Goal: Transaction & Acquisition: Book appointment/travel/reservation

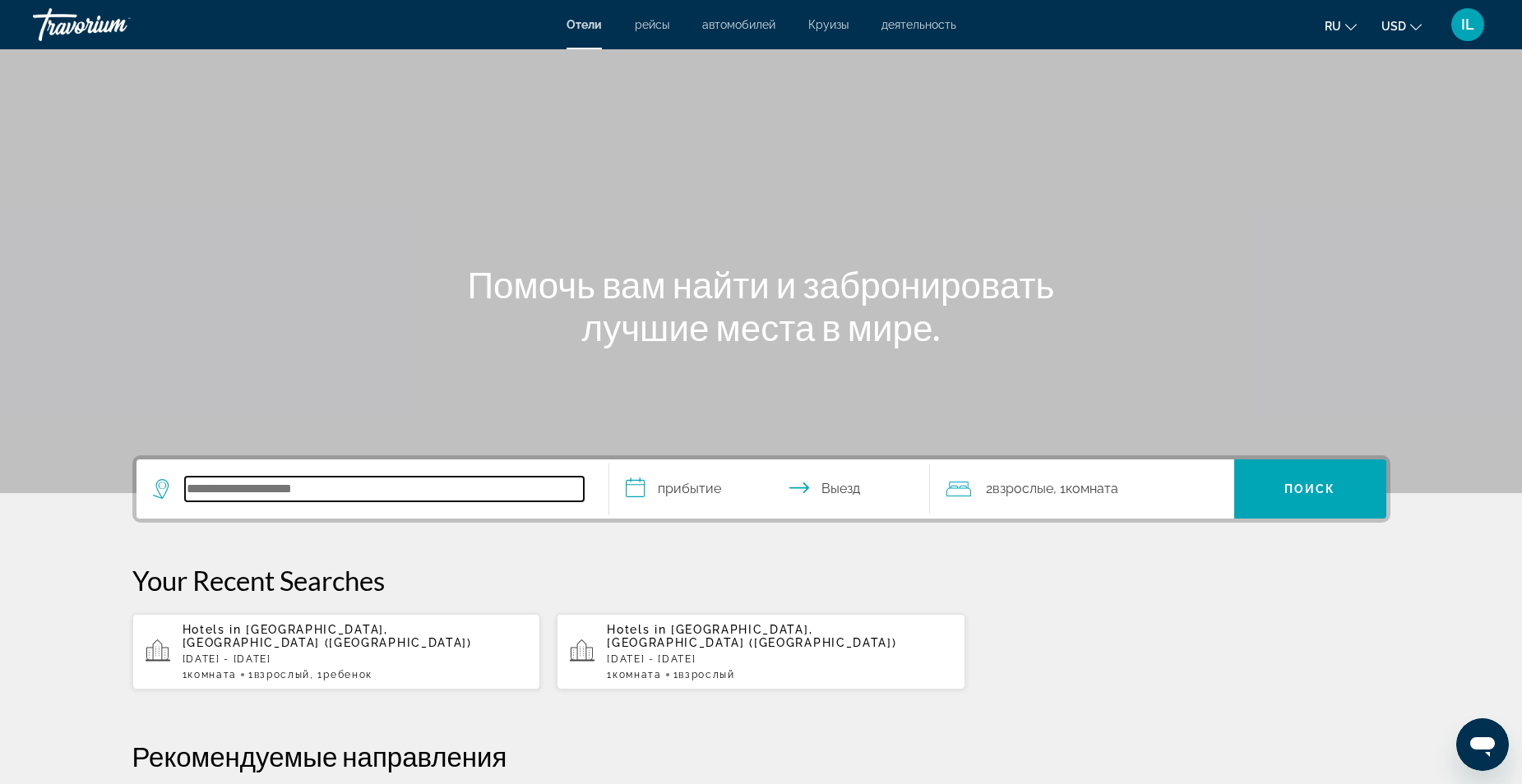
click at [242, 483] on input "Search hotel destination" at bounding box center [385, 489] width 399 height 25
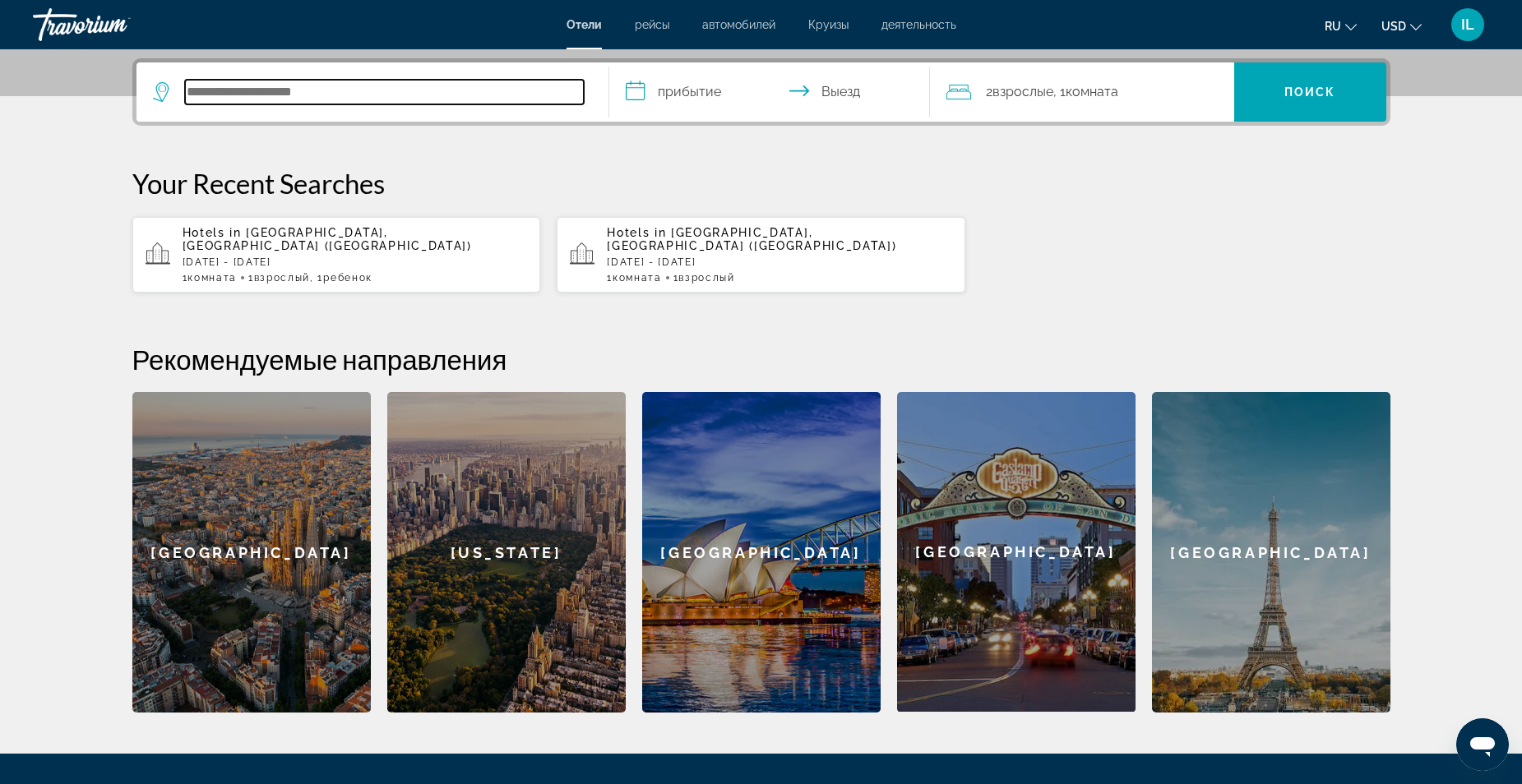
scroll to position [402, 0]
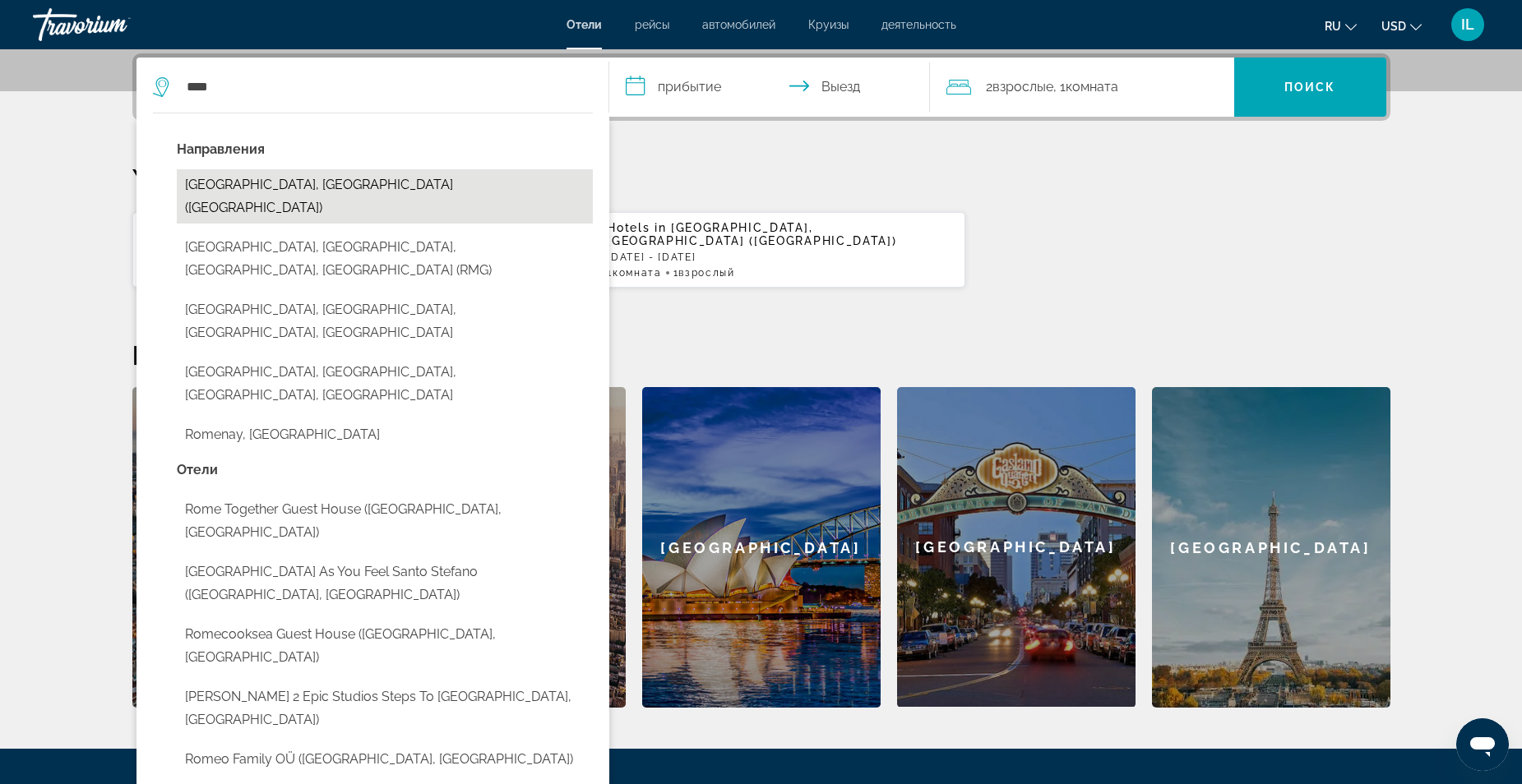
click at [259, 183] on button "[GEOGRAPHIC_DATA], [GEOGRAPHIC_DATA] ([GEOGRAPHIC_DATA])" at bounding box center [385, 196] width 416 height 54
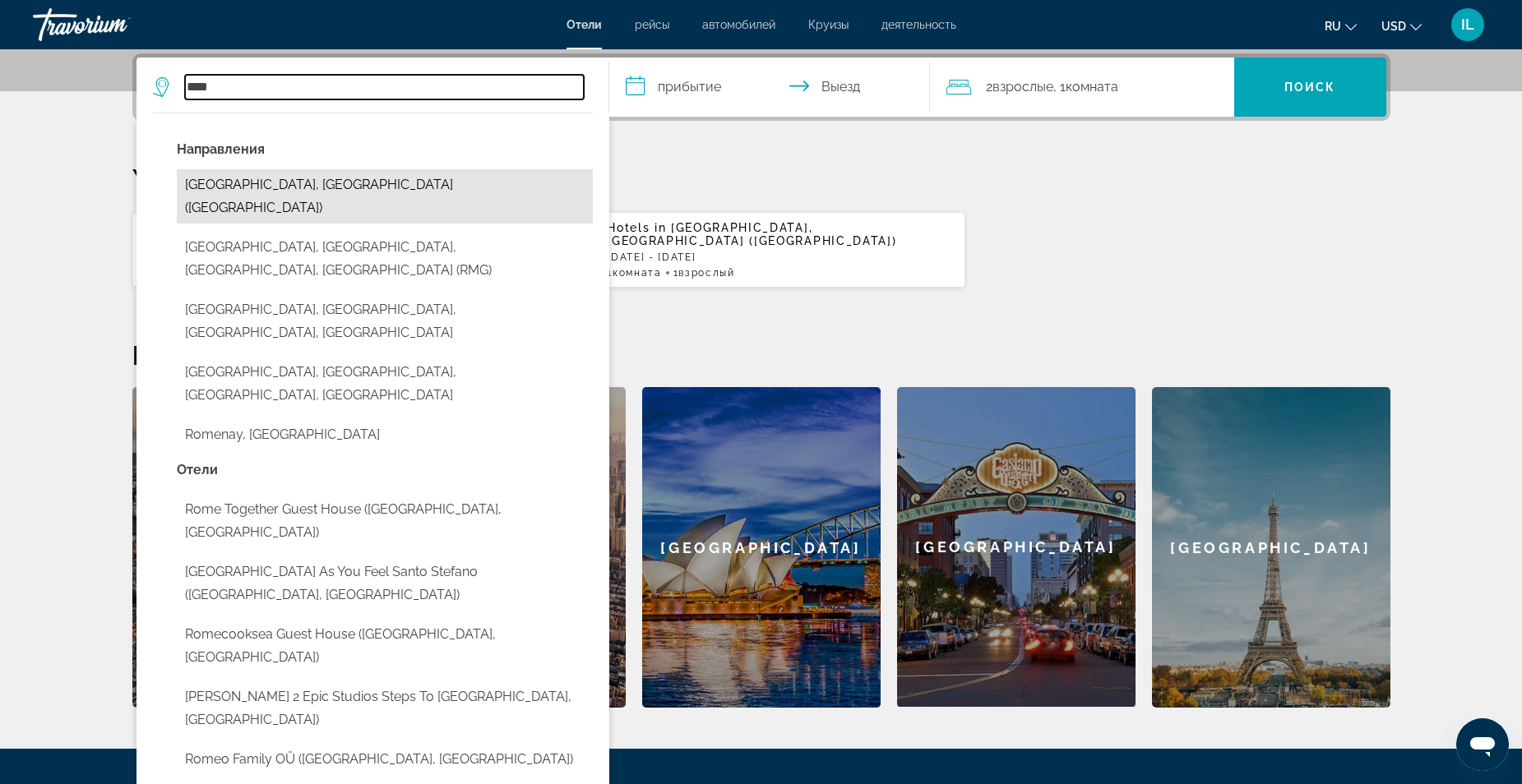
type input "**********"
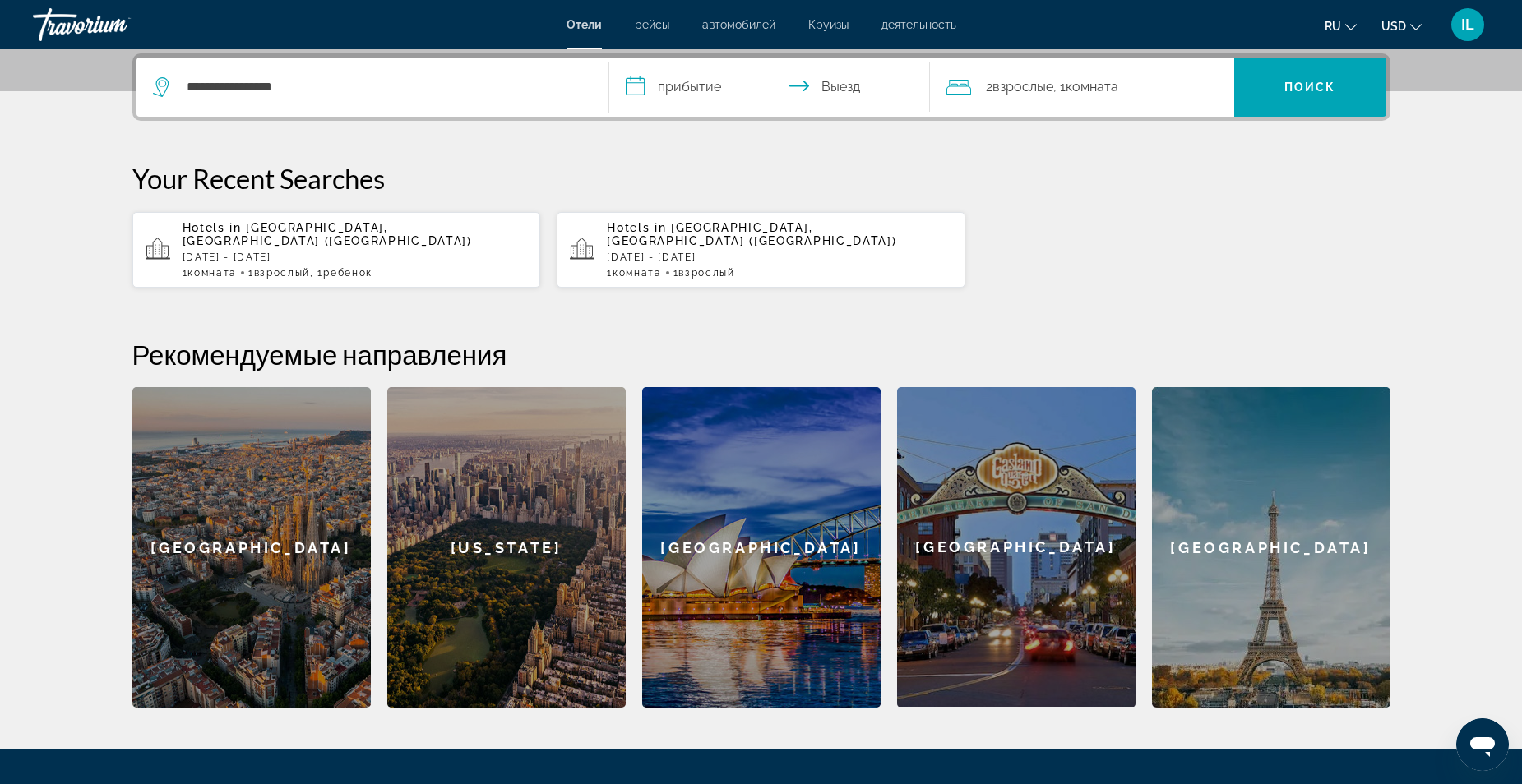
click at [681, 82] on input "**********" at bounding box center [773, 89] width 327 height 64
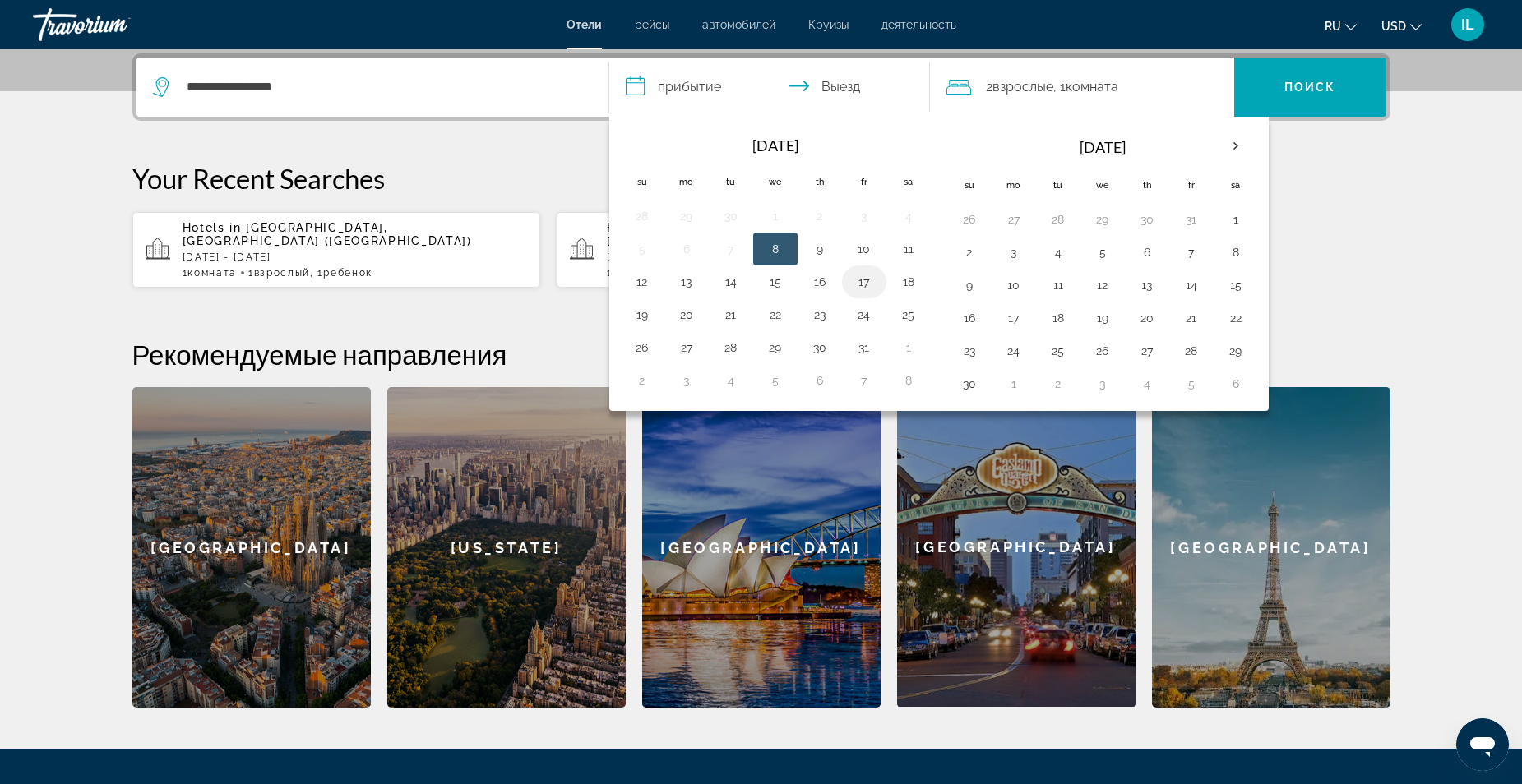
click at [857, 285] on button "17" at bounding box center [864, 282] width 27 height 23
click at [846, 85] on input "**********" at bounding box center [773, 89] width 327 height 64
click at [685, 314] on button "20" at bounding box center [686, 315] width 27 height 23
type input "**********"
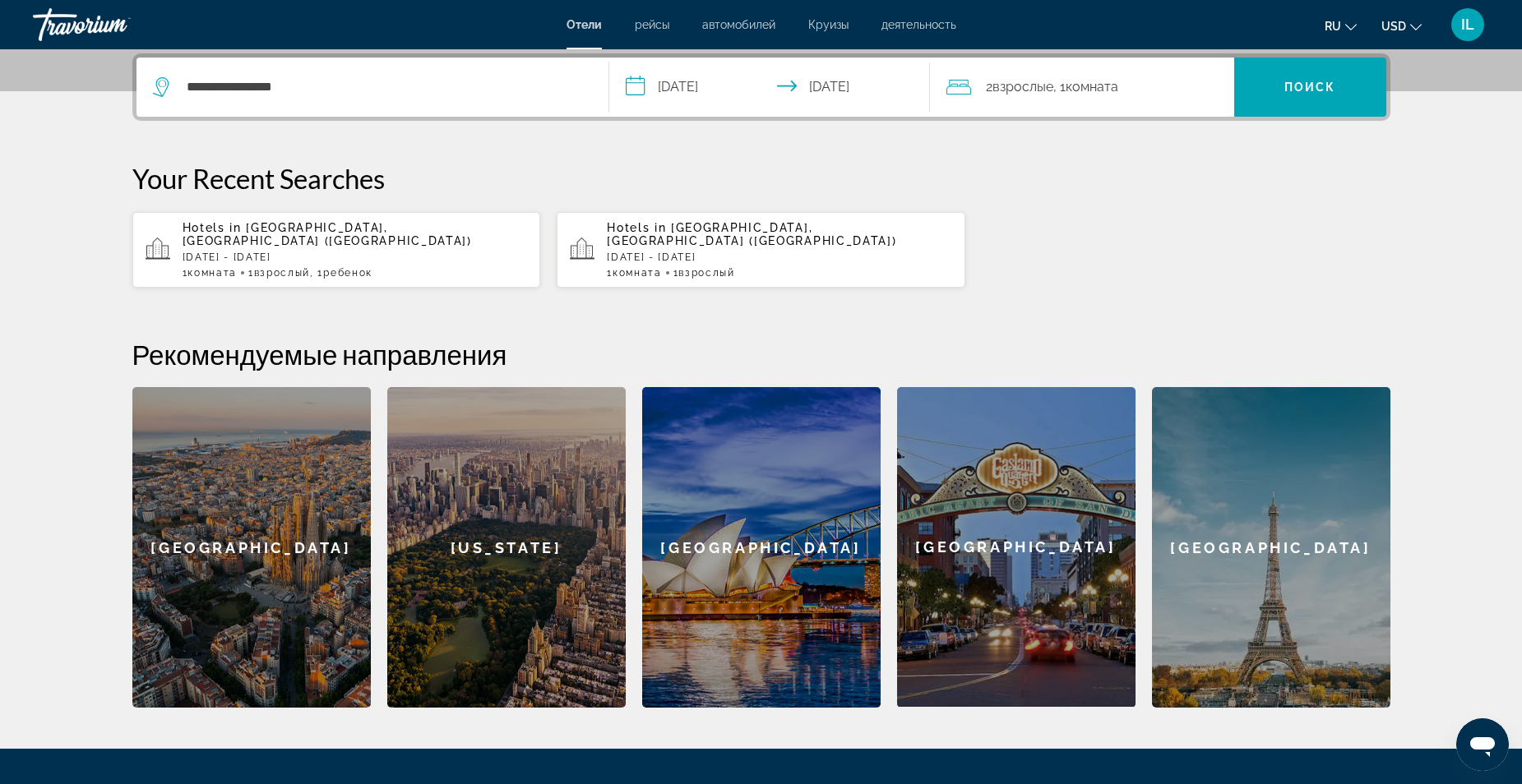
click at [1050, 87] on span "Взрослые" at bounding box center [1023, 86] width 61 height 15
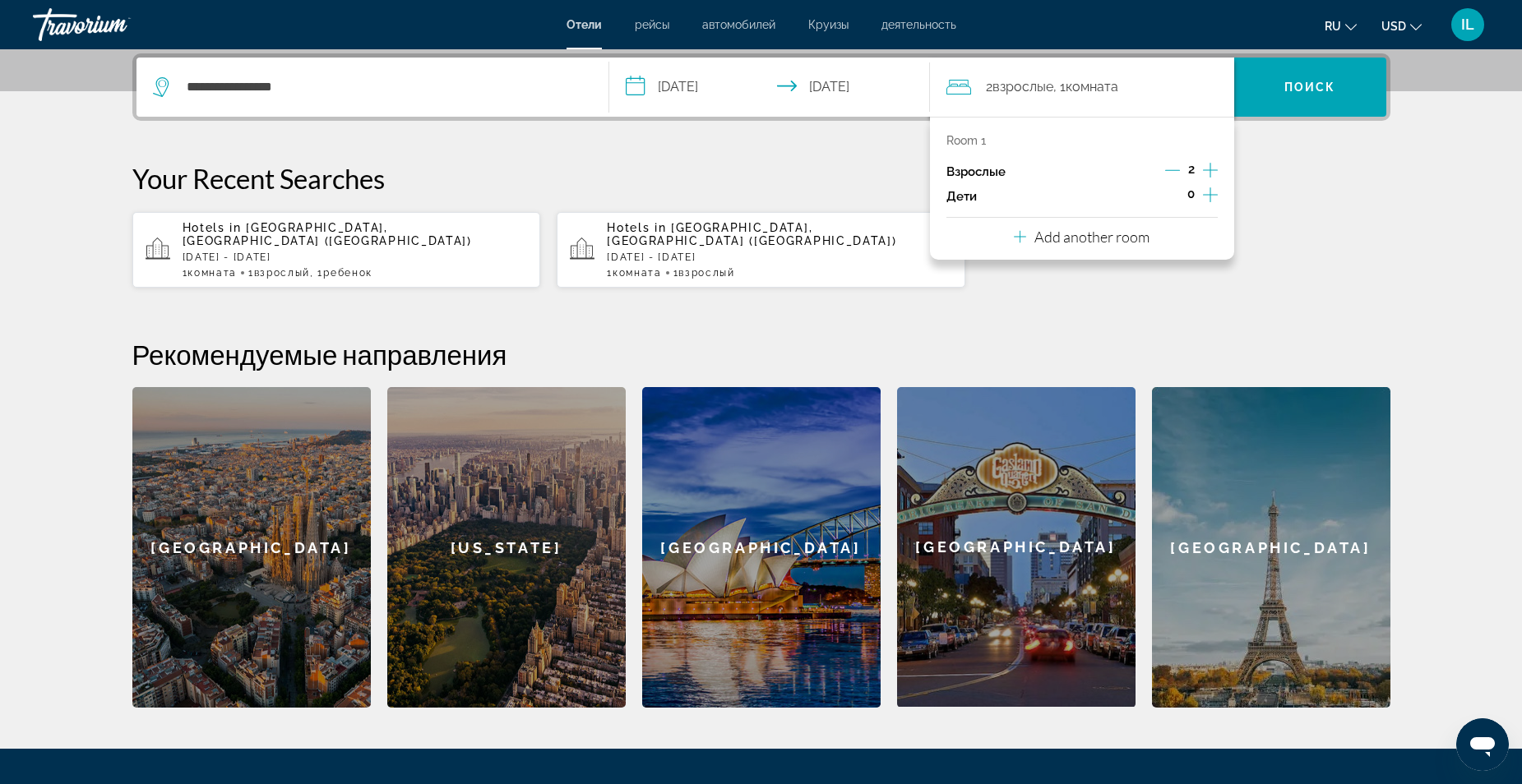
click at [1168, 168] on icon "Decrement adults" at bounding box center [1173, 170] width 15 height 15
click at [1210, 194] on icon "Increment children" at bounding box center [1211, 195] width 15 height 15
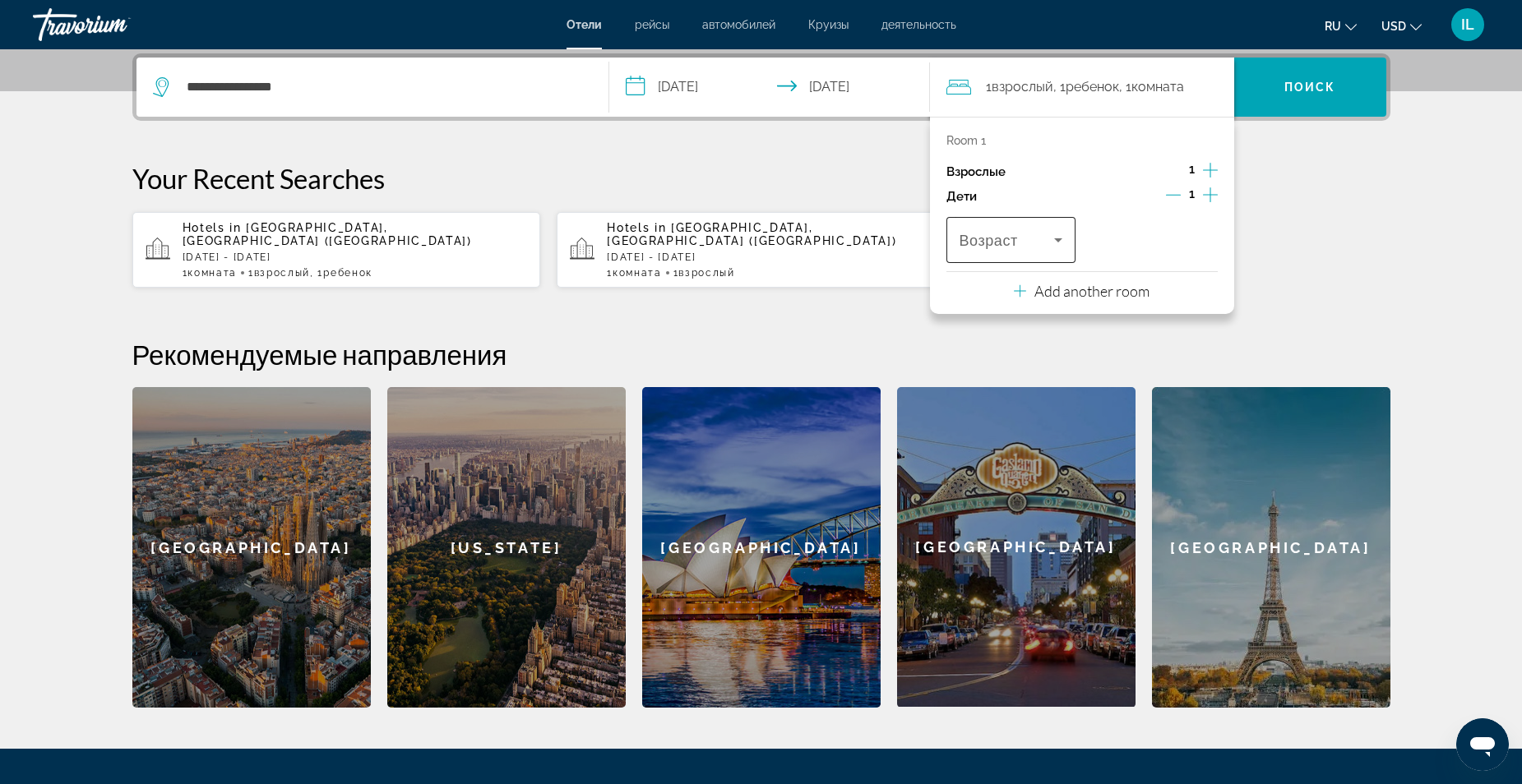
click at [1057, 236] on icon "Travelers: 1 adult, 1 child" at bounding box center [1058, 239] width 20 height 20
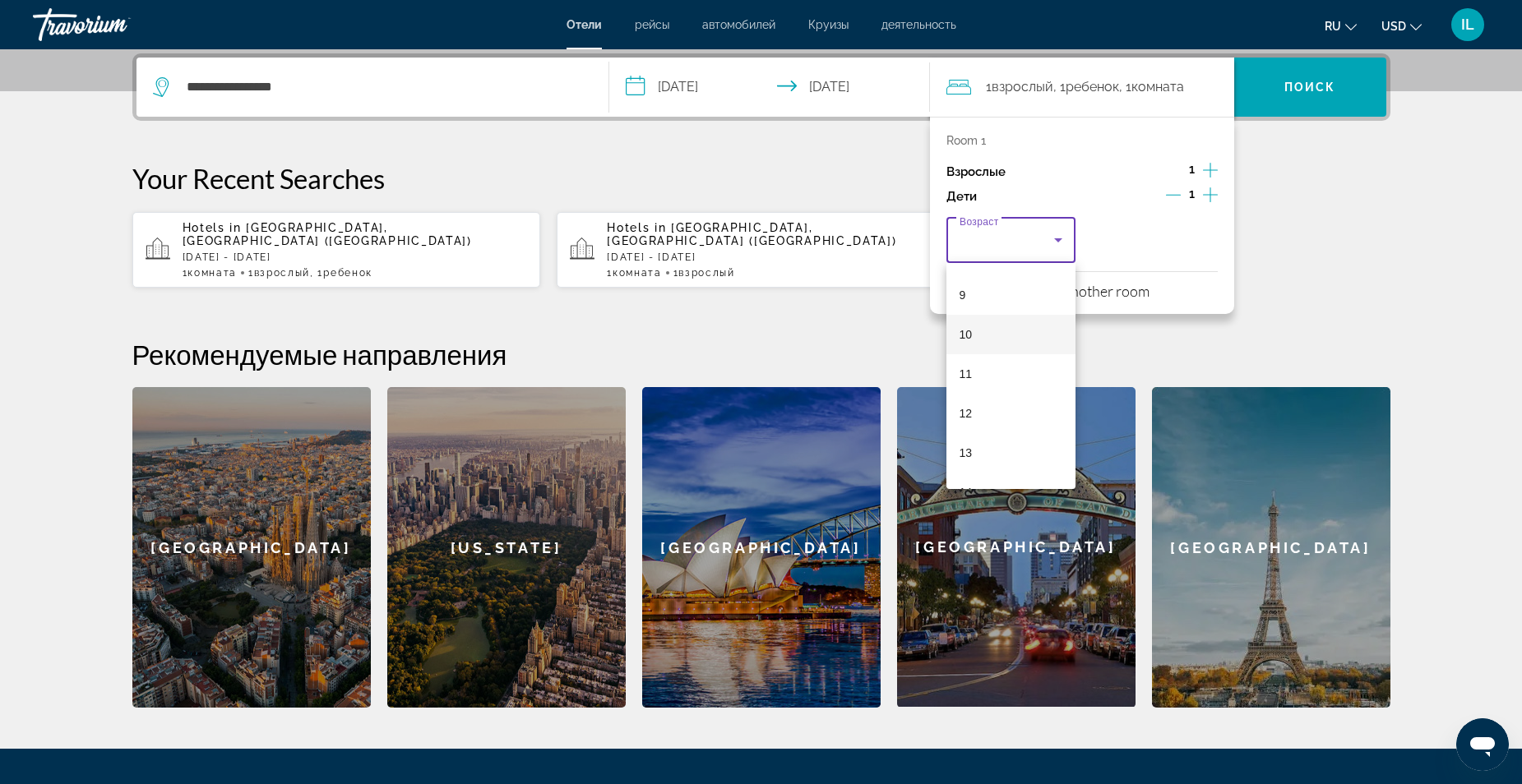
scroll to position [411, 0]
click at [1032, 386] on mat-option "13" at bounding box center [1011, 392] width 130 height 40
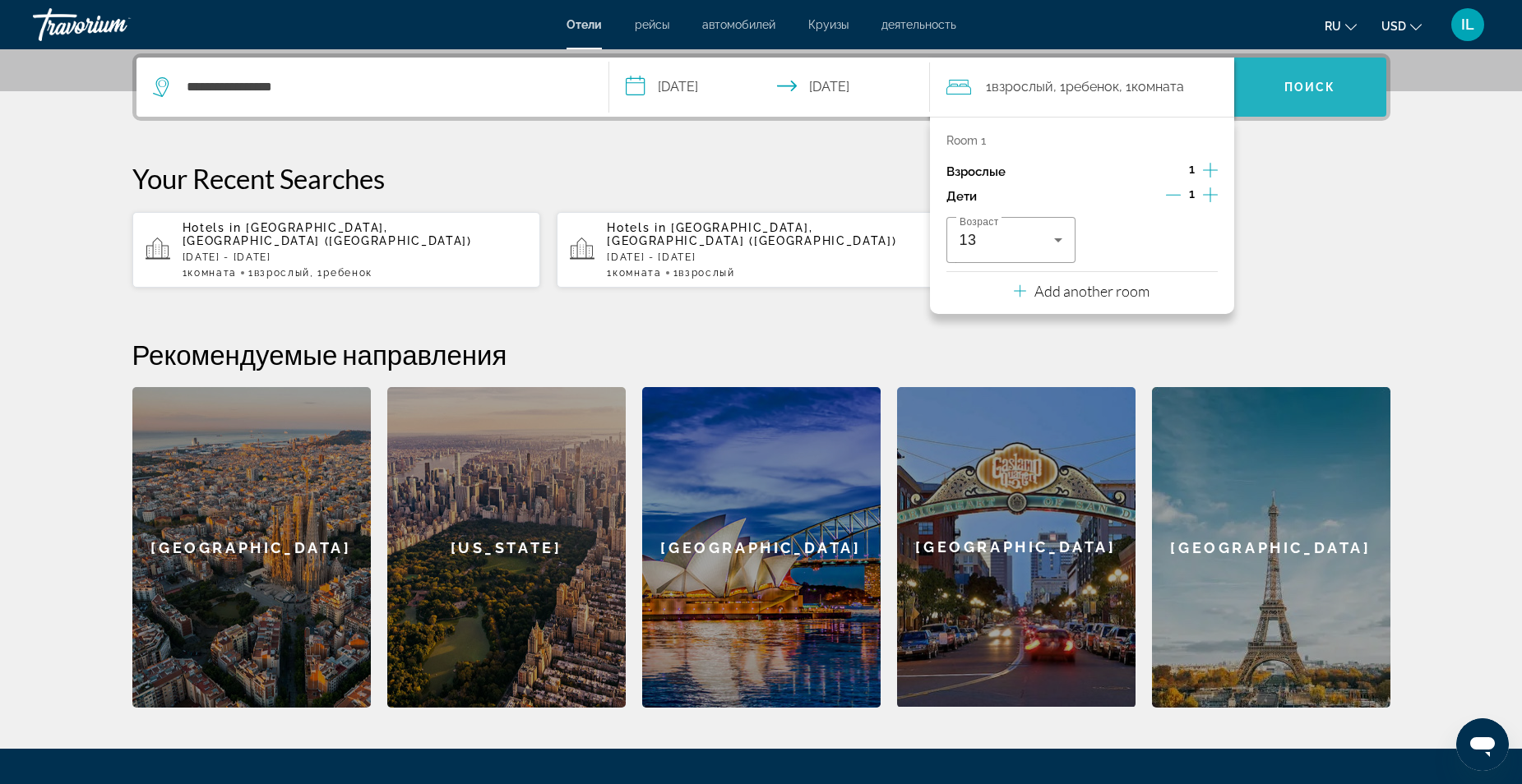
click at [1319, 86] on span "Поиск" at bounding box center [1310, 87] width 51 height 13
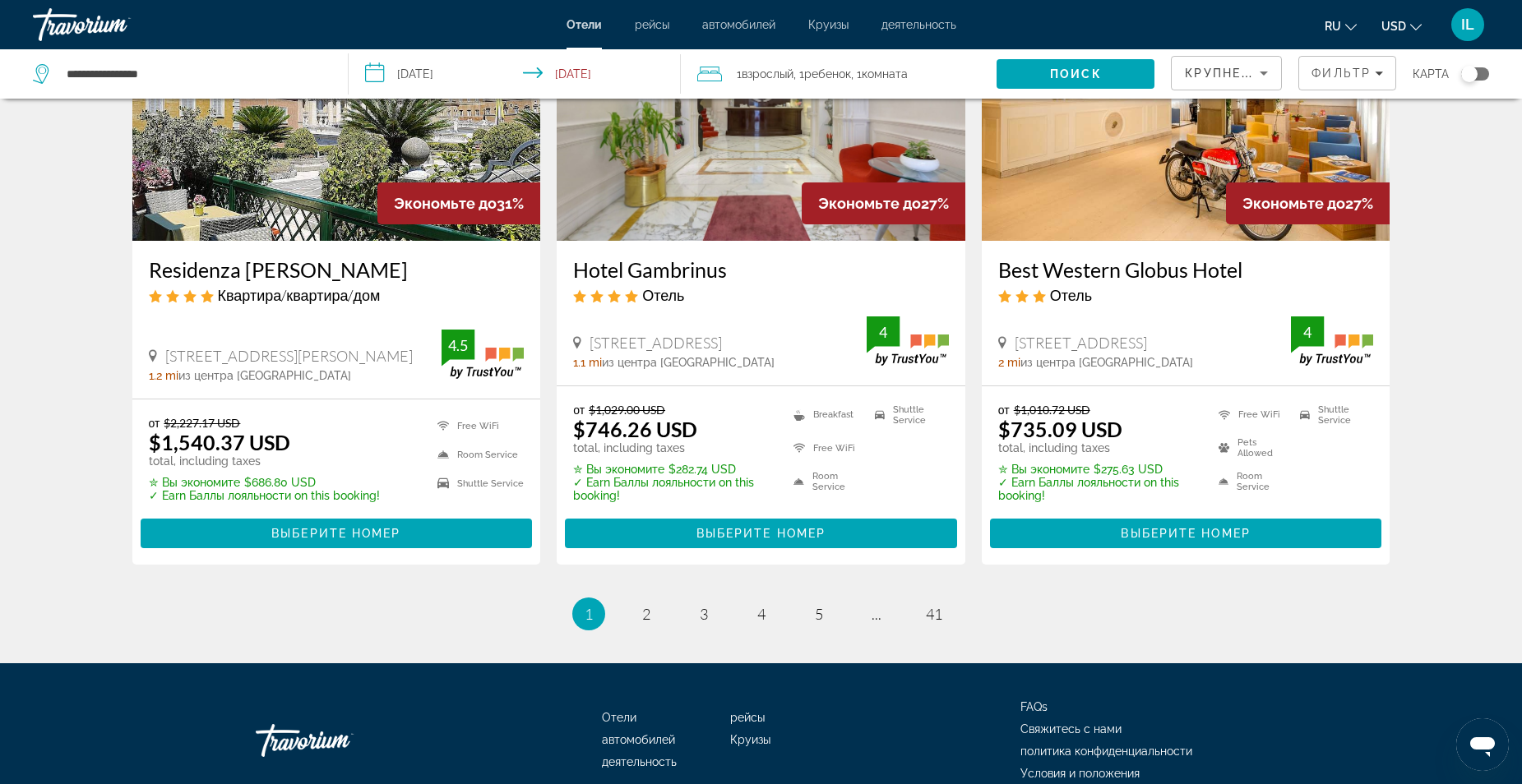
scroll to position [2137, 0]
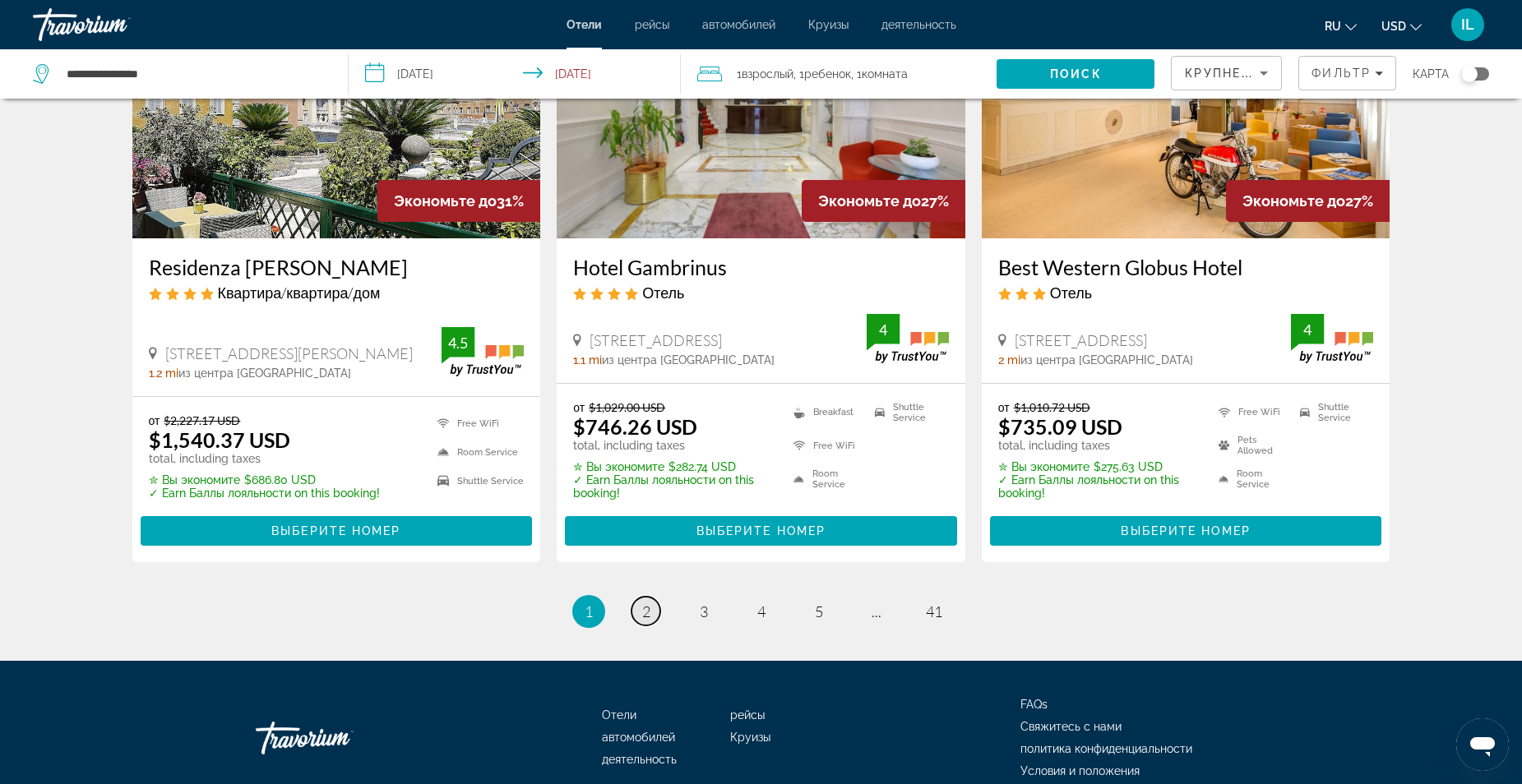
click at [645, 602] on span "2" at bounding box center [646, 611] width 9 height 18
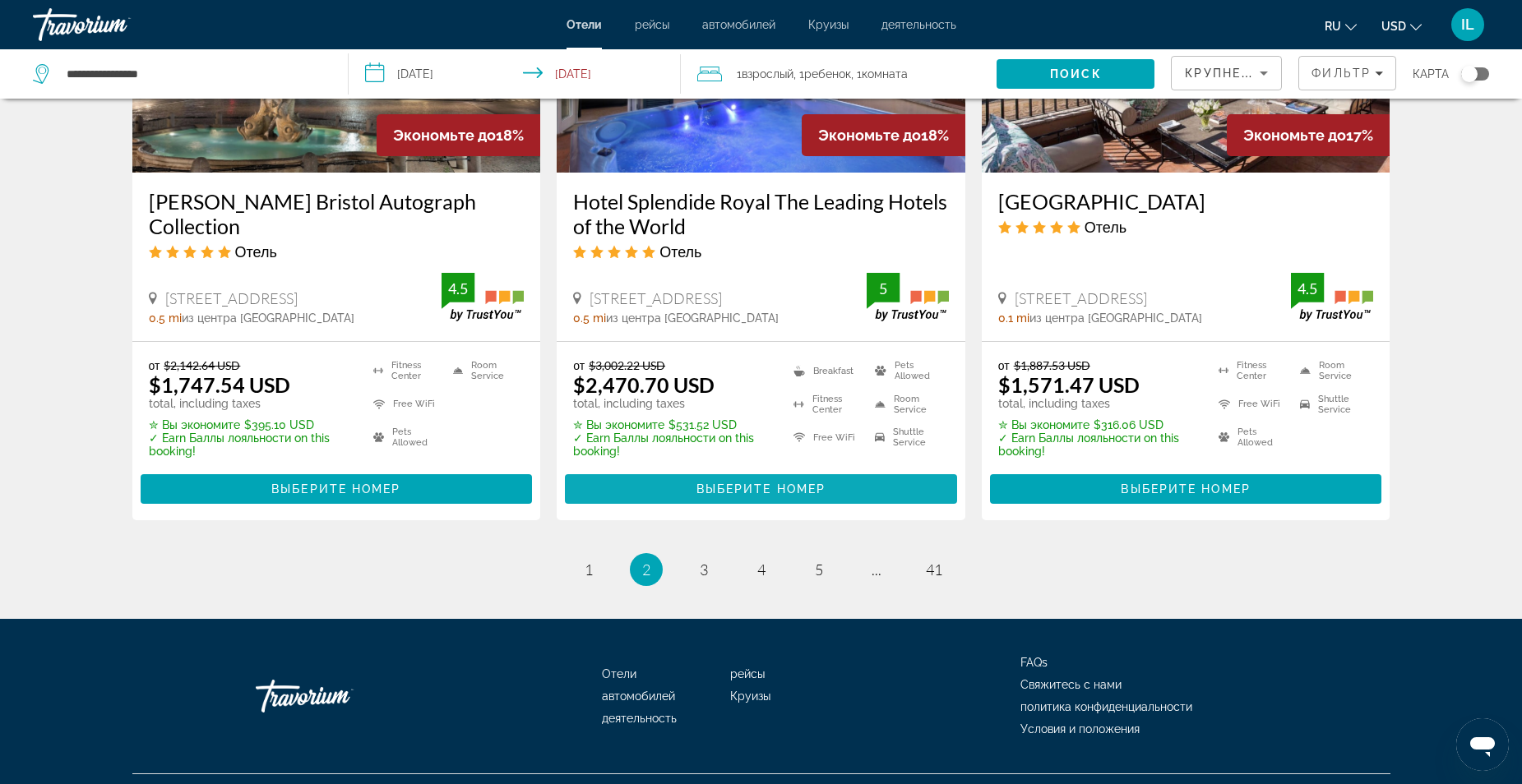
scroll to position [2137, 0]
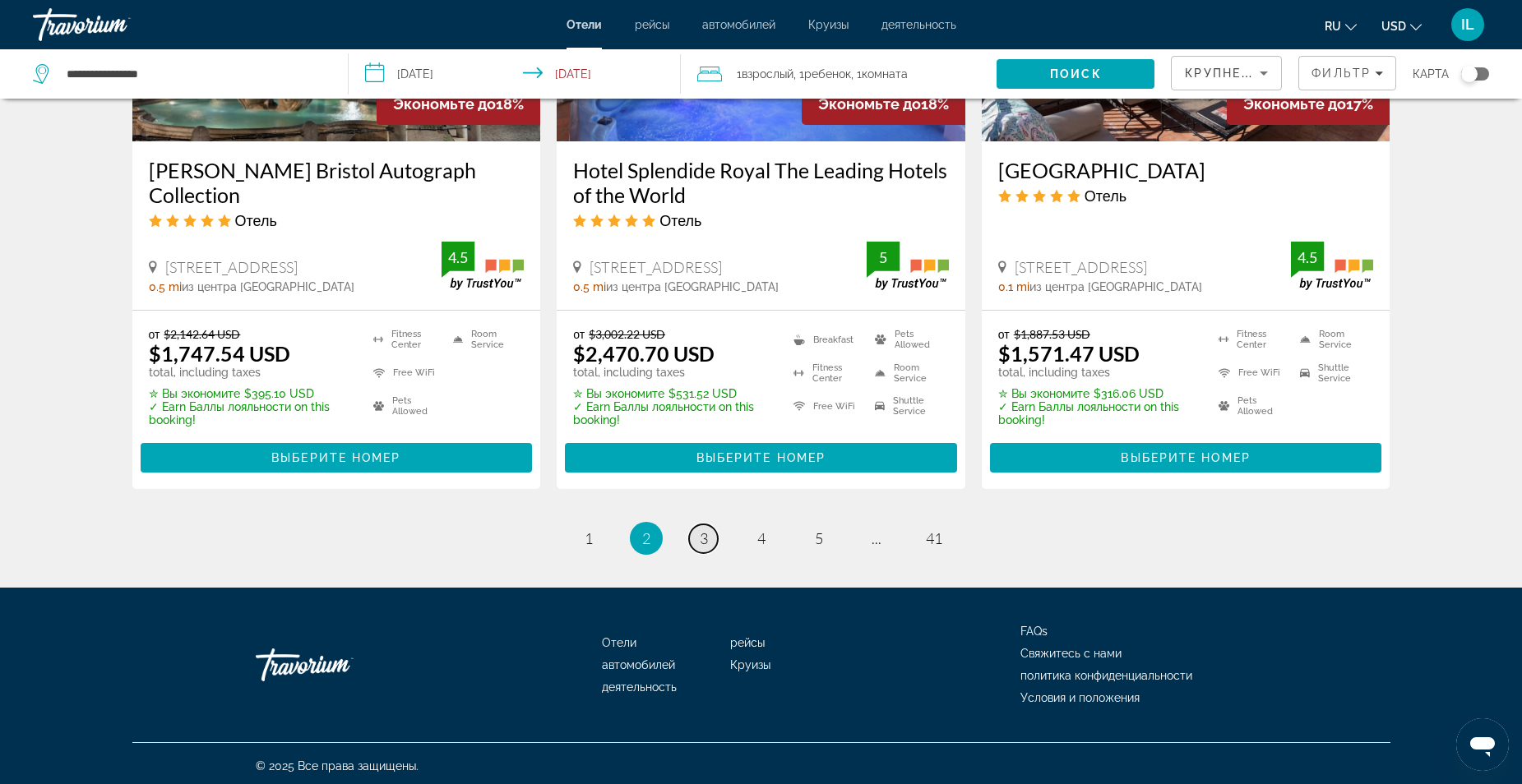
click at [703, 539] on span "3" at bounding box center [703, 538] width 9 height 18
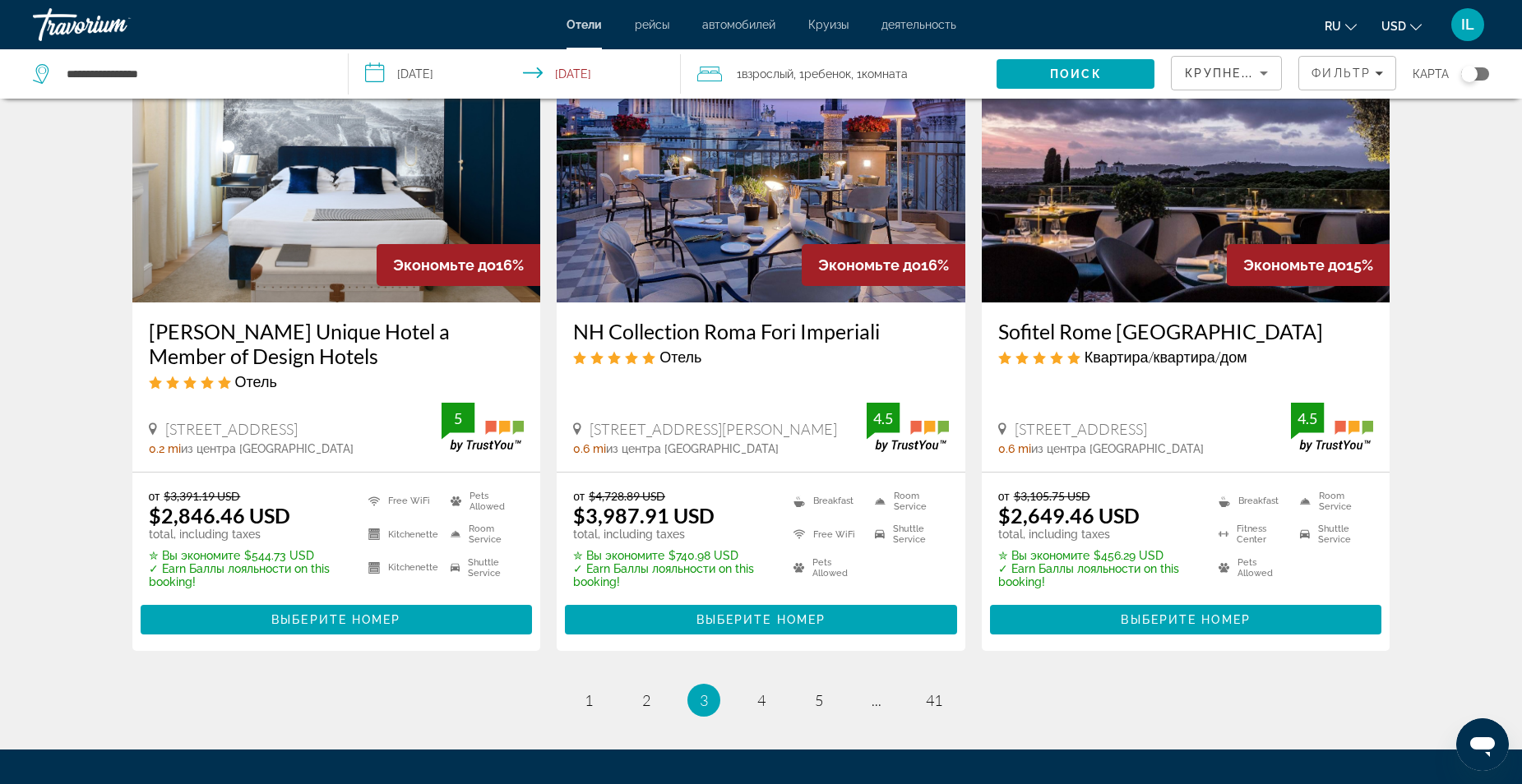
scroll to position [2056, 0]
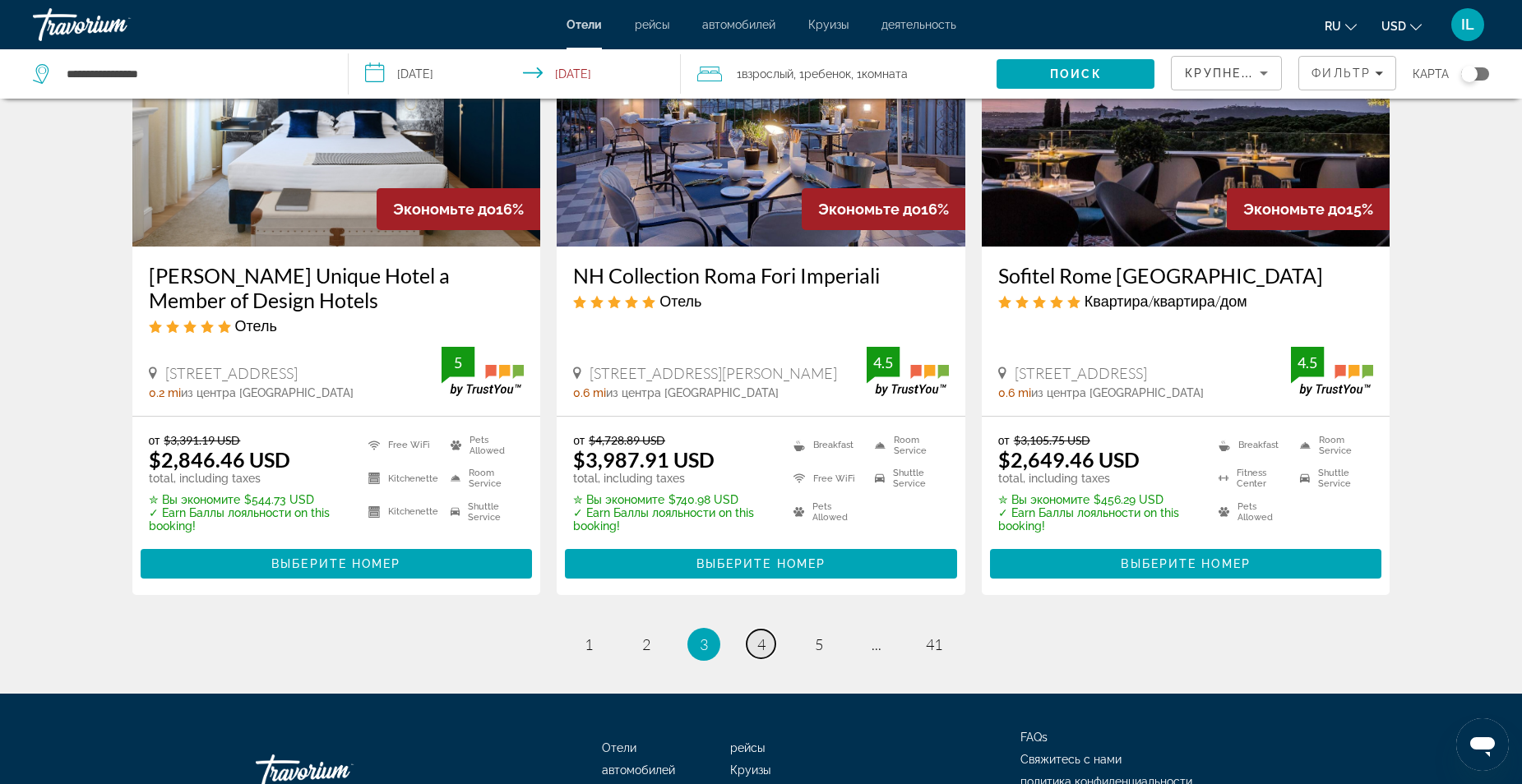
click at [761, 640] on span "4" at bounding box center [761, 644] width 9 height 18
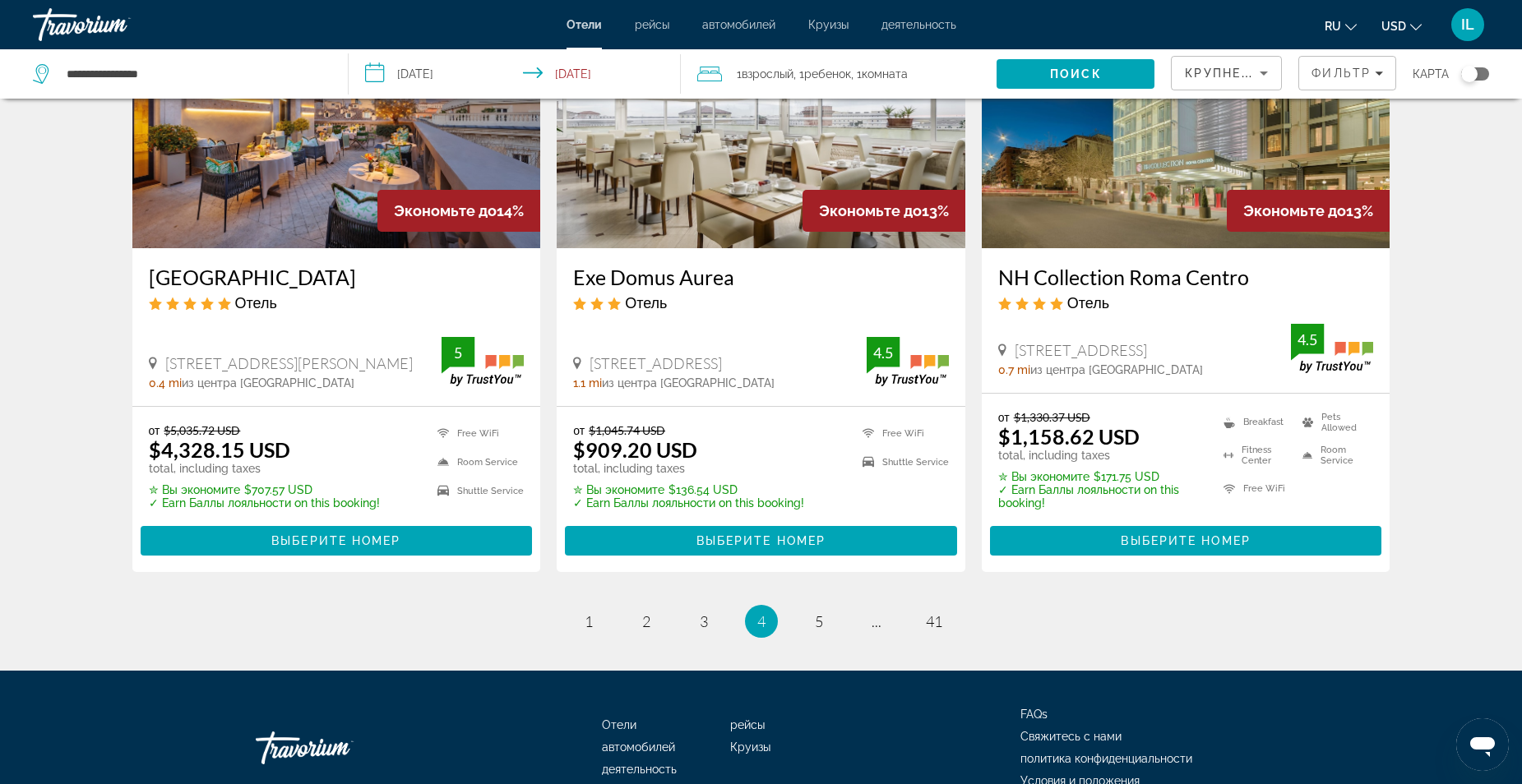
scroll to position [2137, 0]
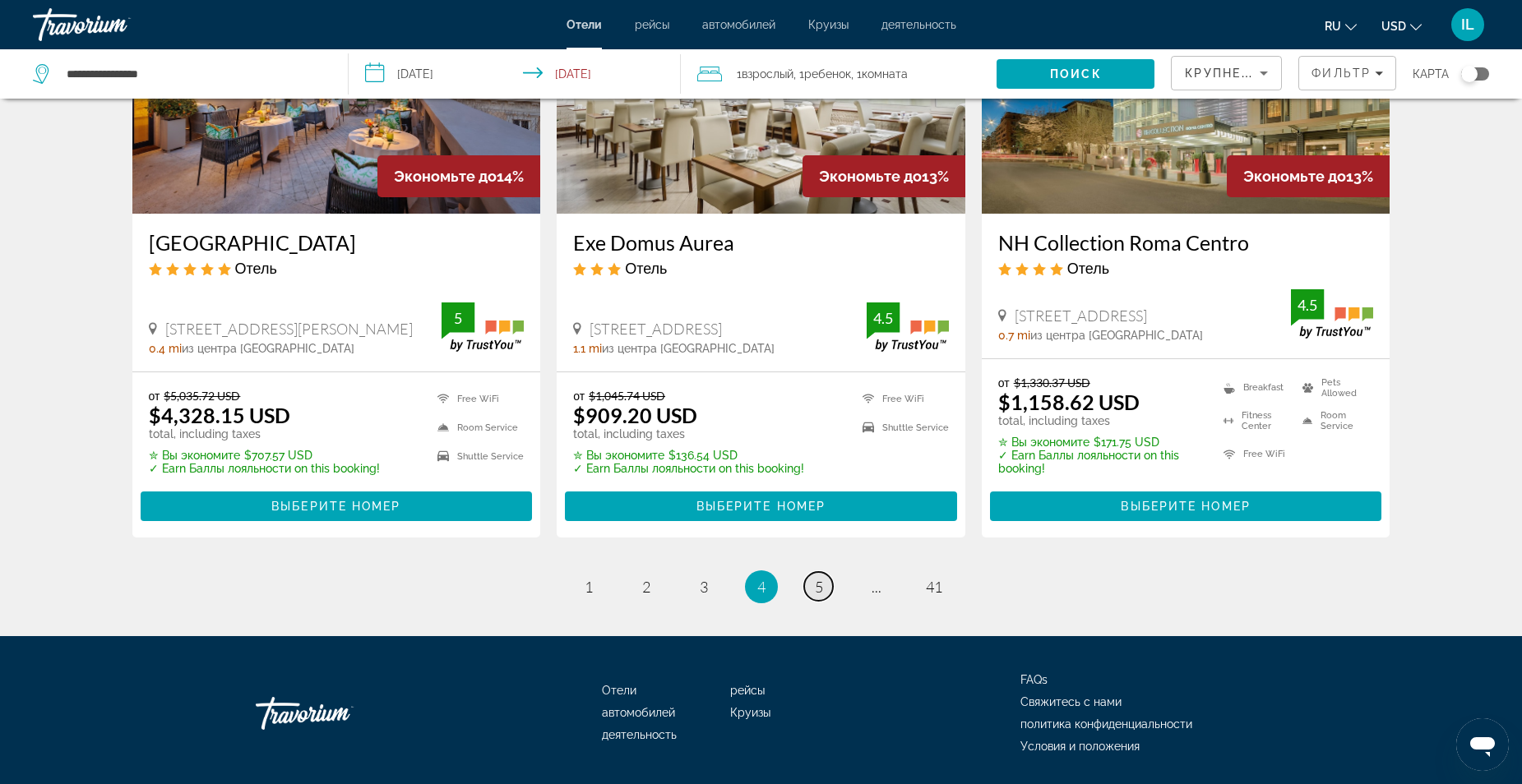
click at [819, 578] on span "5" at bounding box center [819, 586] width 9 height 18
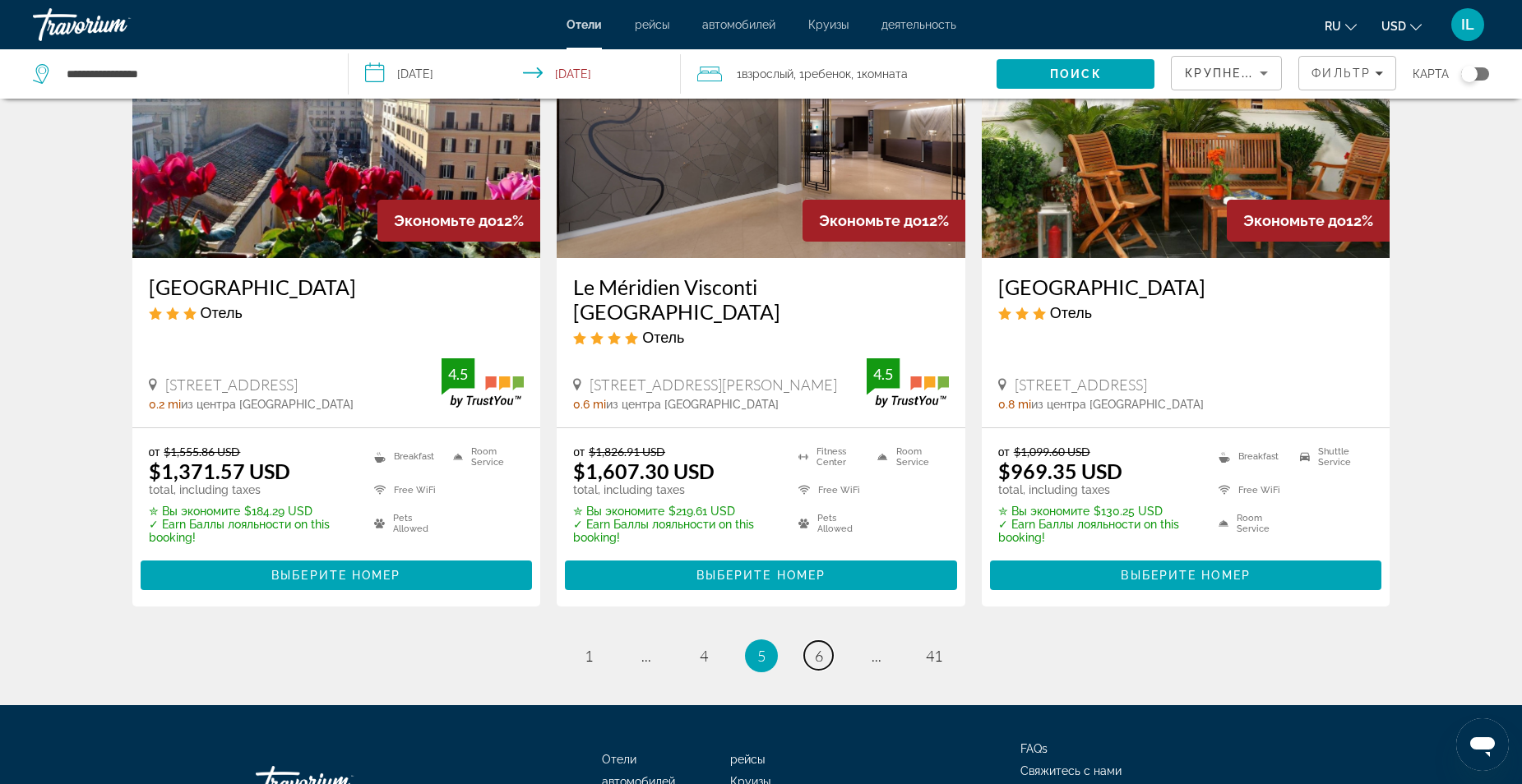
scroll to position [2056, 0]
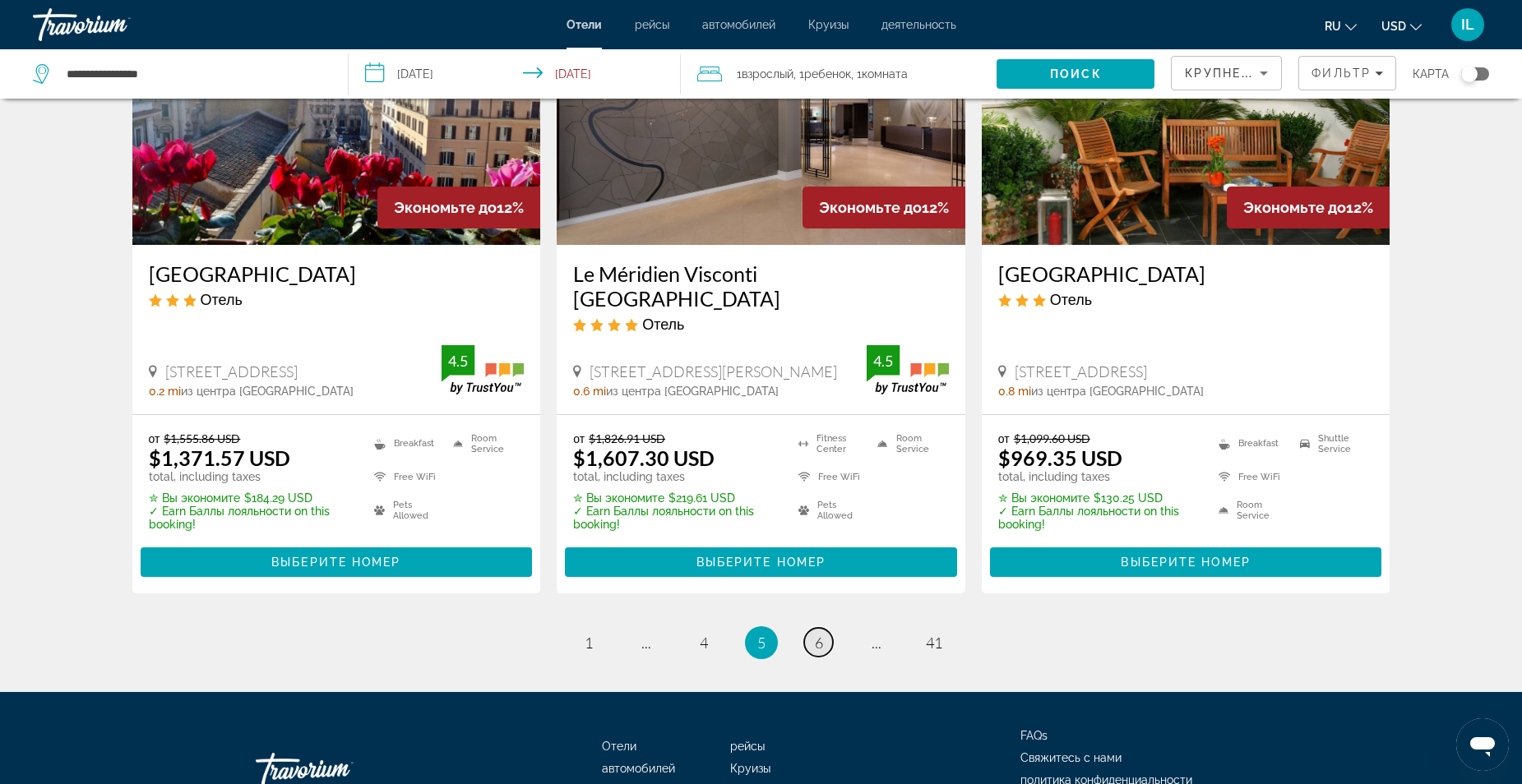
click at [822, 634] on span "6" at bounding box center [819, 642] width 9 height 18
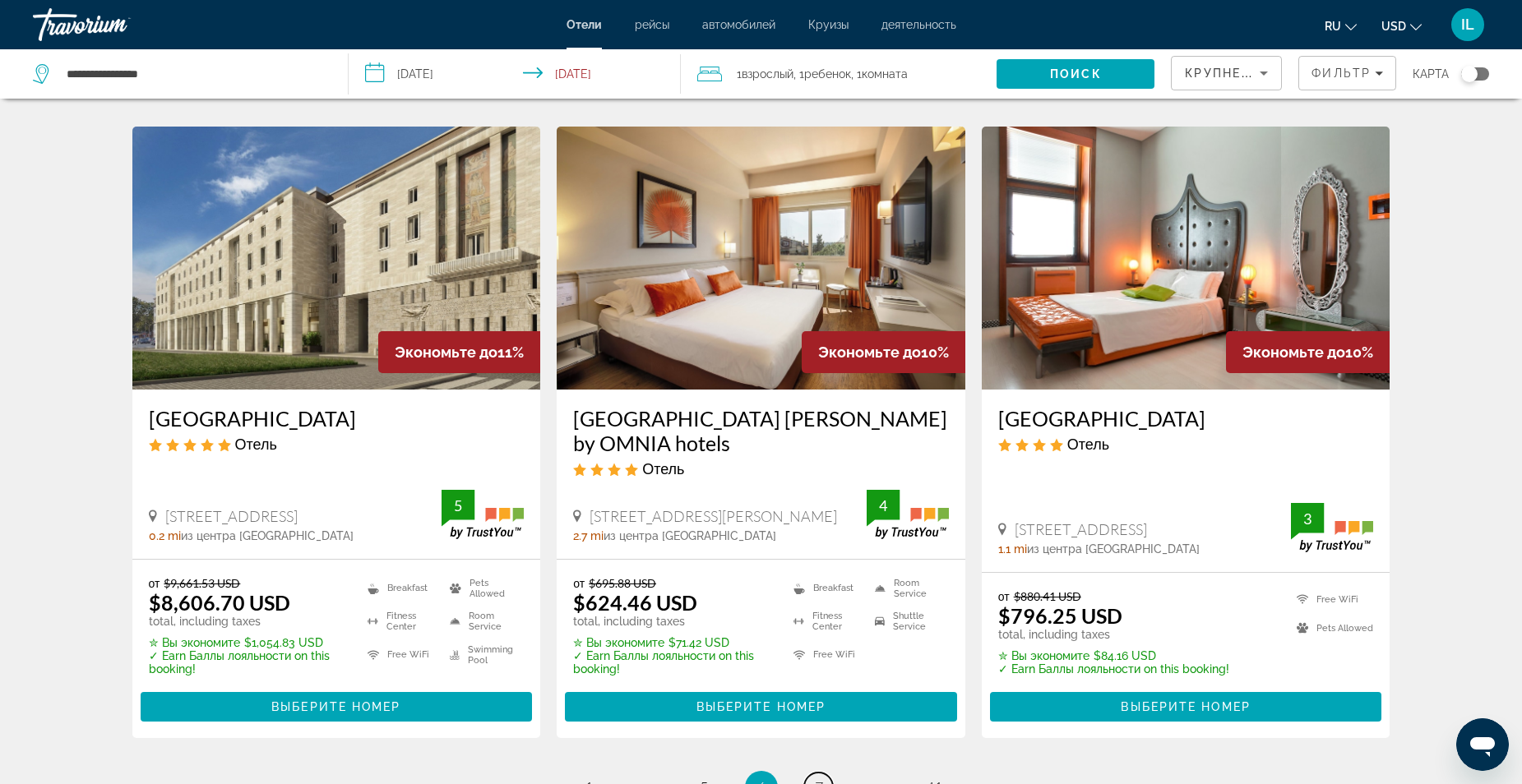
scroll to position [1973, 0]
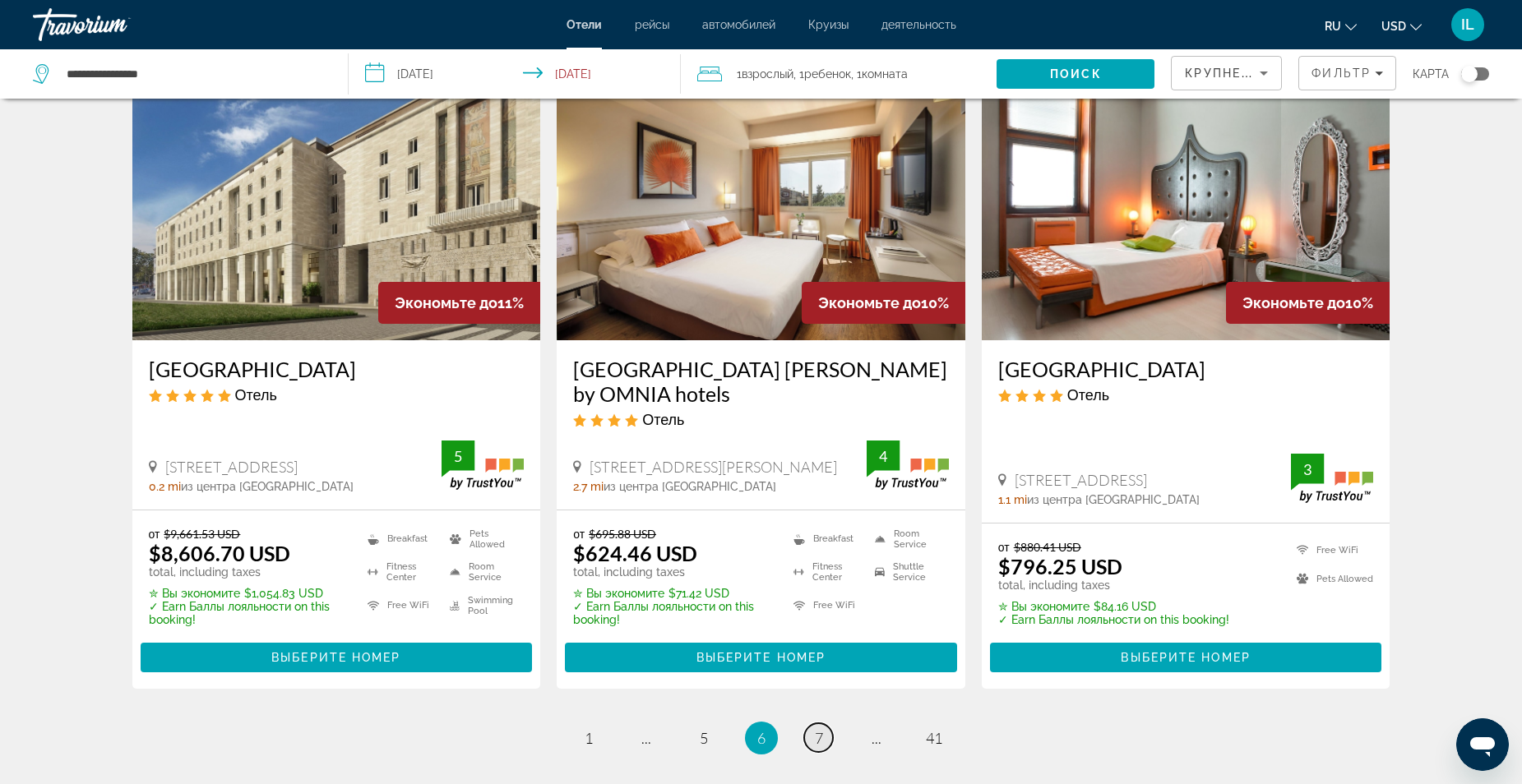
click at [819, 729] on span "7" at bounding box center [819, 737] width 9 height 18
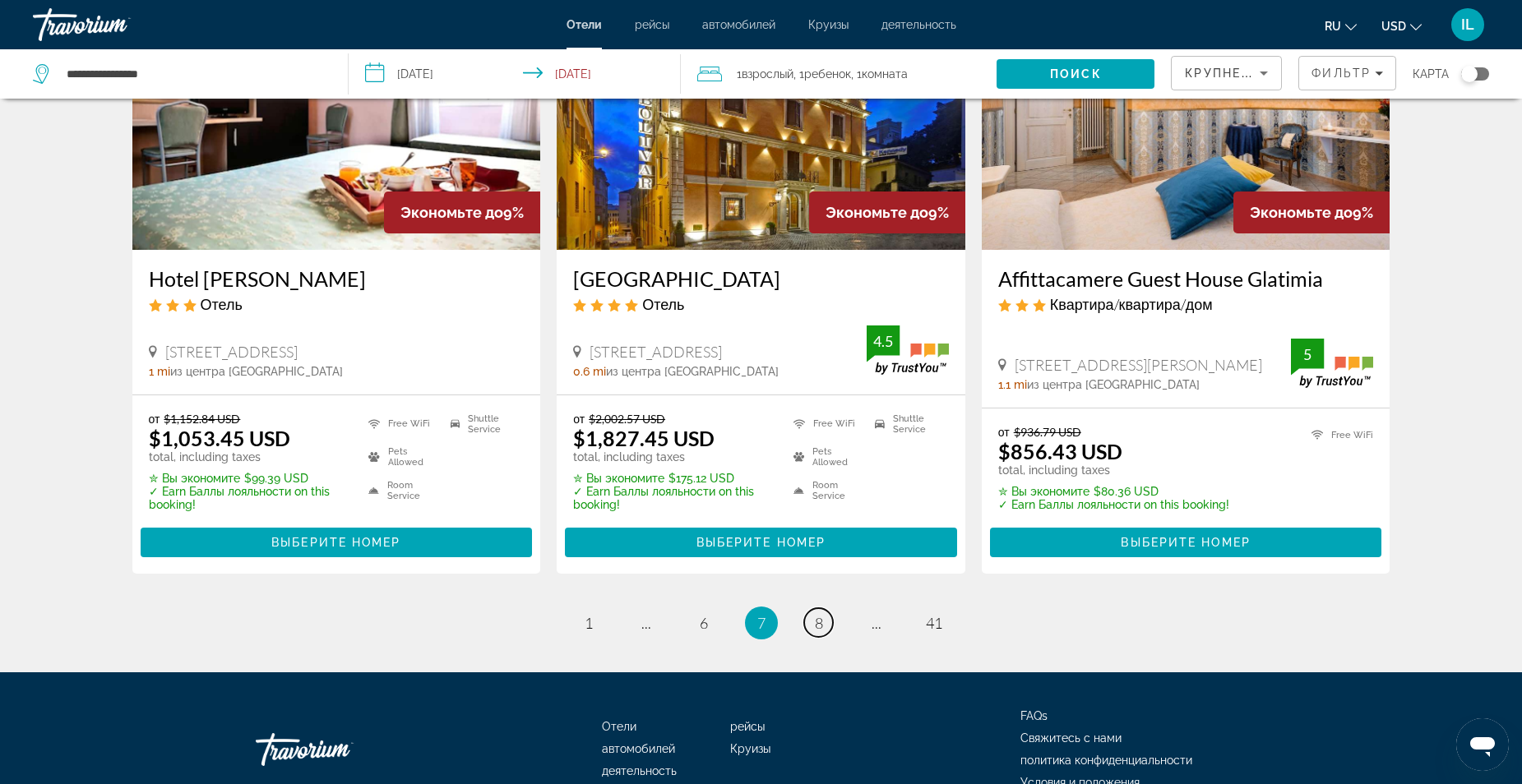
scroll to position [2056, 0]
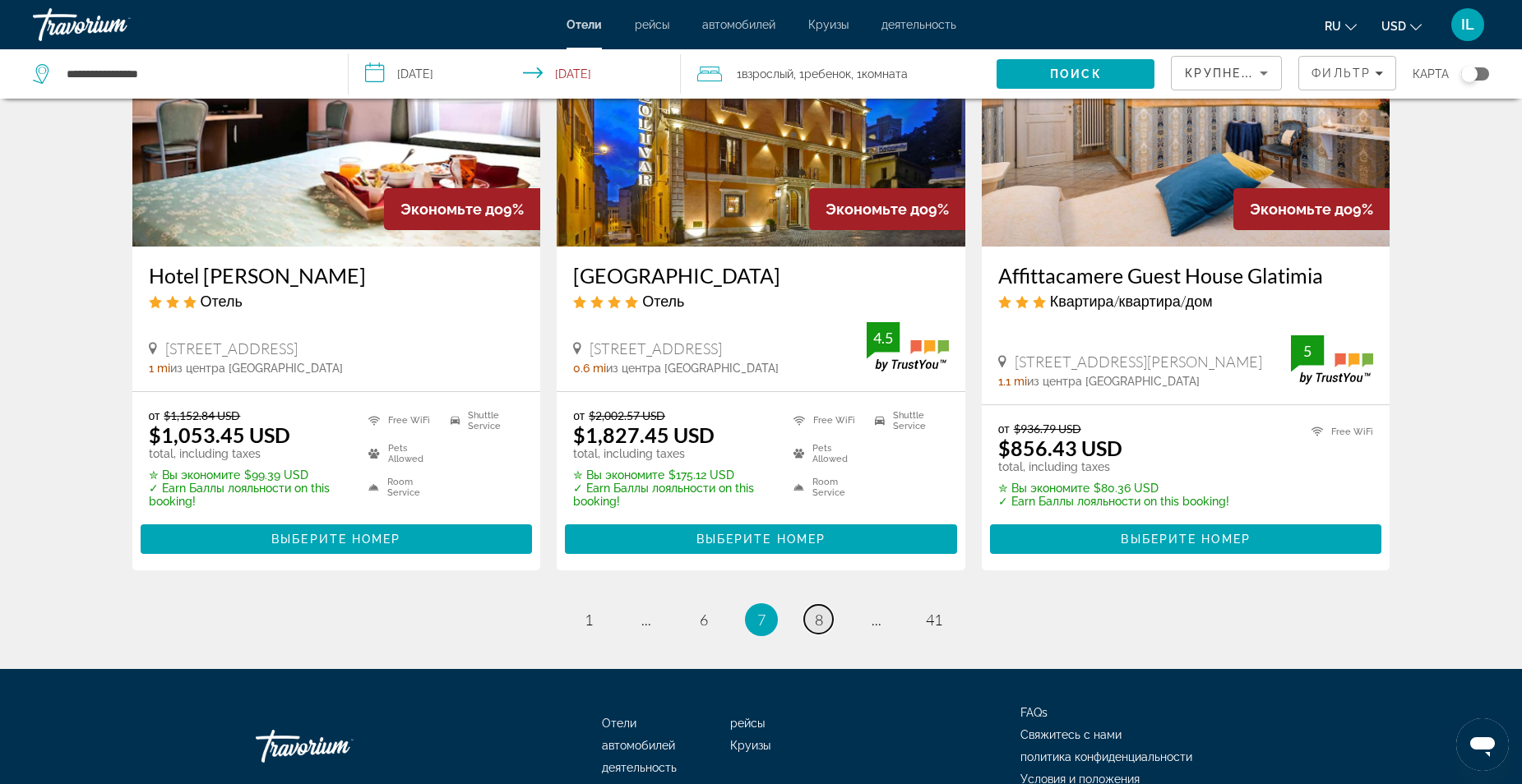
click at [819, 611] on span "8" at bounding box center [819, 620] width 9 height 18
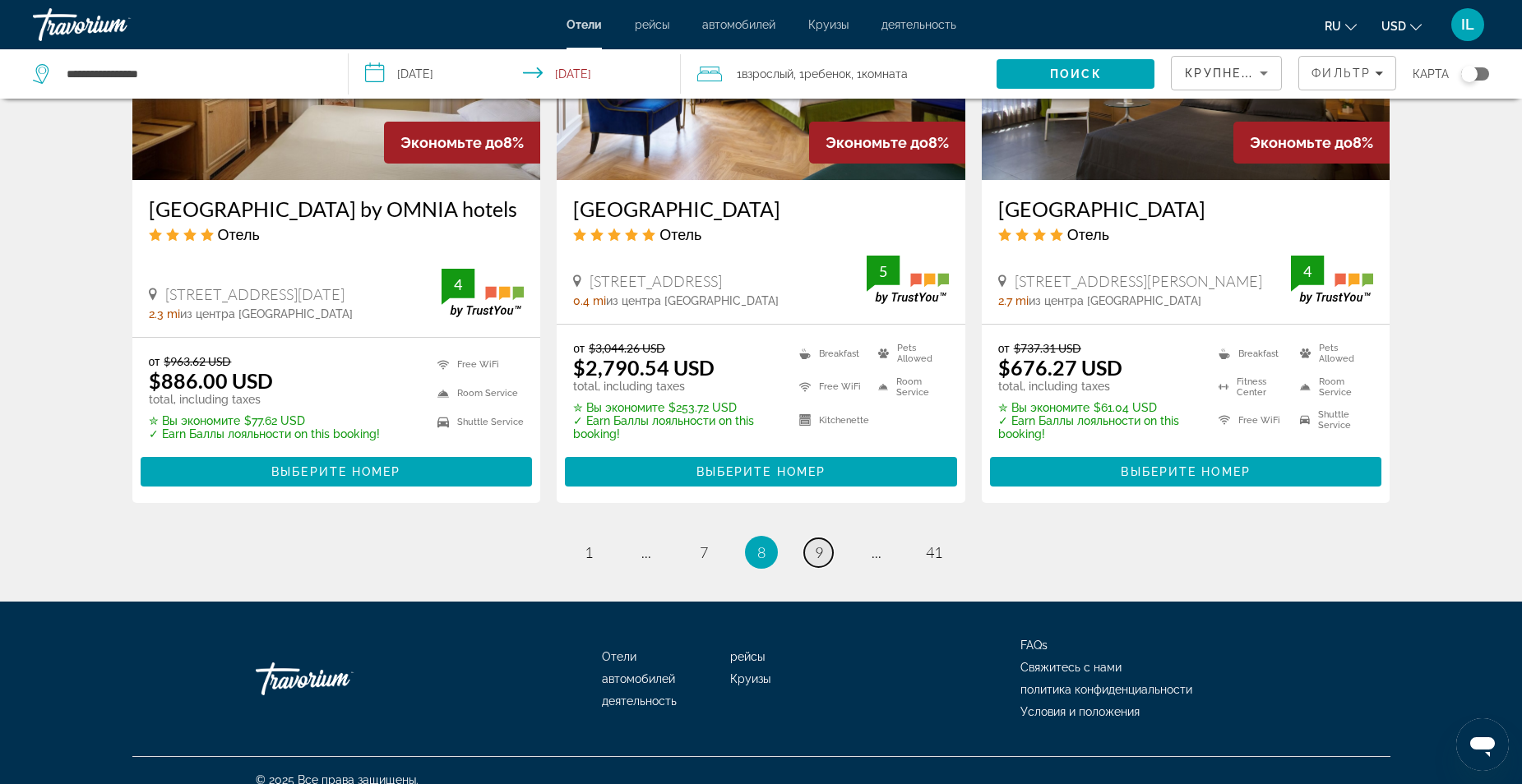
scroll to position [2137, 0]
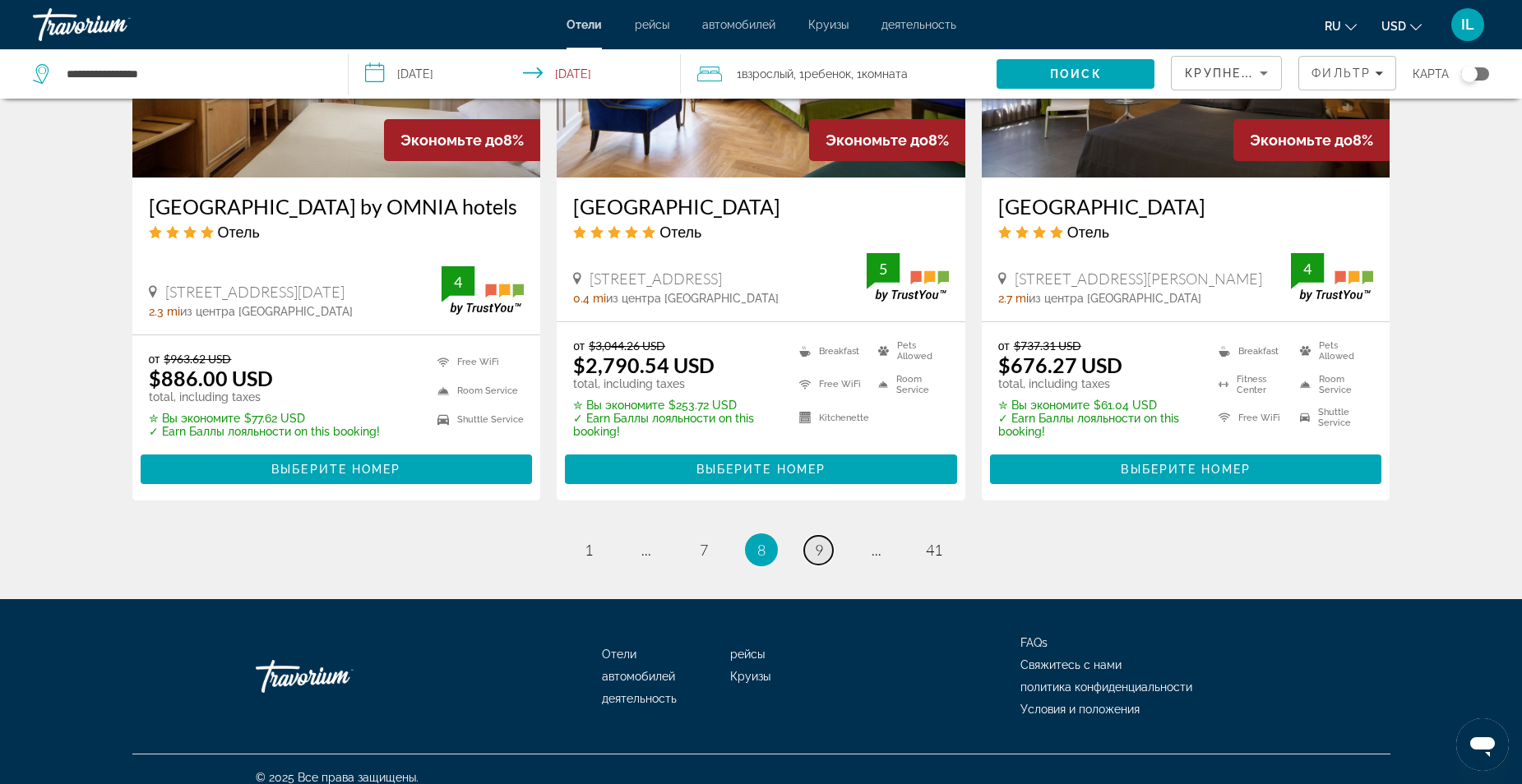
click at [815, 553] on span "9" at bounding box center [819, 549] width 9 height 18
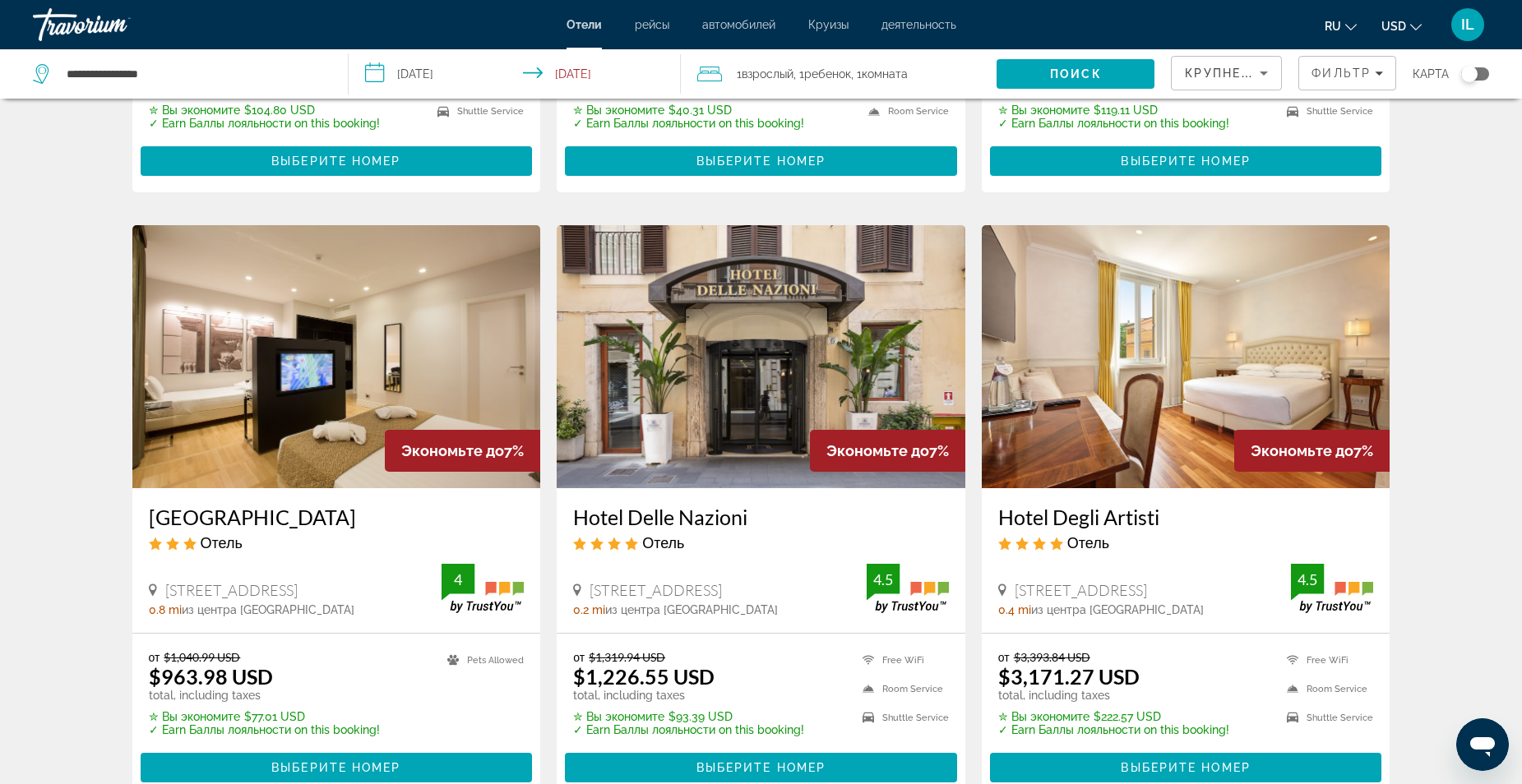
scroll to position [1891, 0]
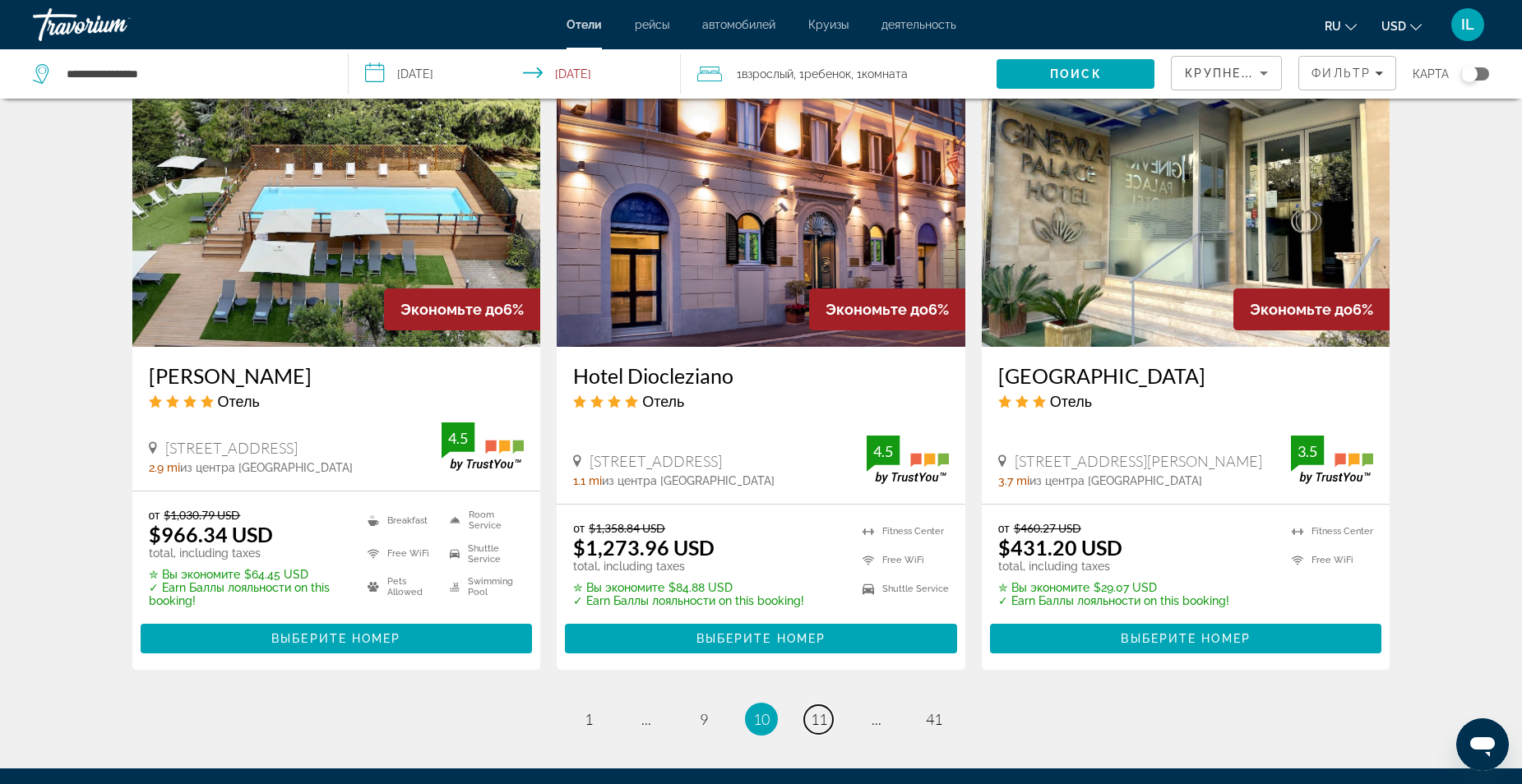
scroll to position [1973, 0]
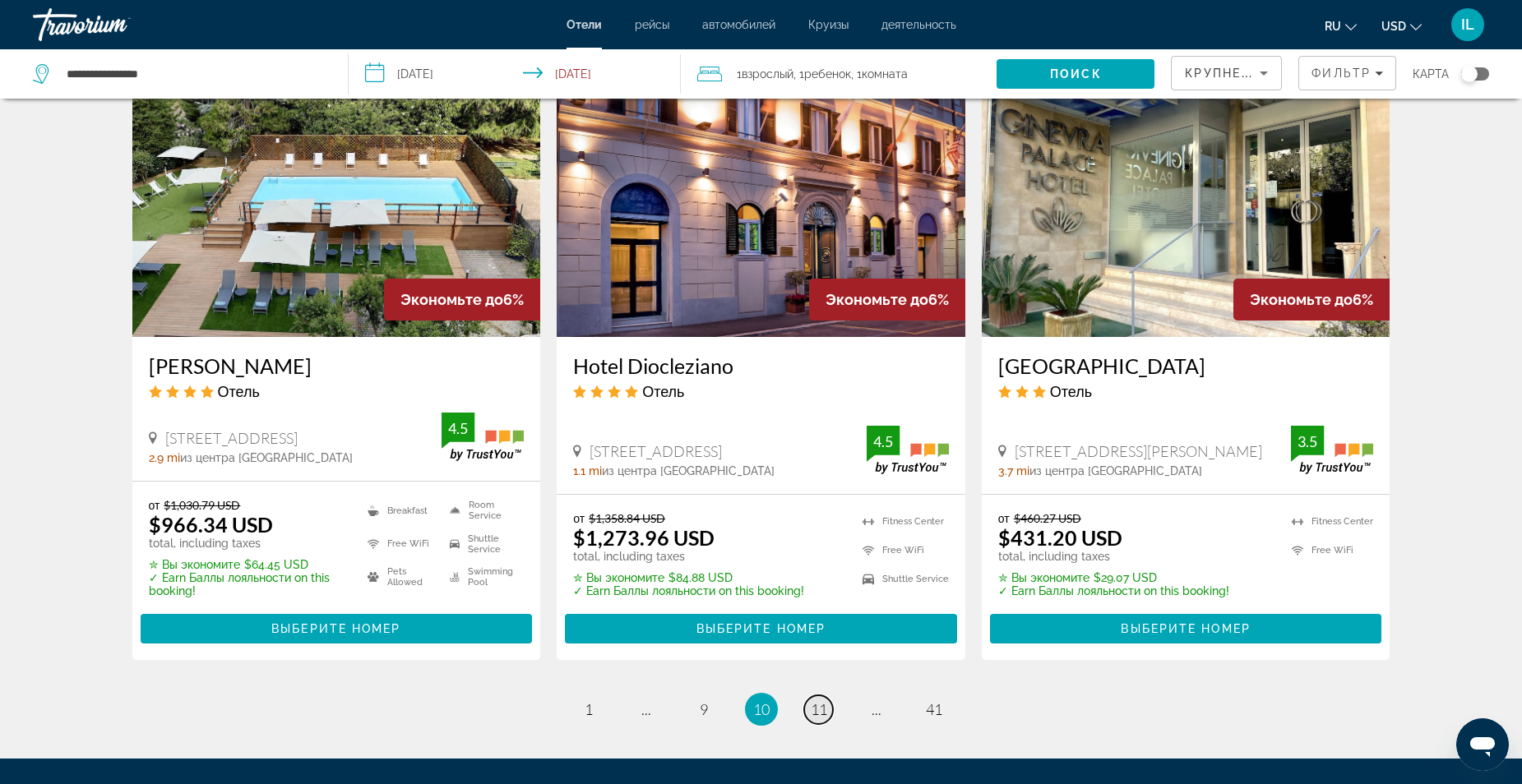
click at [820, 709] on span "11" at bounding box center [819, 709] width 16 height 18
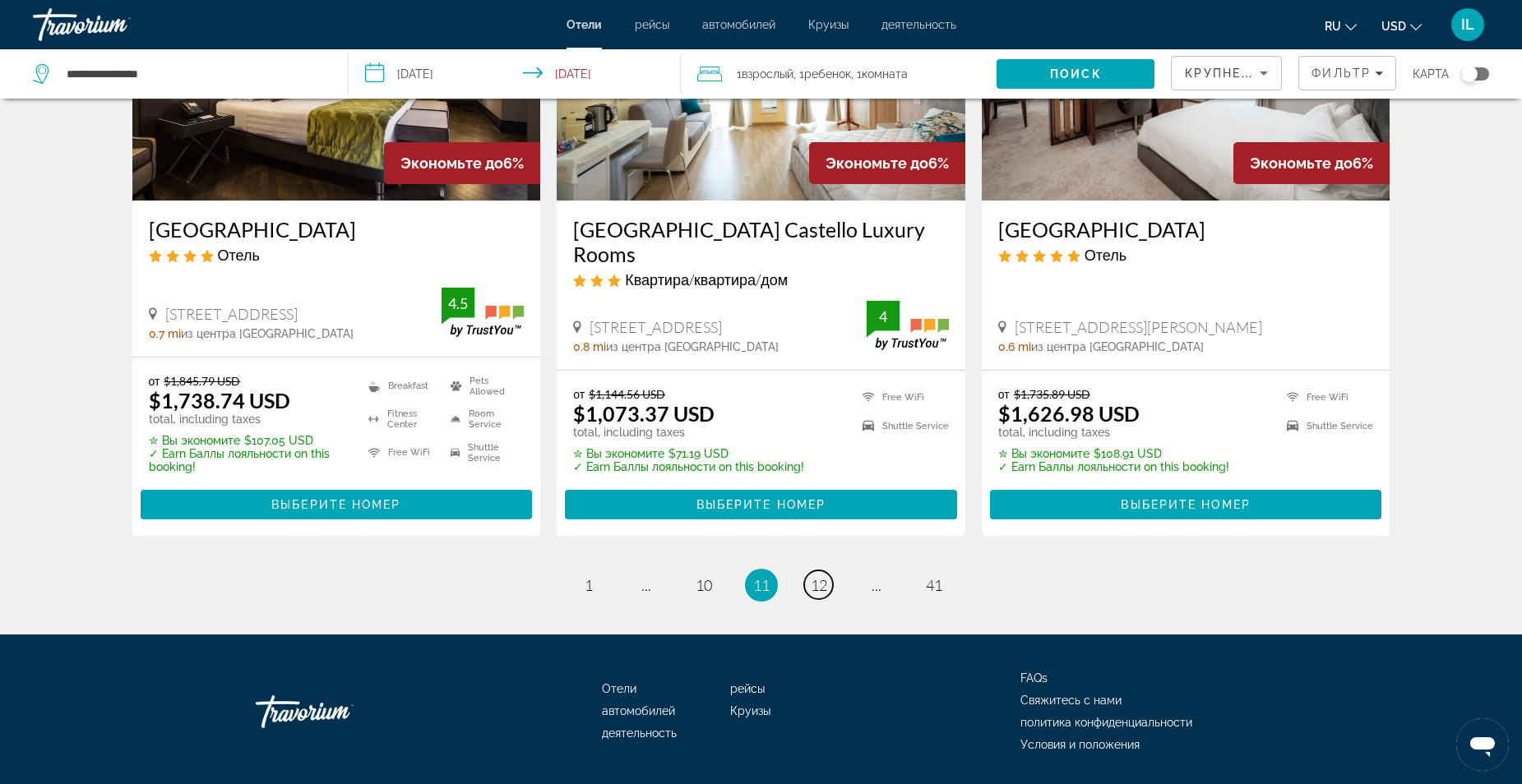
scroll to position [2116, 0]
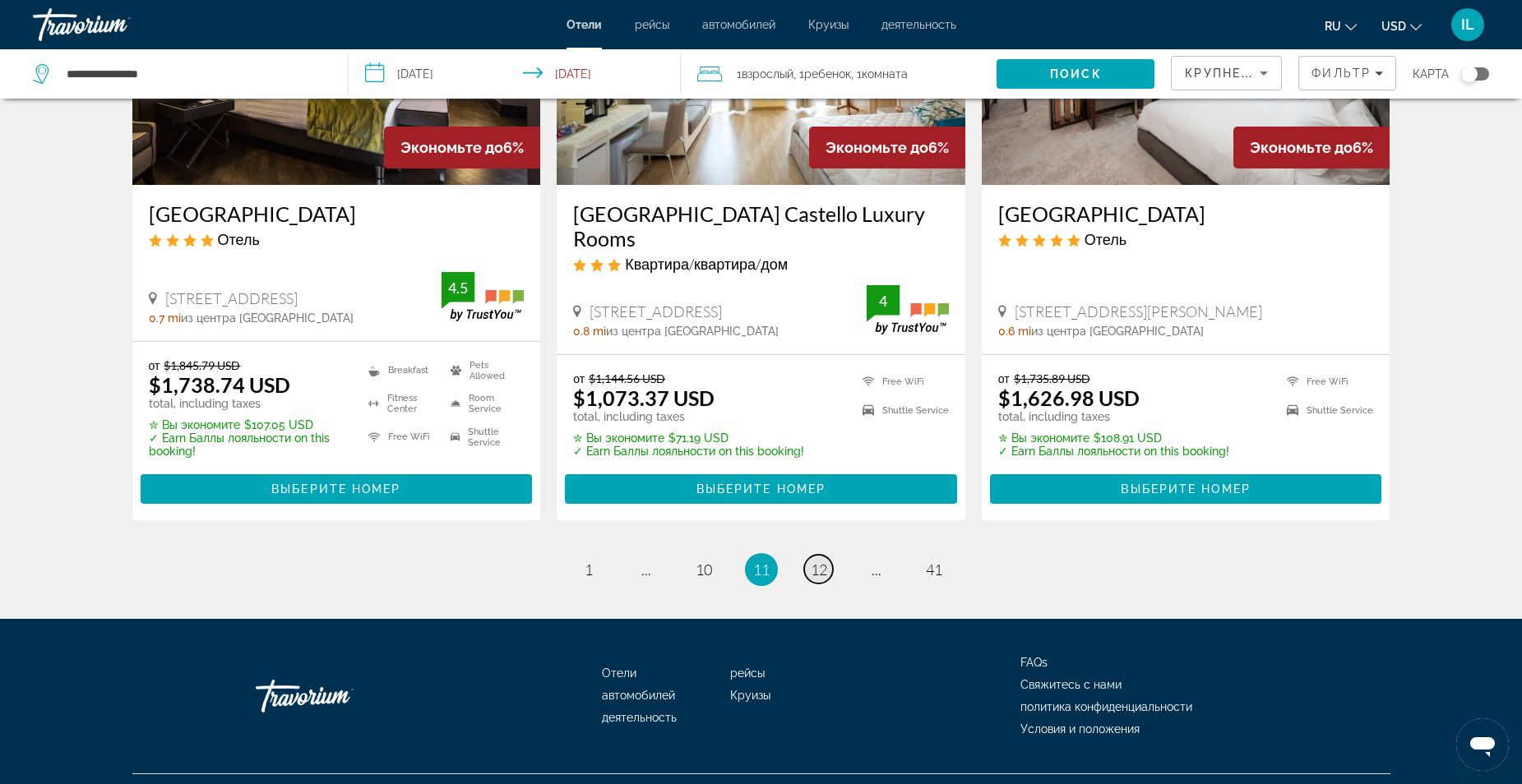
click at [815, 561] on span "12" at bounding box center [819, 569] width 16 height 18
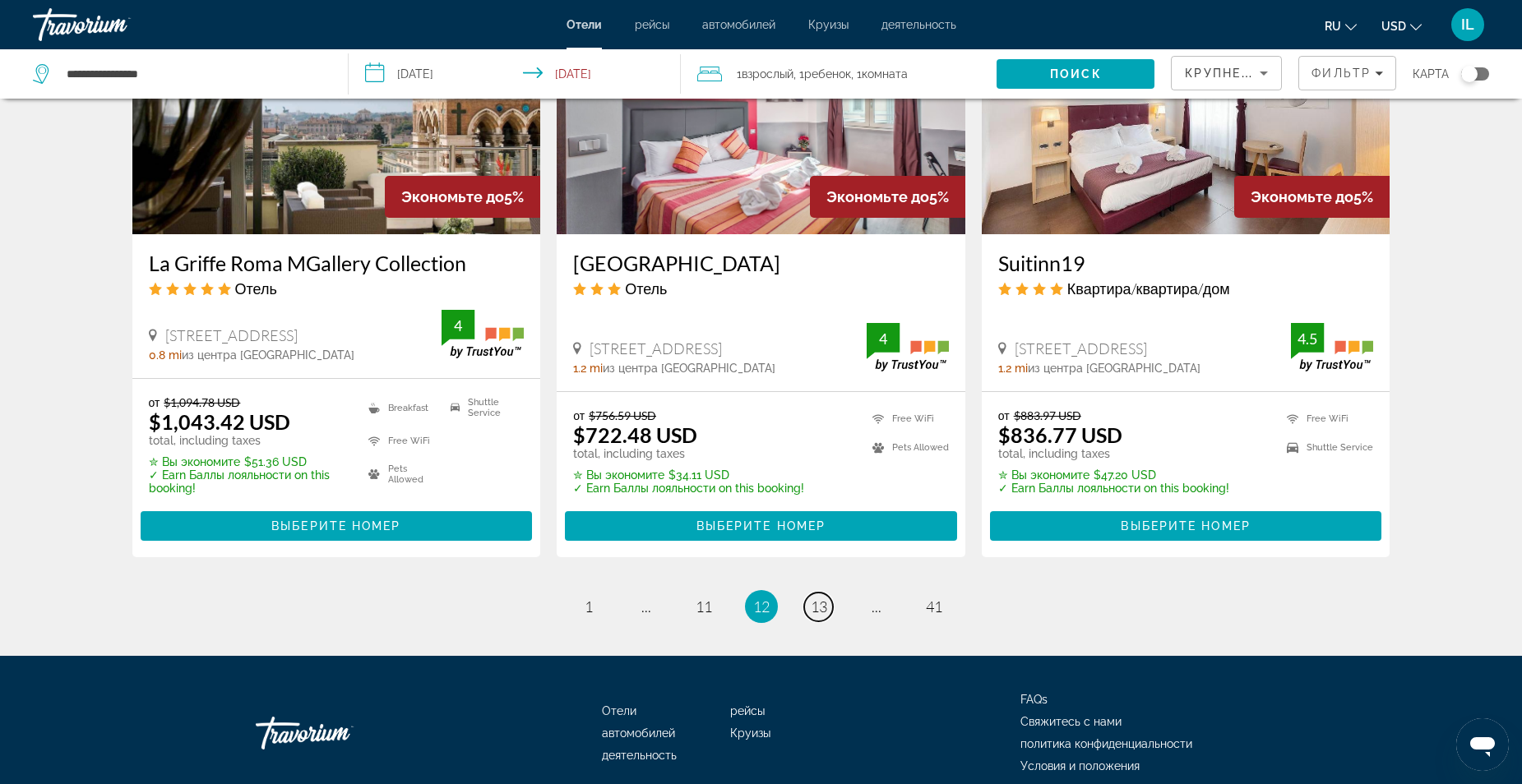
scroll to position [2141, 0]
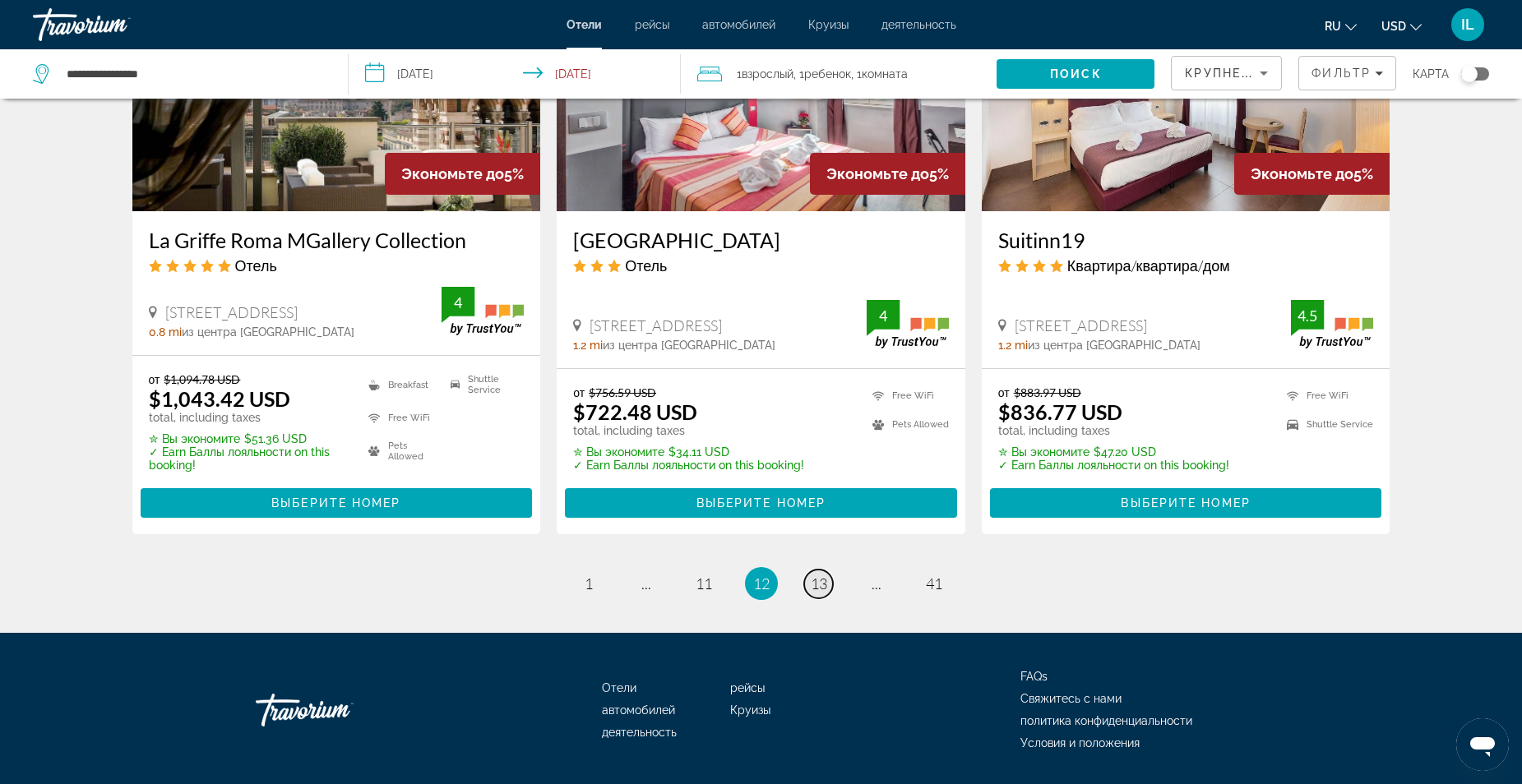
click at [814, 575] on span "13" at bounding box center [819, 583] width 16 height 18
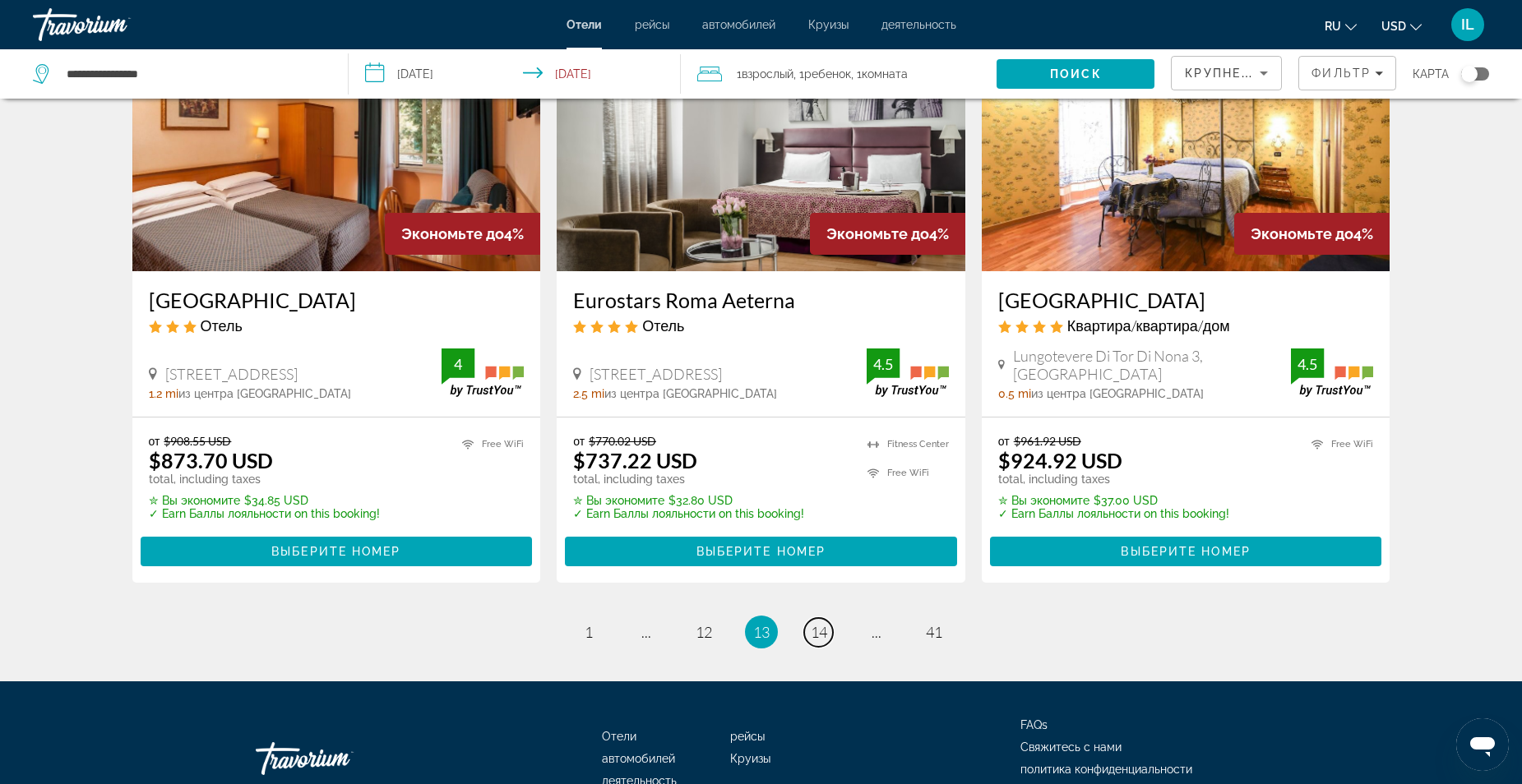
scroll to position [2129, 0]
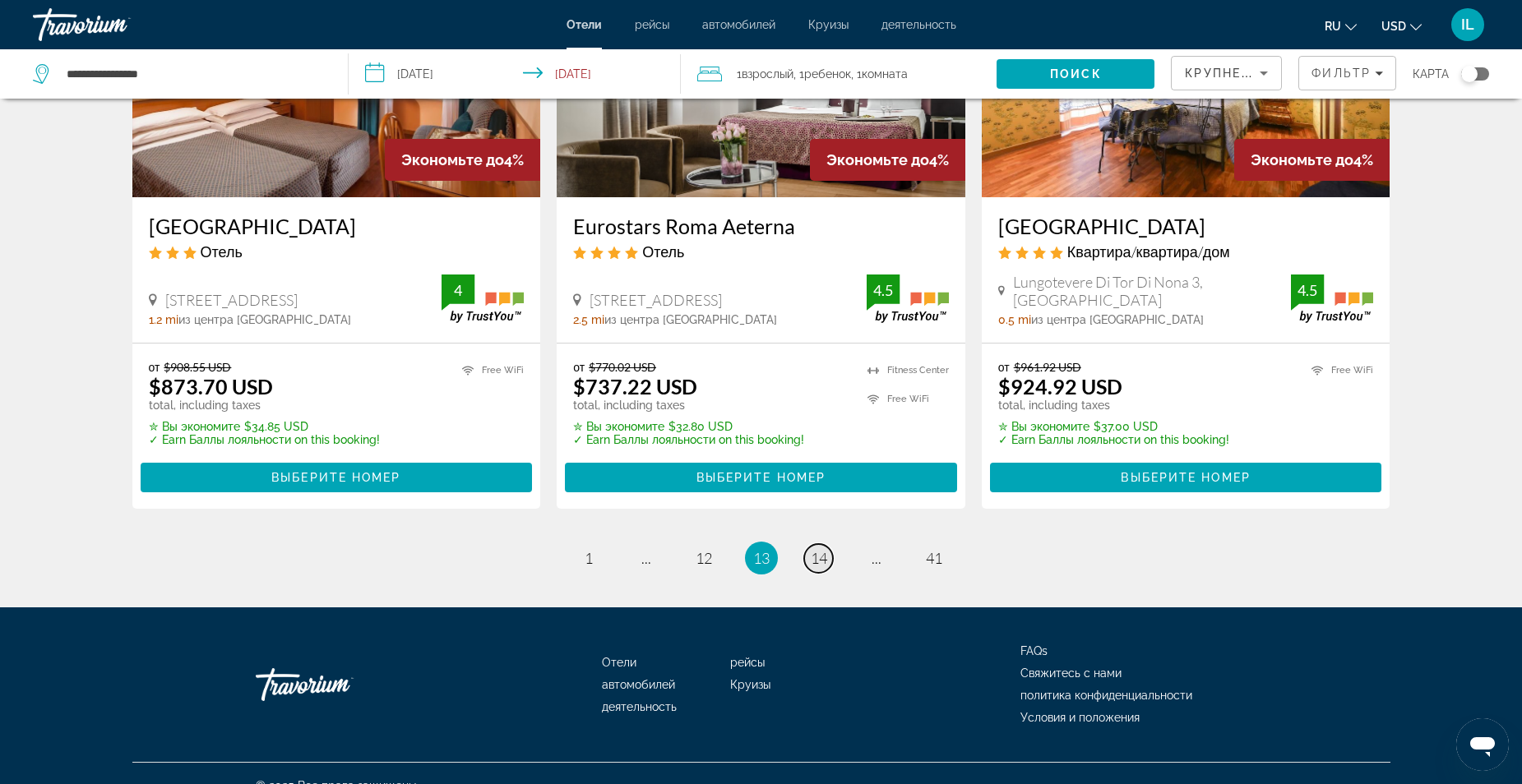
click at [812, 549] on span "14" at bounding box center [819, 558] width 16 height 18
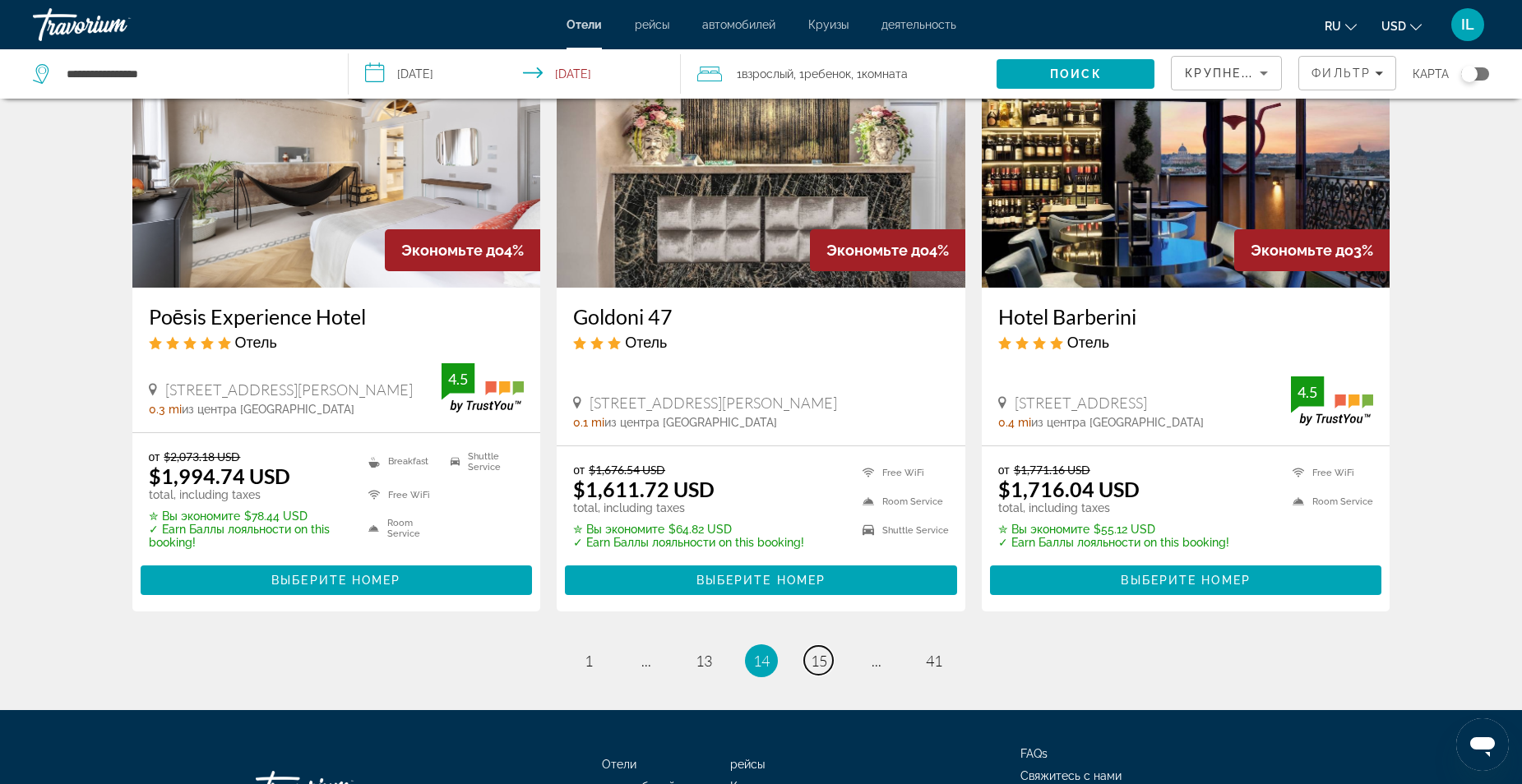
scroll to position [2056, 0]
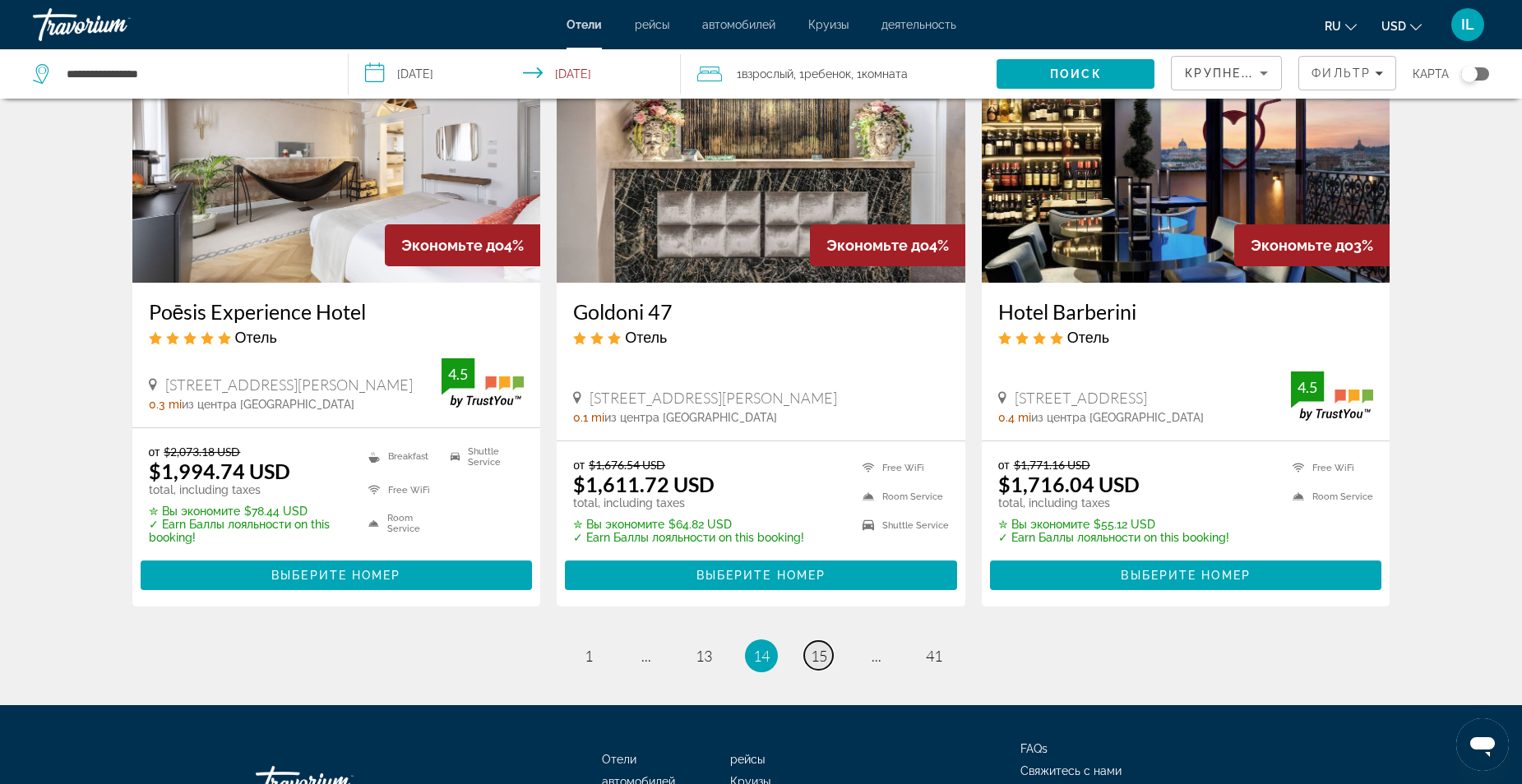
click at [811, 647] on span "15" at bounding box center [819, 656] width 16 height 18
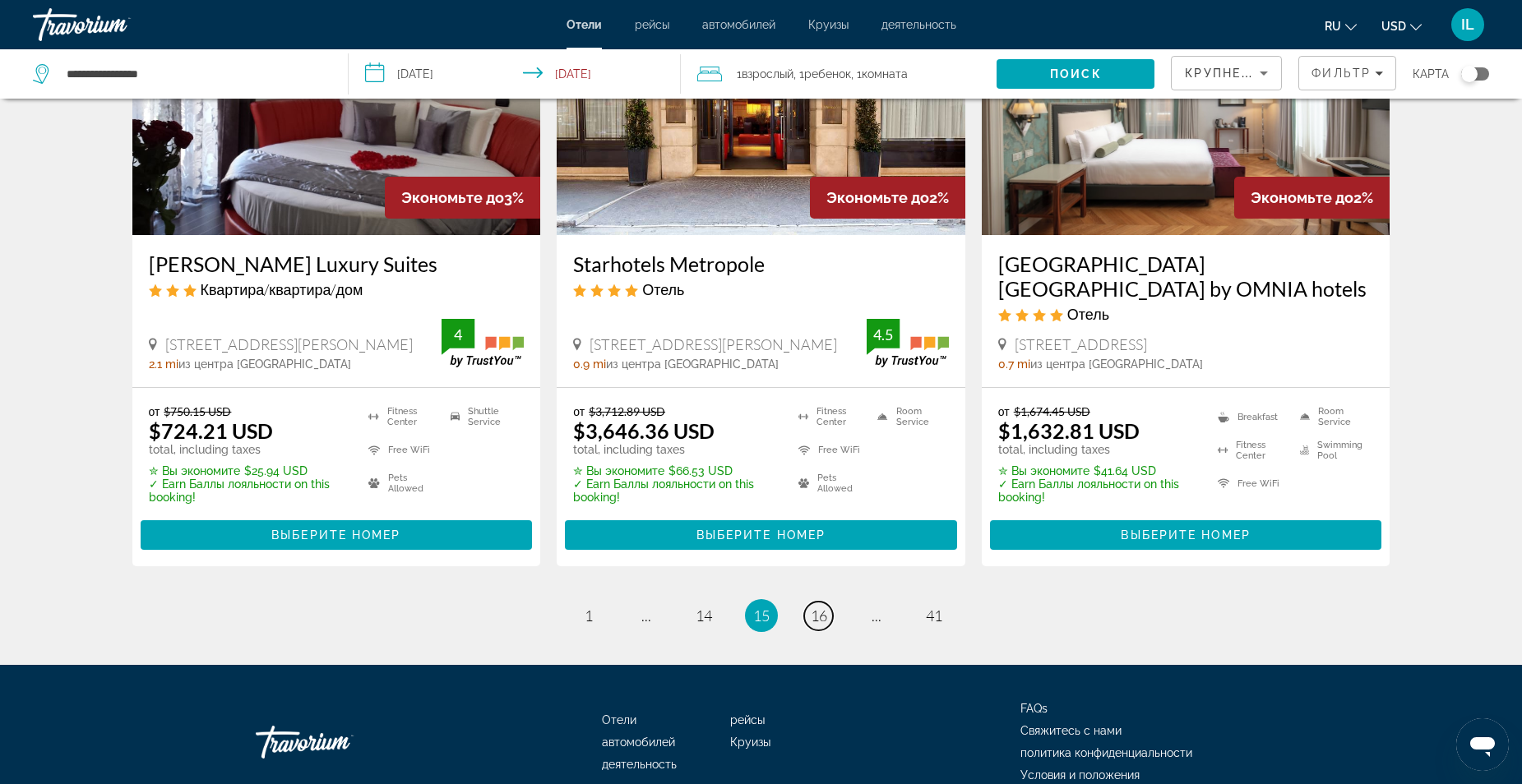
scroll to position [2137, 0]
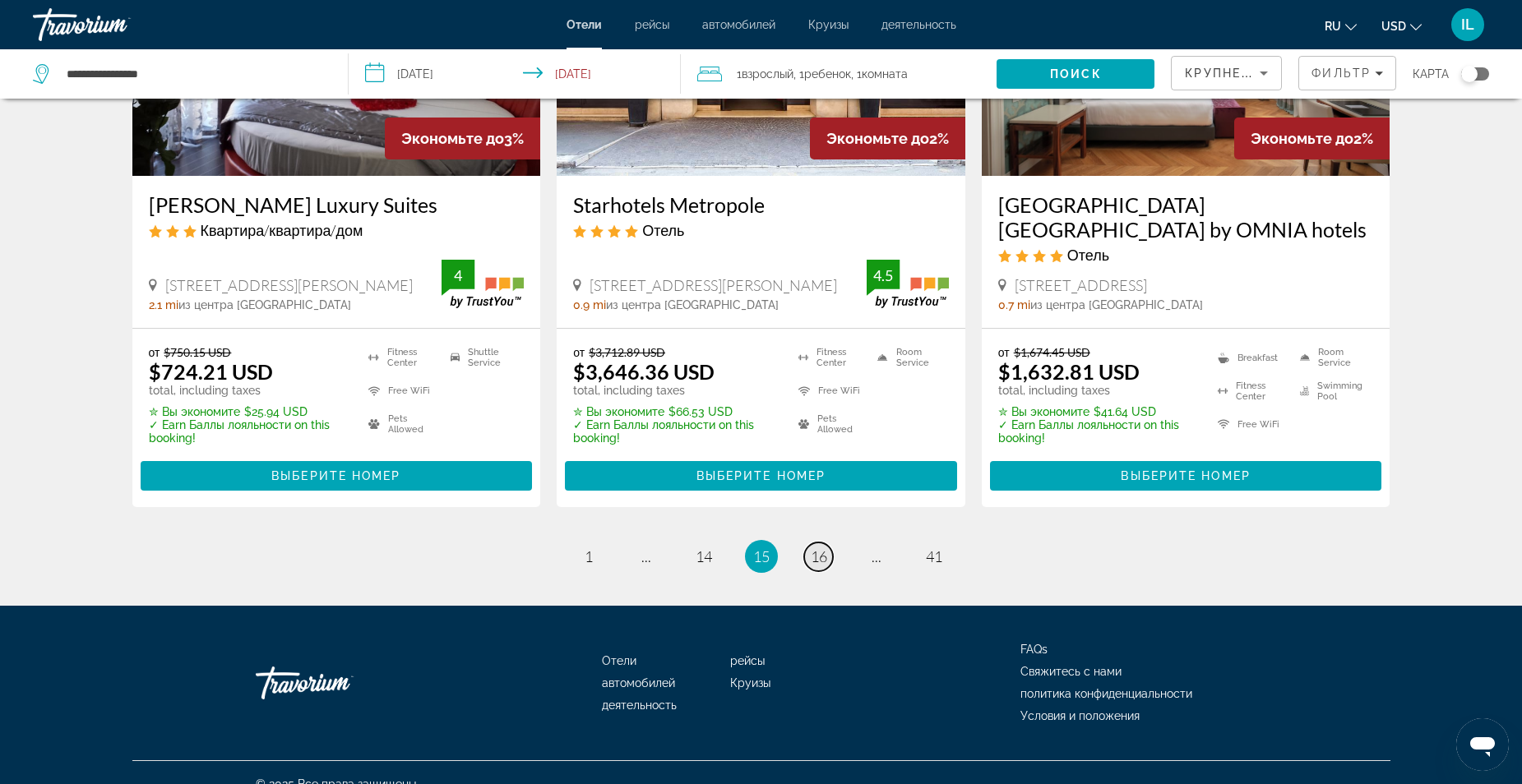
click at [819, 563] on span "16" at bounding box center [819, 556] width 16 height 18
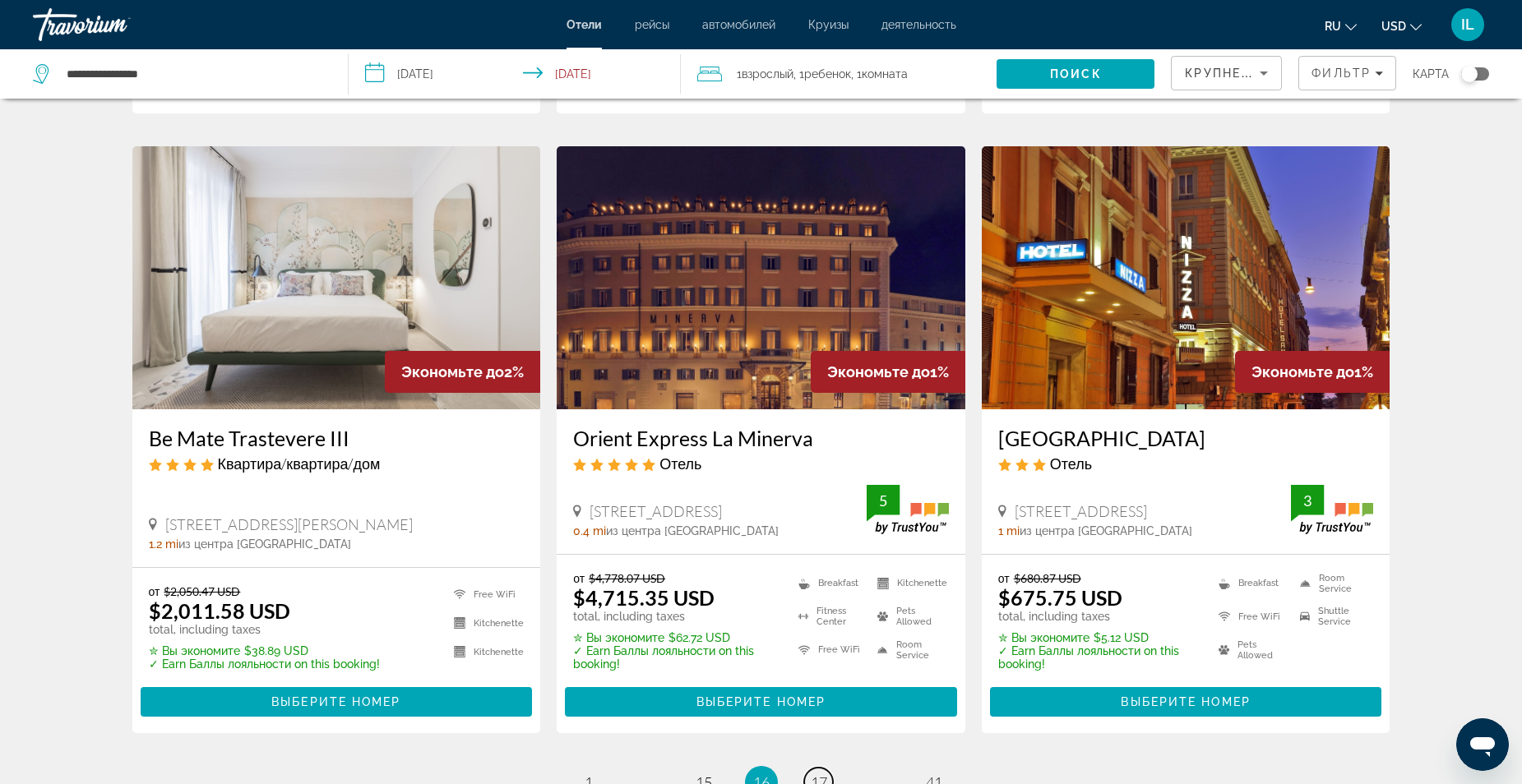
scroll to position [1973, 0]
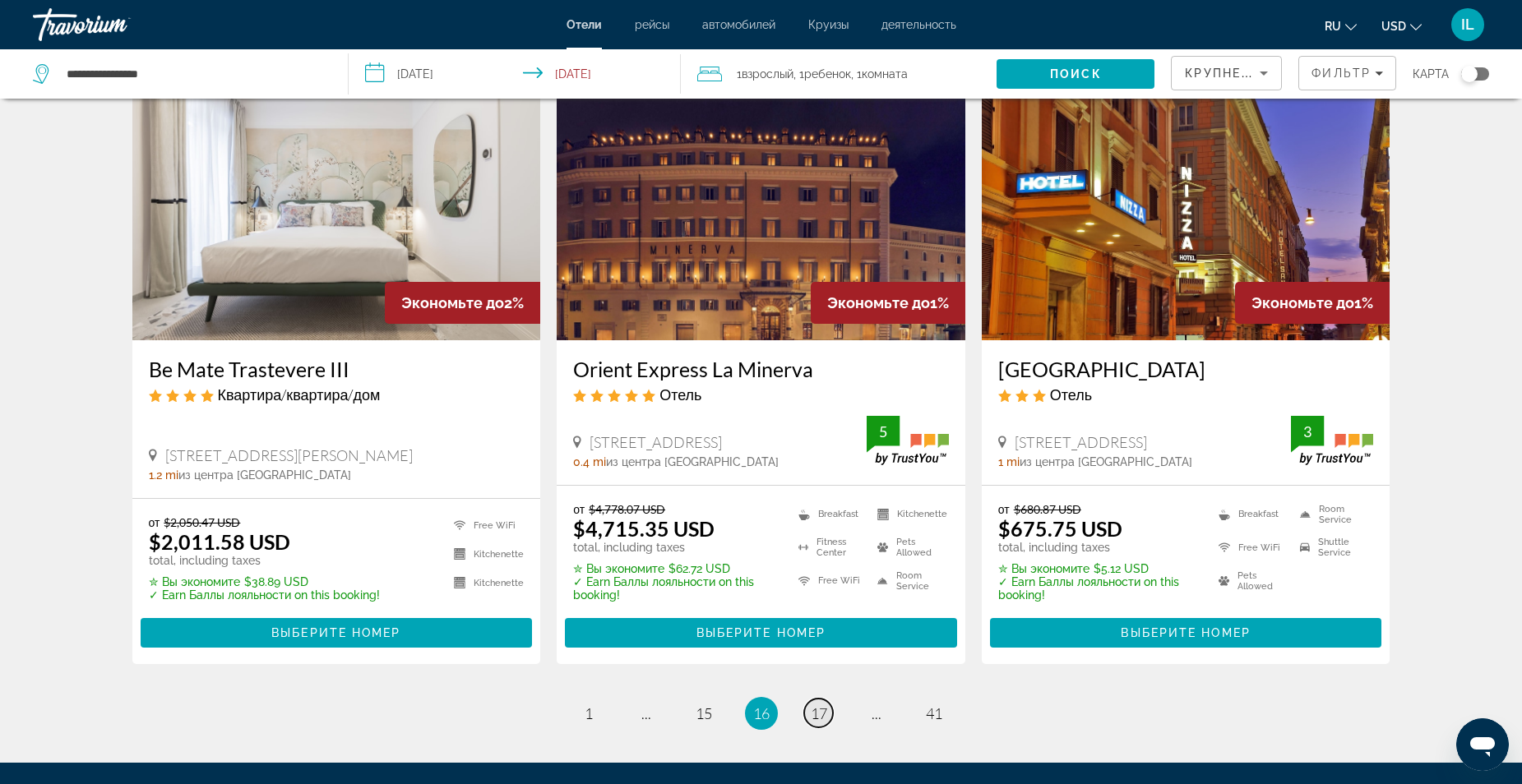
click at [820, 704] on span "17" at bounding box center [819, 713] width 16 height 18
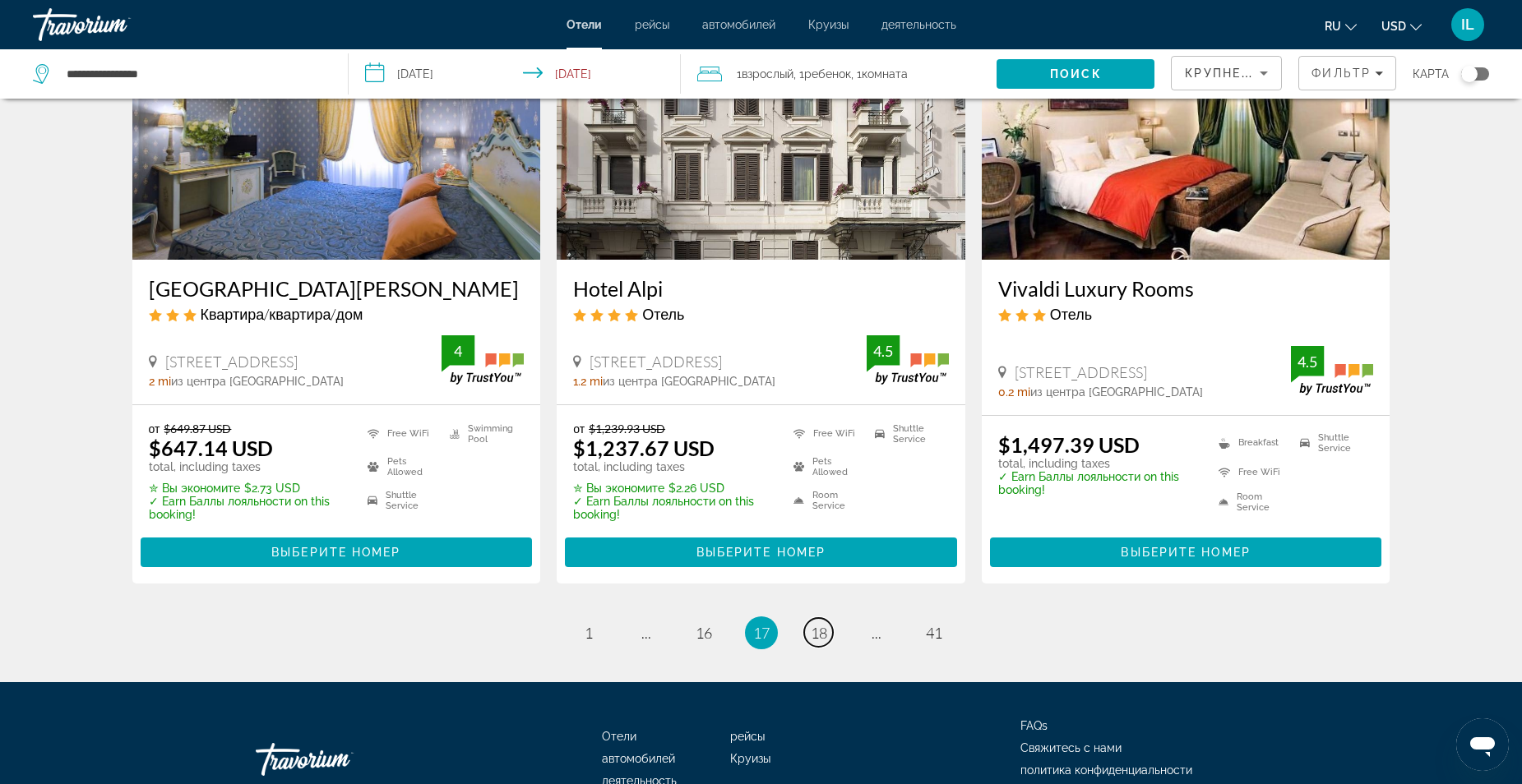
scroll to position [2056, 0]
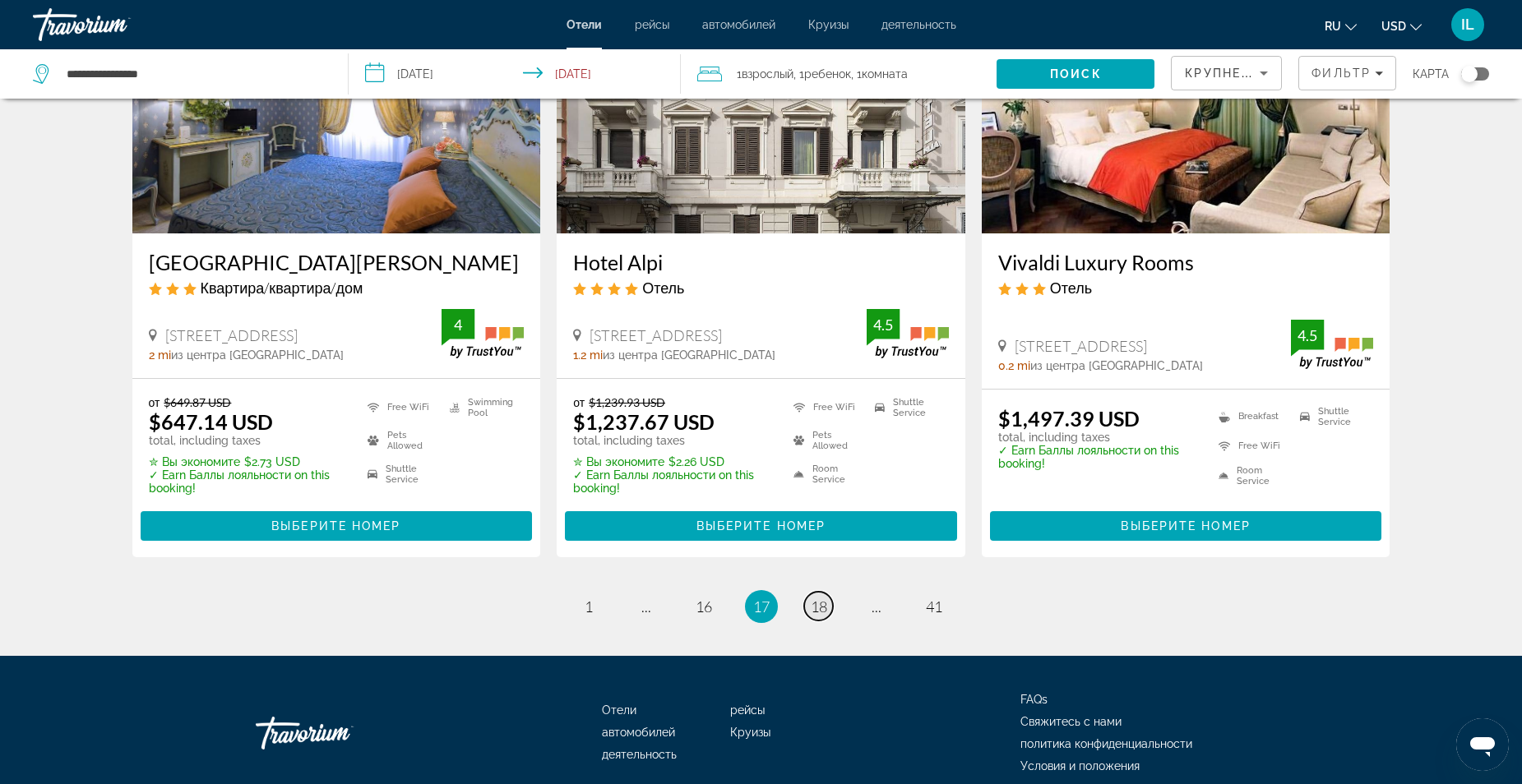
click at [824, 612] on span "18" at bounding box center [819, 606] width 16 height 18
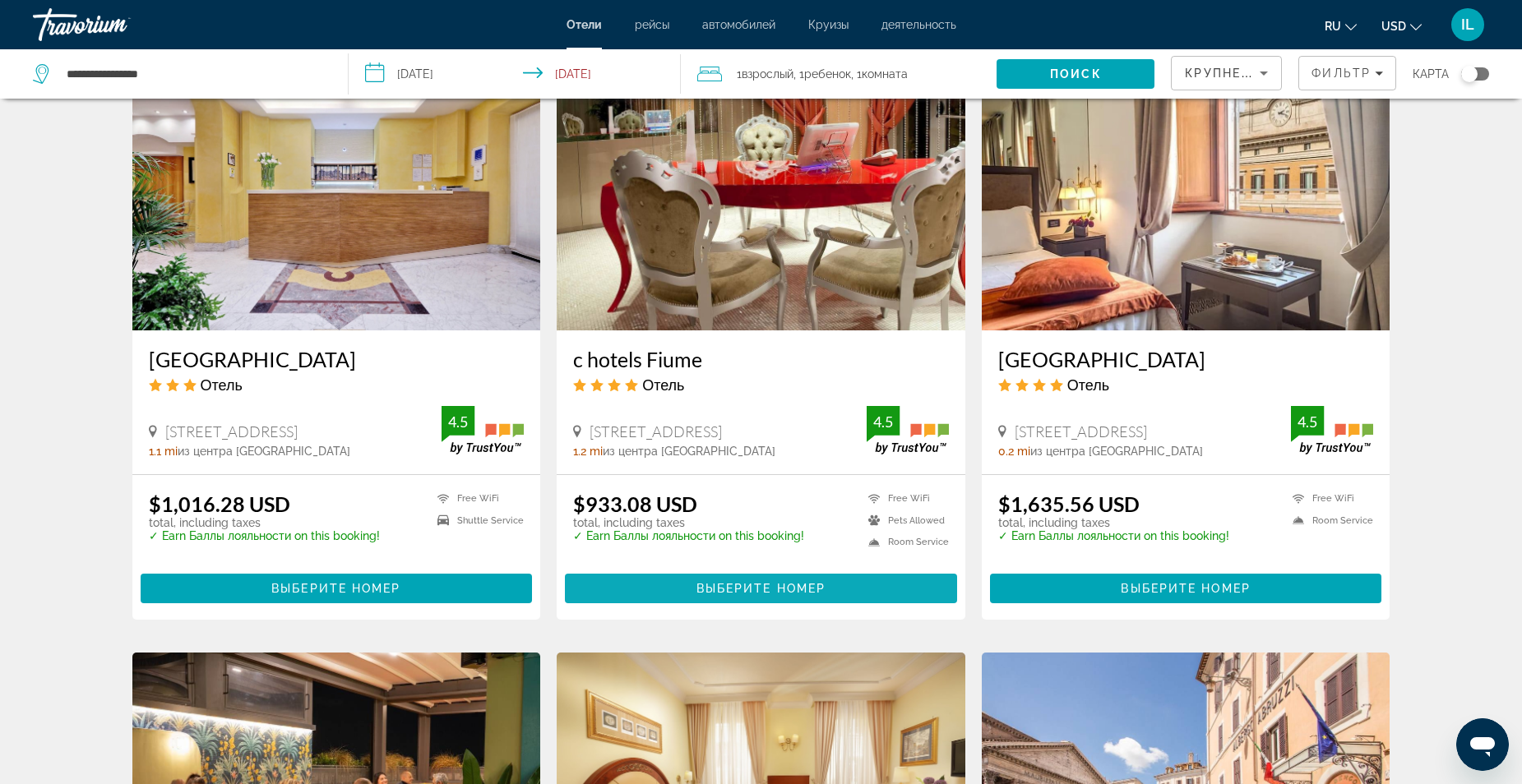
scroll to position [986, 0]
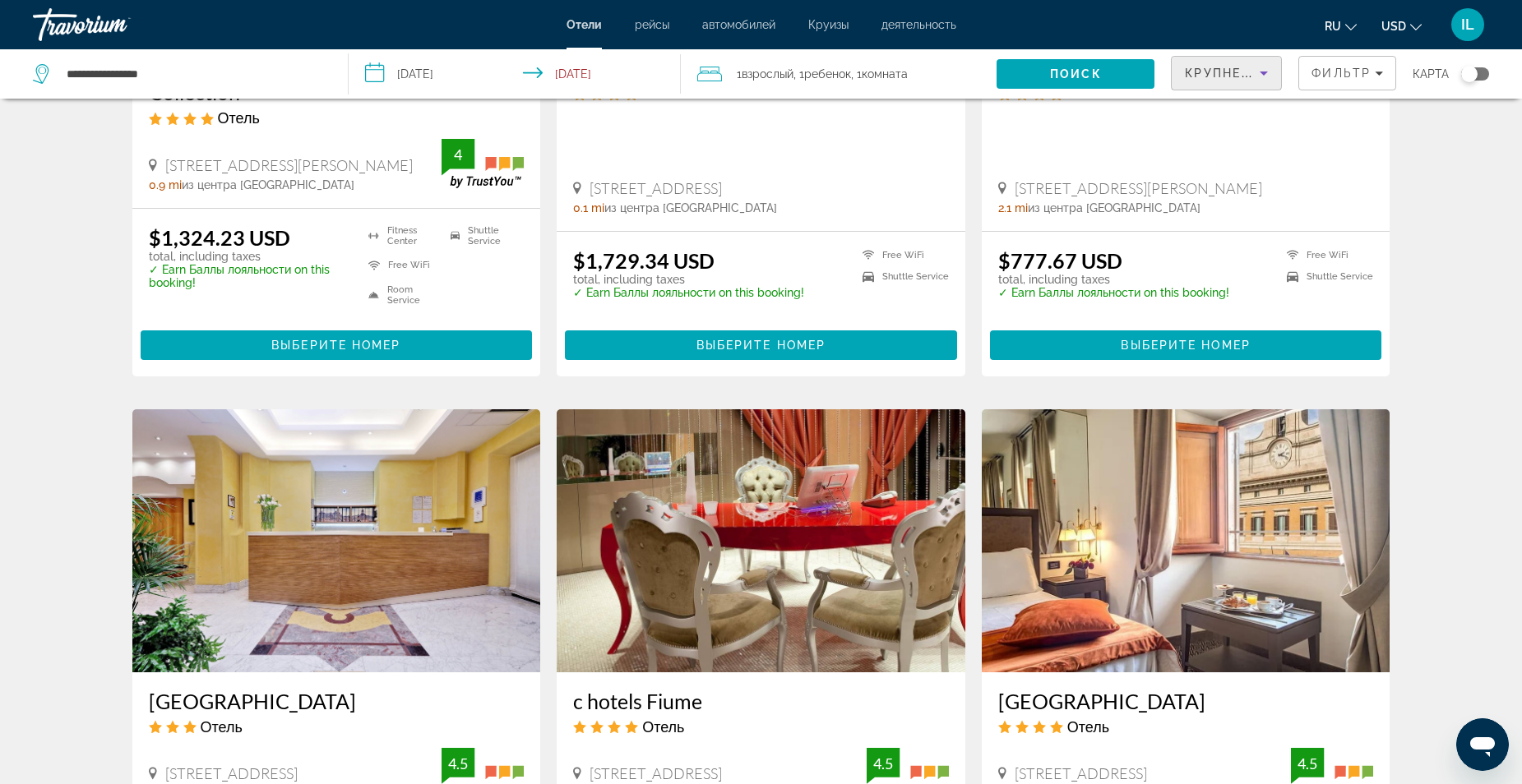
click at [1260, 73] on icon "Sort by" at bounding box center [1263, 73] width 20 height 20
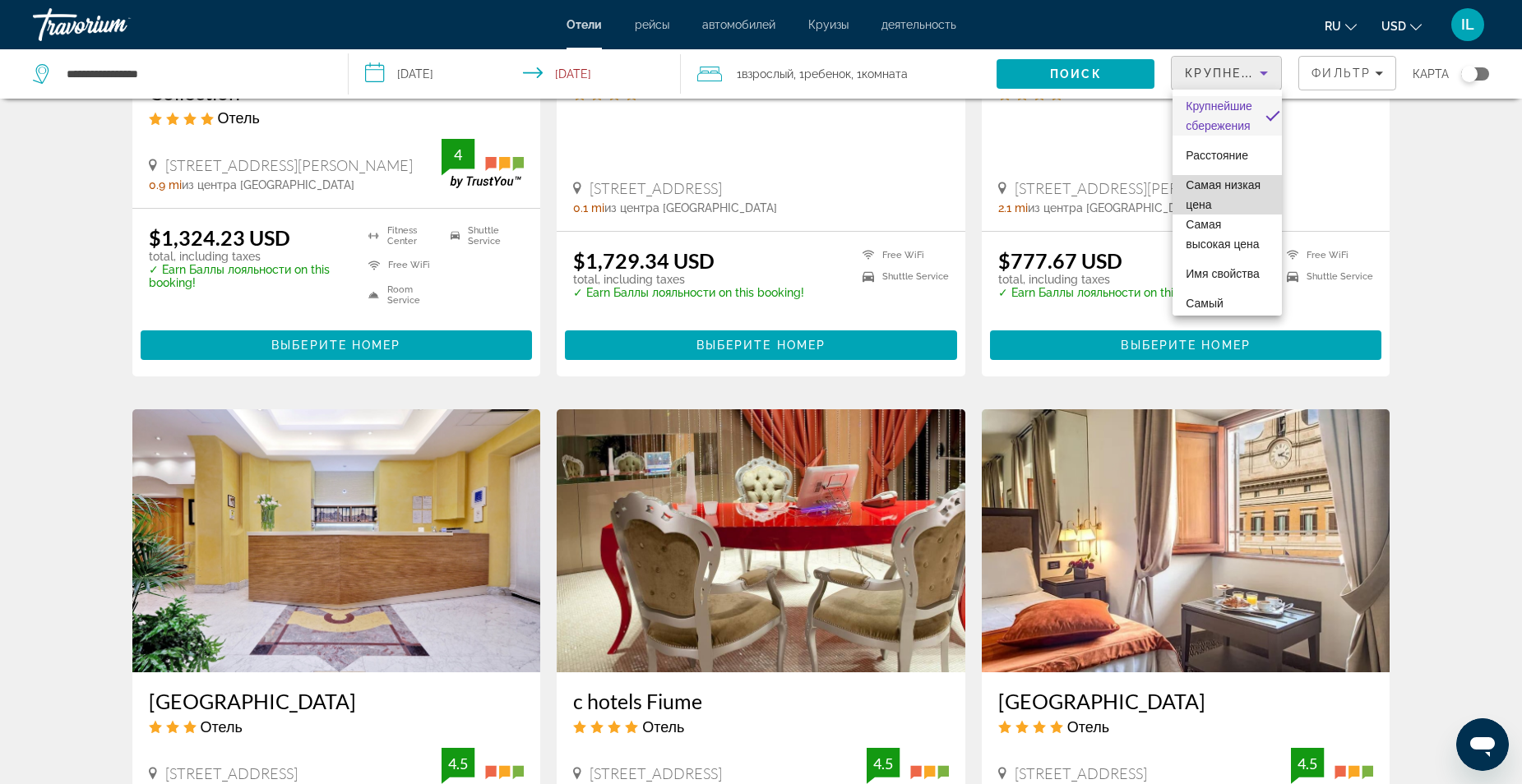
click at [1237, 192] on span "Самая низкая цена" at bounding box center [1226, 195] width 83 height 40
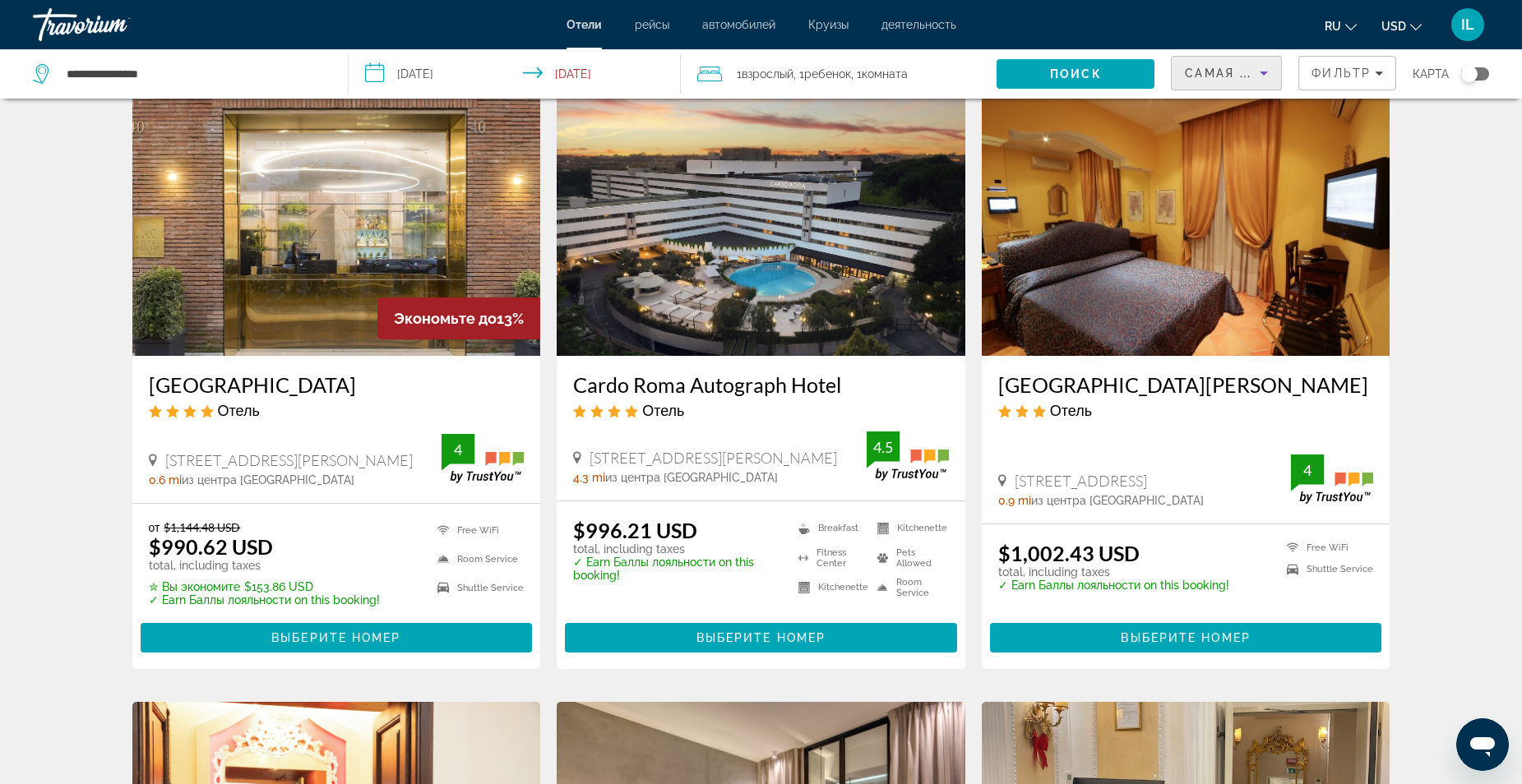
scroll to position [1233, 0]
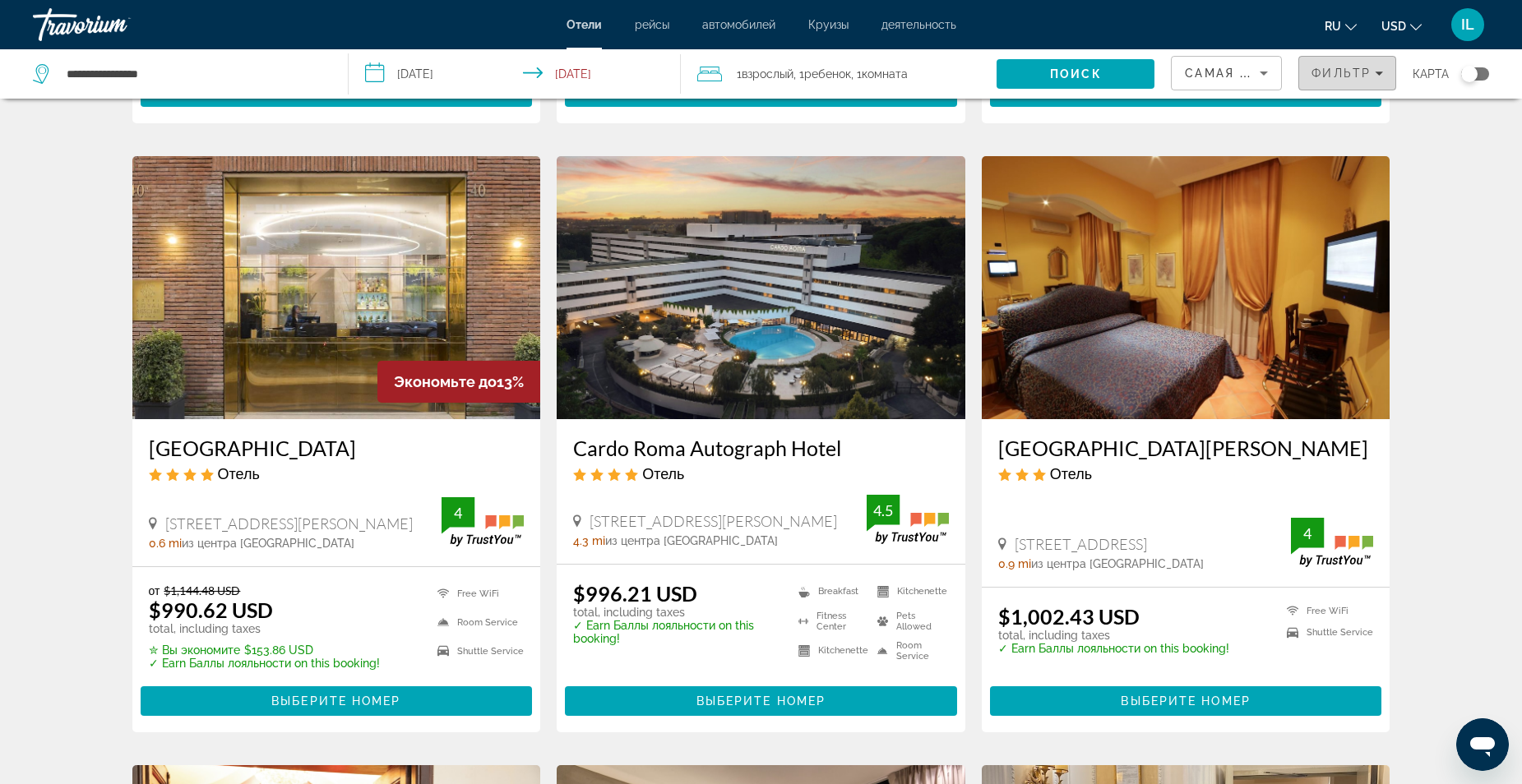
click at [1376, 72] on icon "Filters" at bounding box center [1378, 73] width 9 height 9
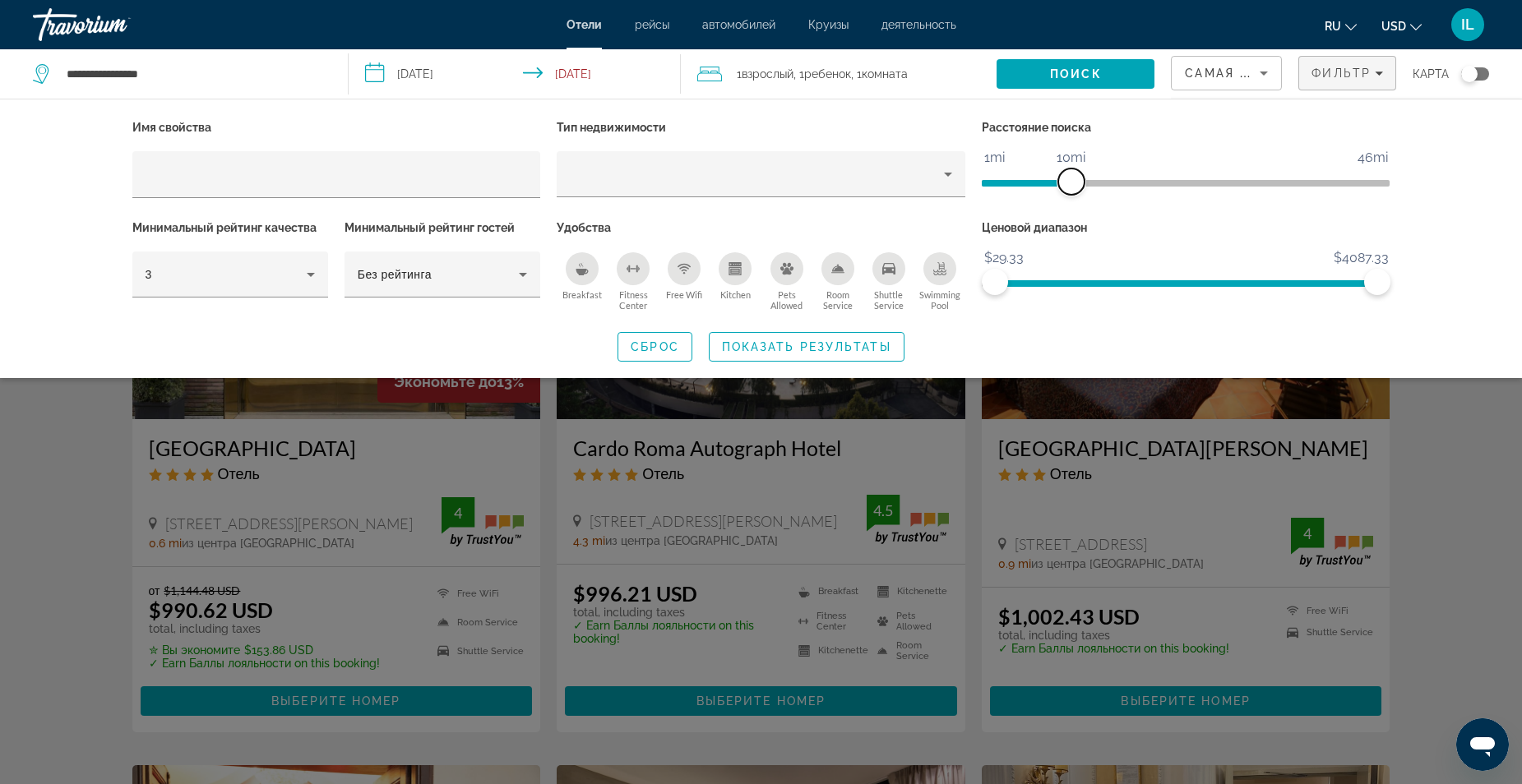
drag, startPoint x: 1240, startPoint y: 182, endPoint x: 1073, endPoint y: 187, distance: 167.1
click at [1073, 187] on span "ngx-slider" at bounding box center [1071, 182] width 27 height 27
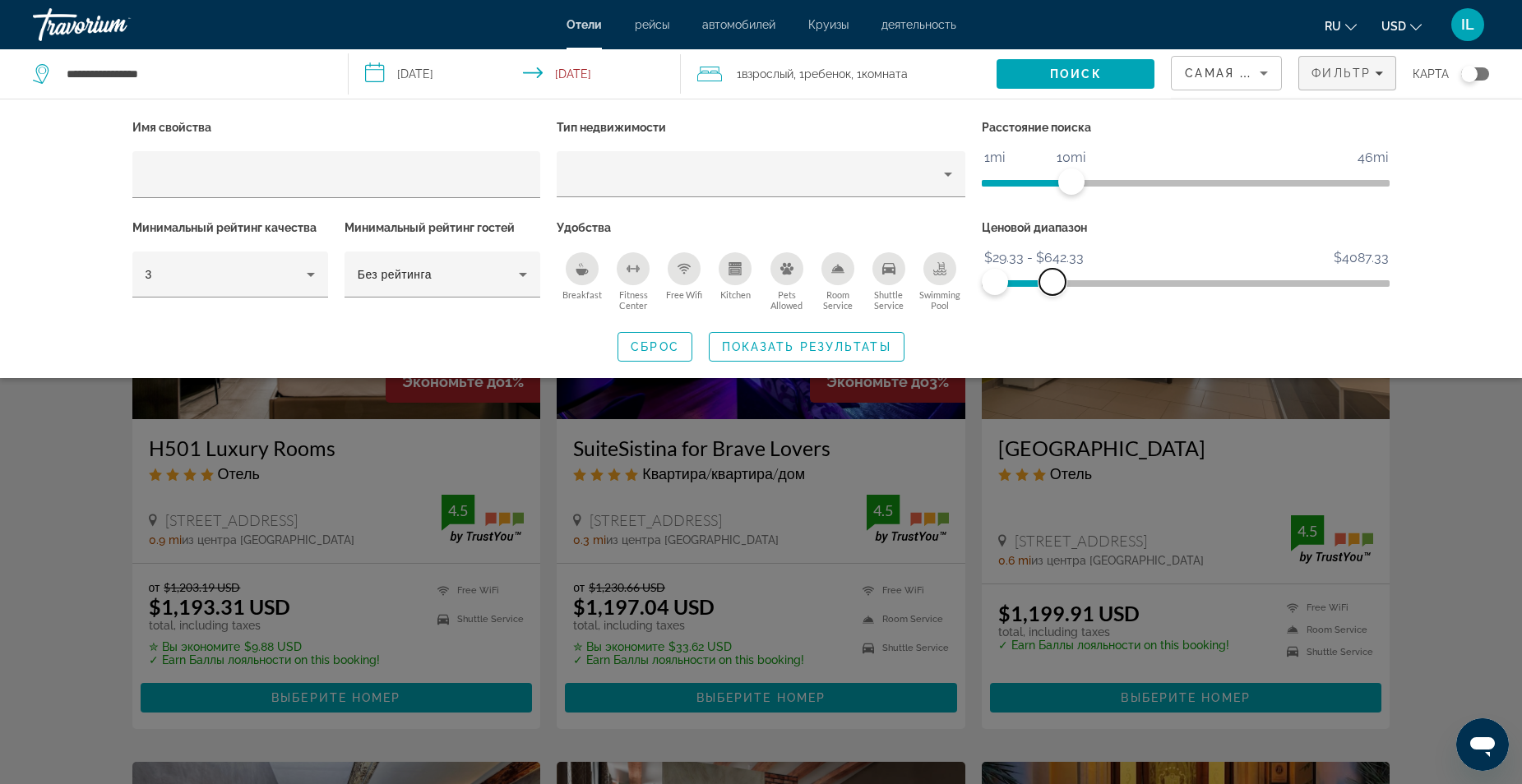
drag, startPoint x: 1374, startPoint y: 277, endPoint x: 1052, endPoint y: 298, distance: 322.7
click at [1052, 298] on div "Ценовой диапазон $29.33 $4087.33 $29.33 $642.33 $29.33 - $642.33" at bounding box center [1185, 266] width 425 height 100
click at [838, 344] on span "Показать результаты" at bounding box center [806, 347] width 169 height 13
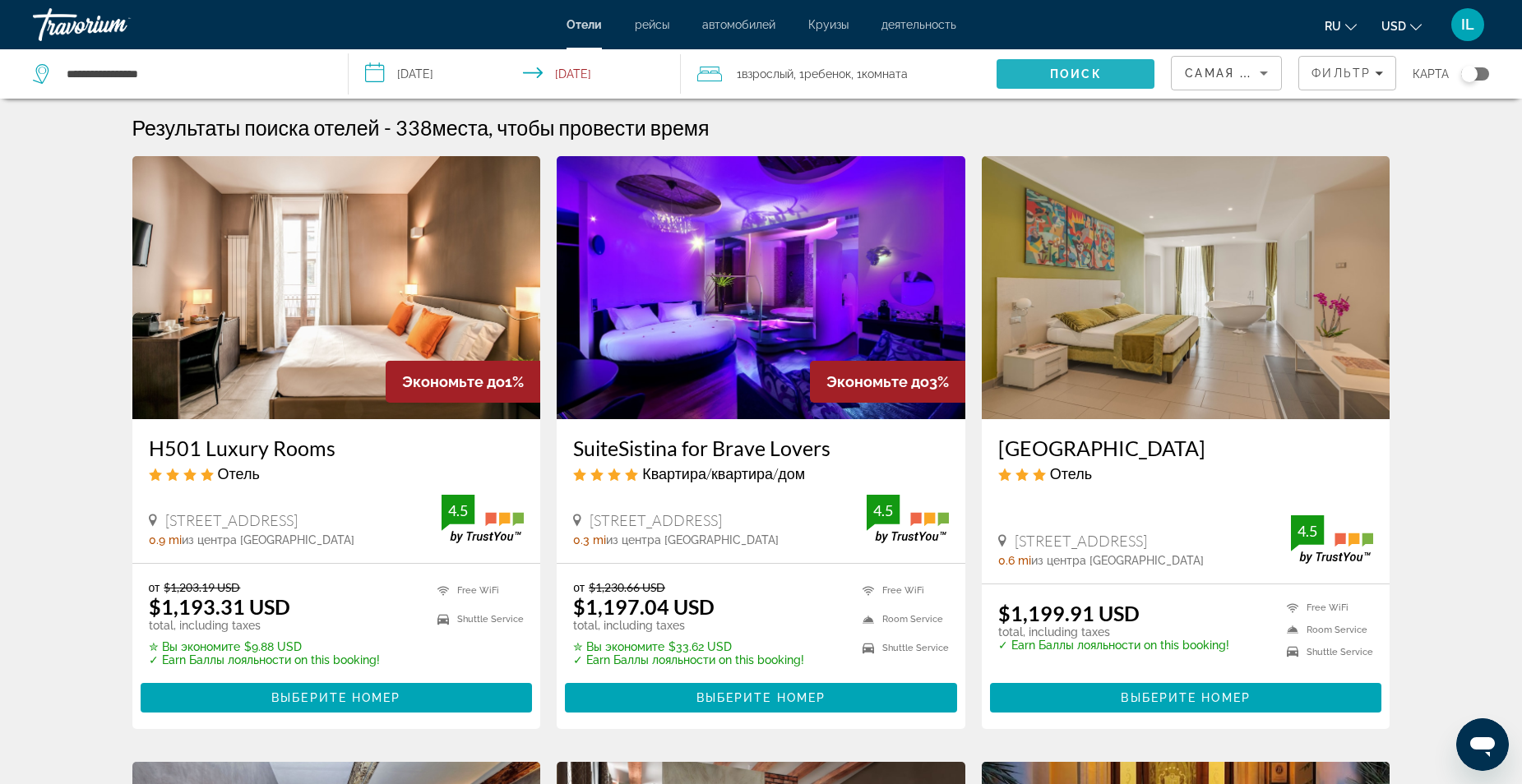
click at [1065, 77] on span "Поиск" at bounding box center [1076, 74] width 51 height 13
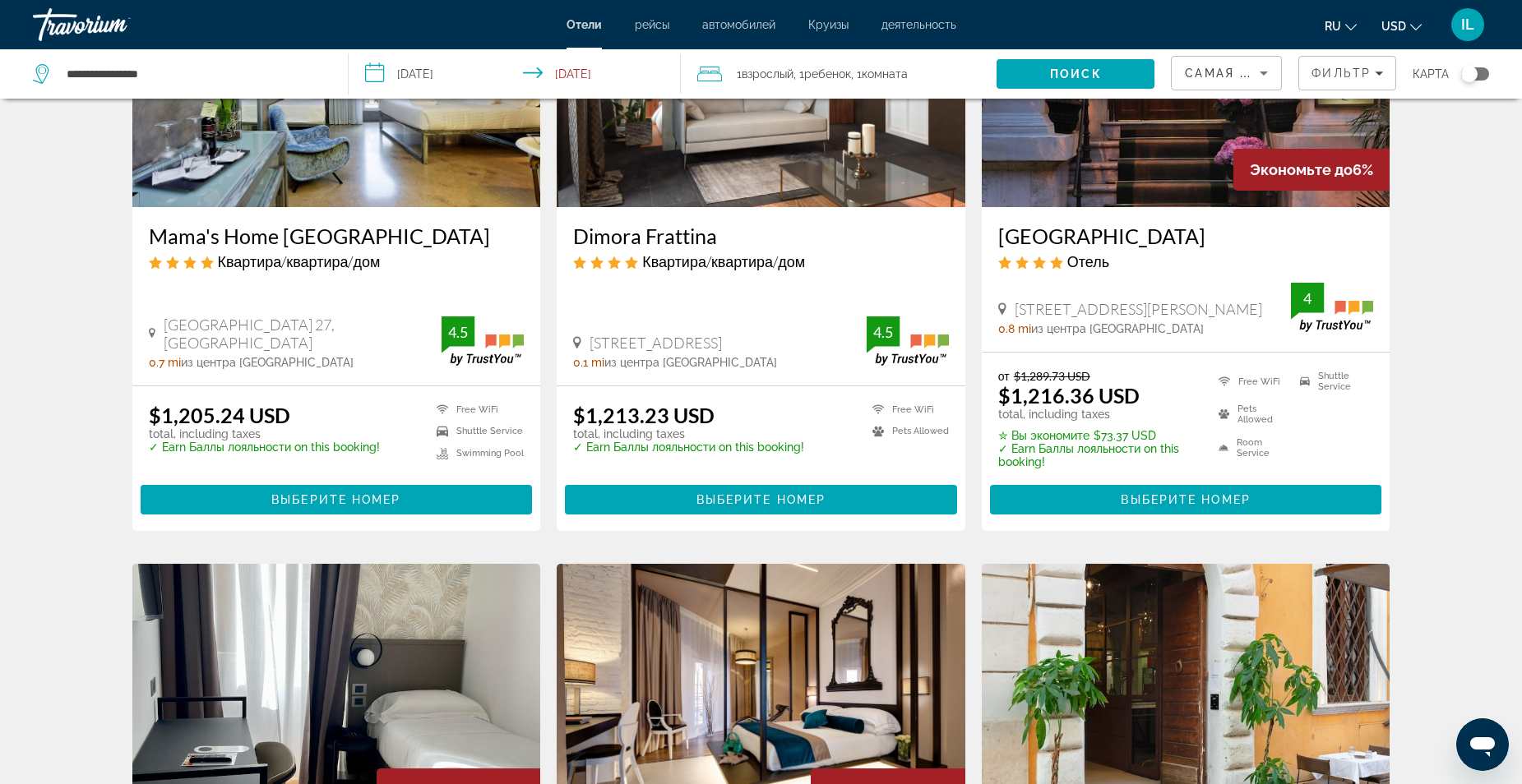
scroll to position [822, 0]
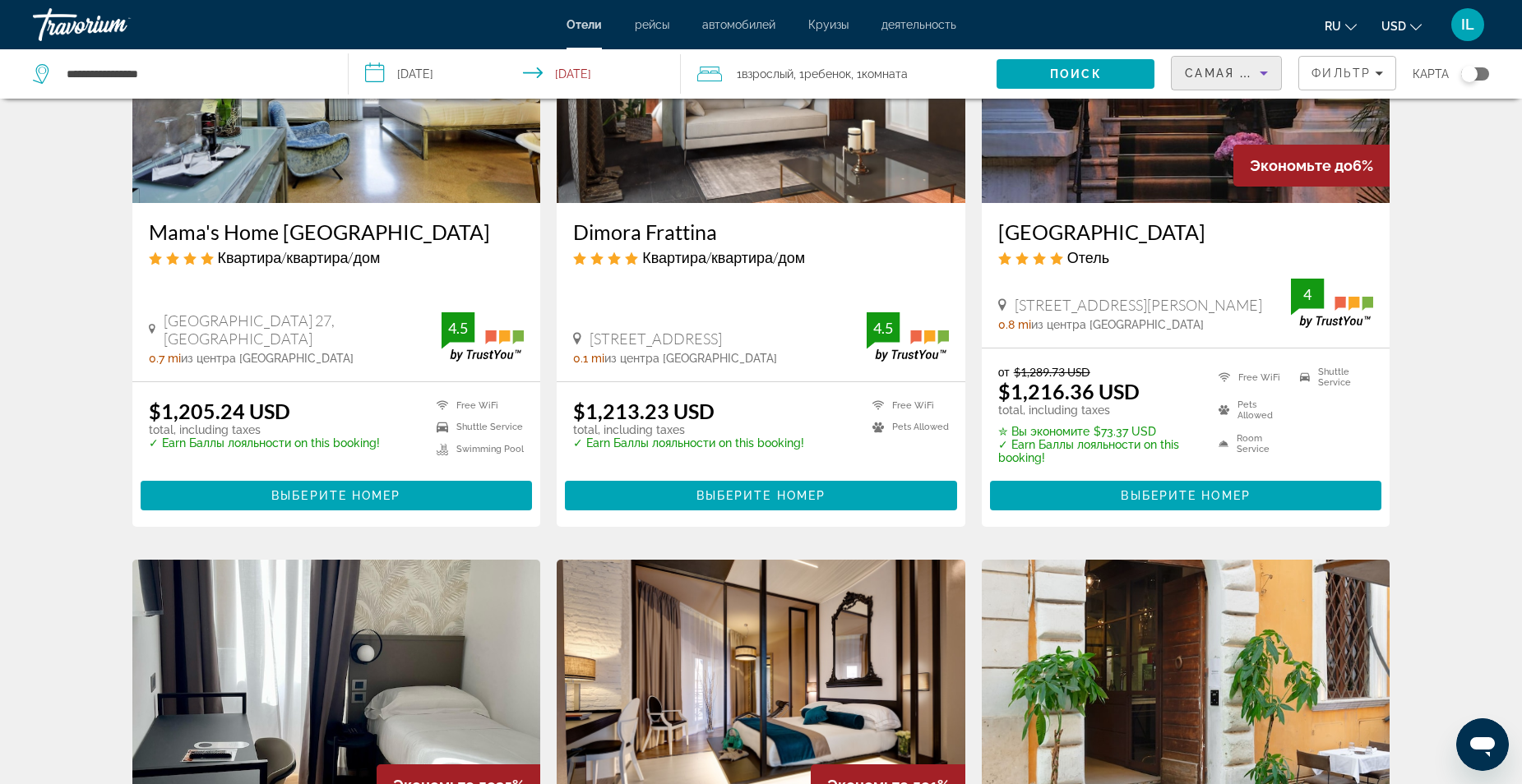
click at [1260, 72] on icon "Sort by" at bounding box center [1263, 73] width 20 height 20
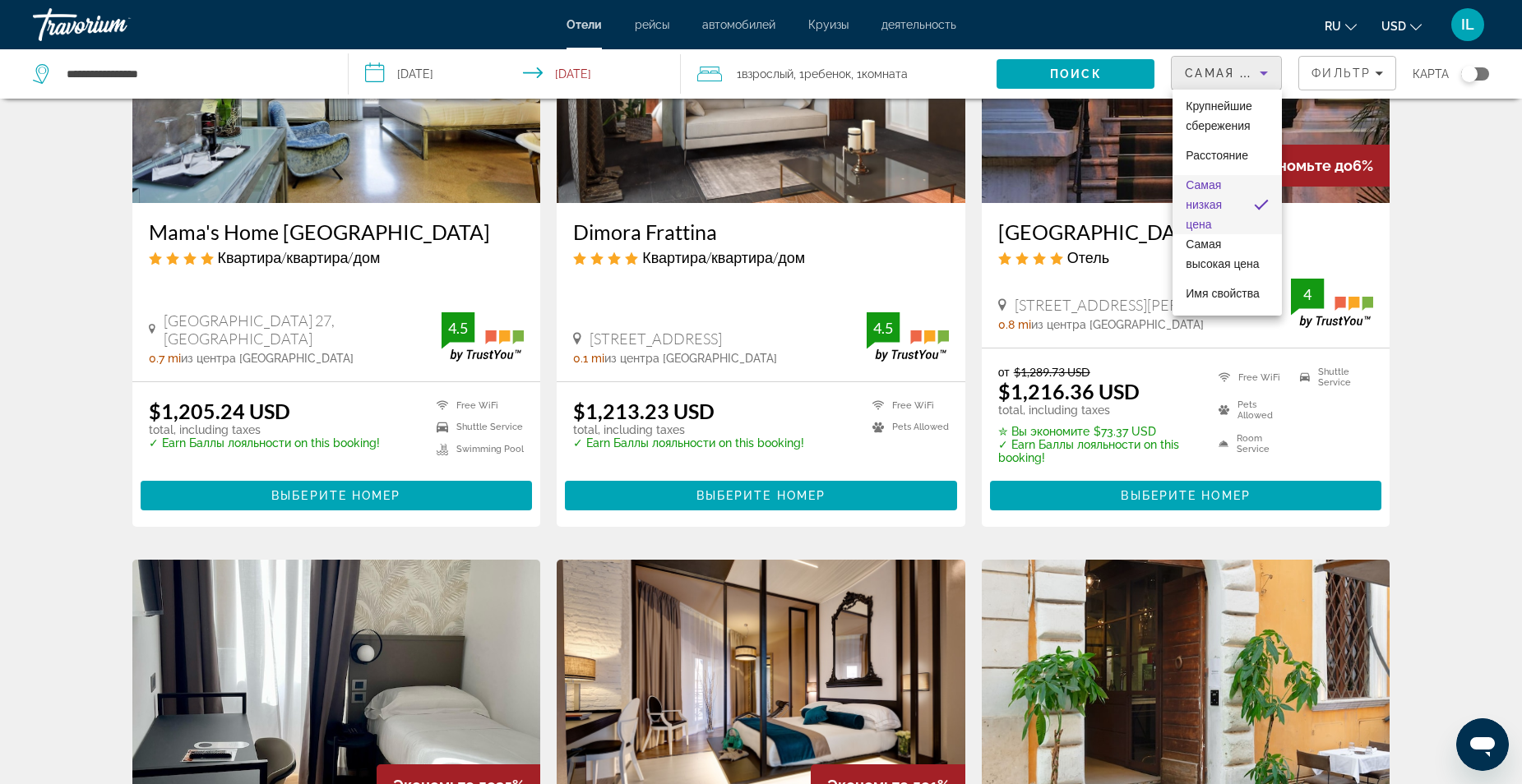
click at [1330, 76] on div at bounding box center [761, 392] width 1522 height 784
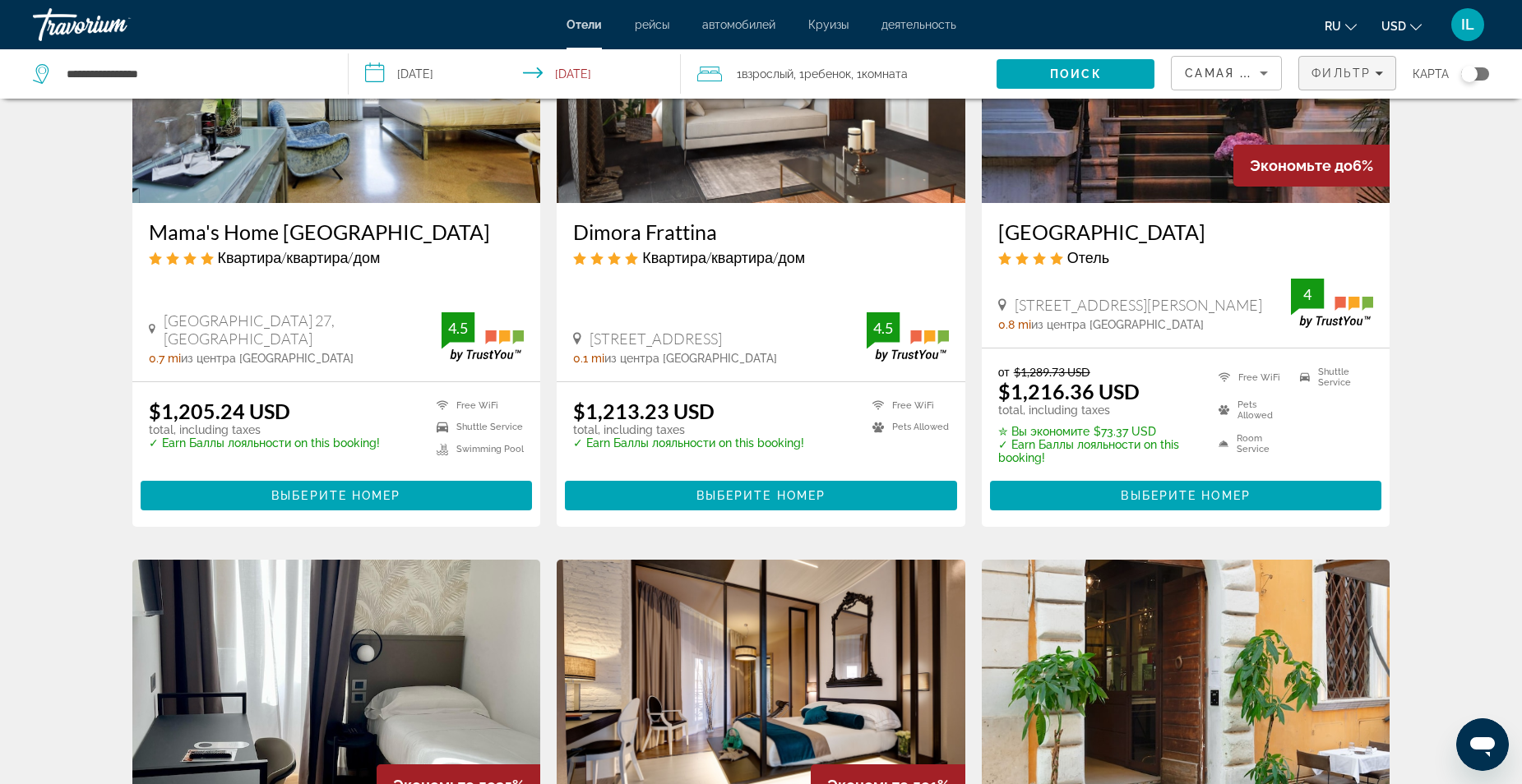
click at [1365, 72] on span "Фильтр" at bounding box center [1341, 73] width 59 height 13
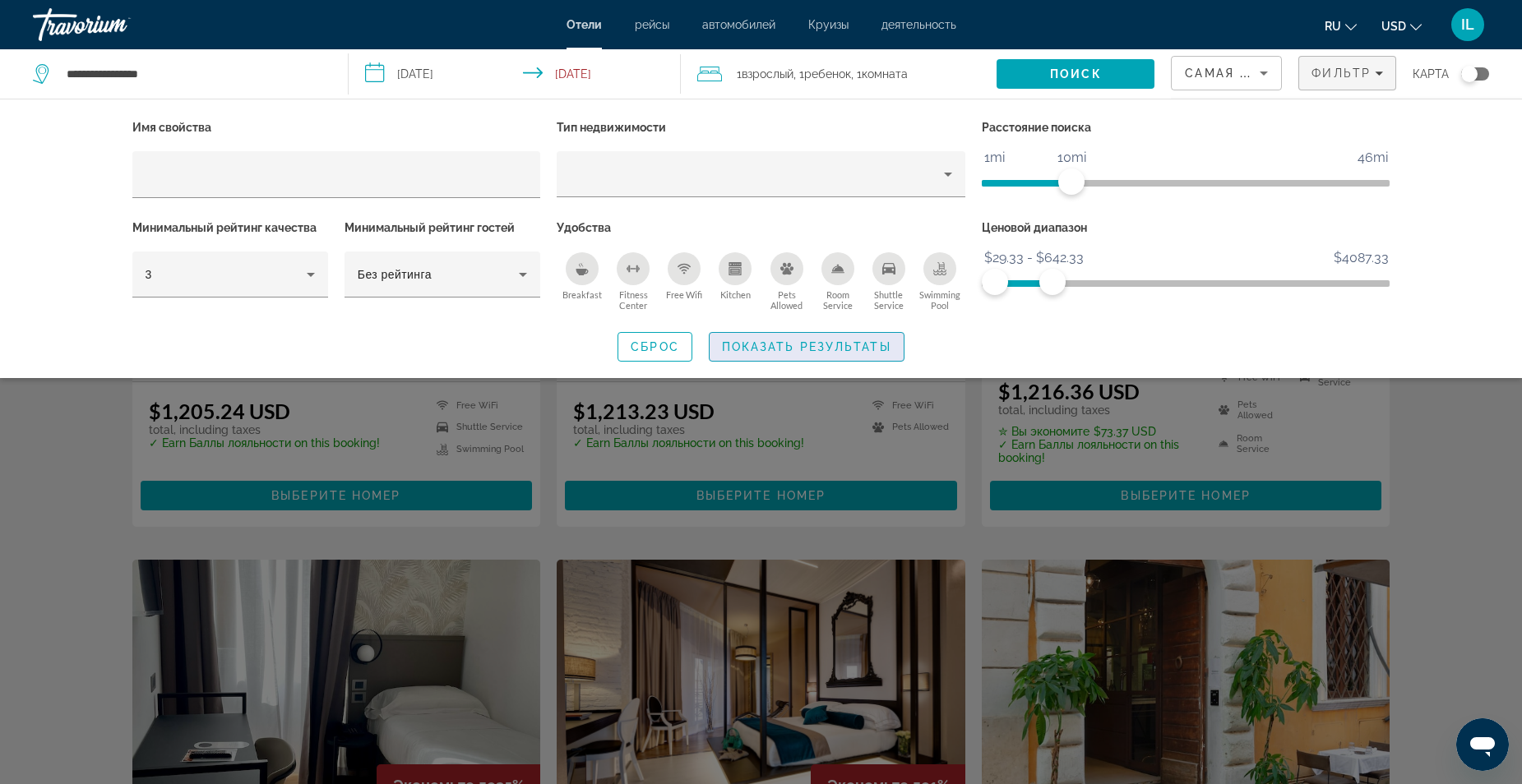
click at [780, 349] on span "Показать результаты" at bounding box center [806, 347] width 169 height 13
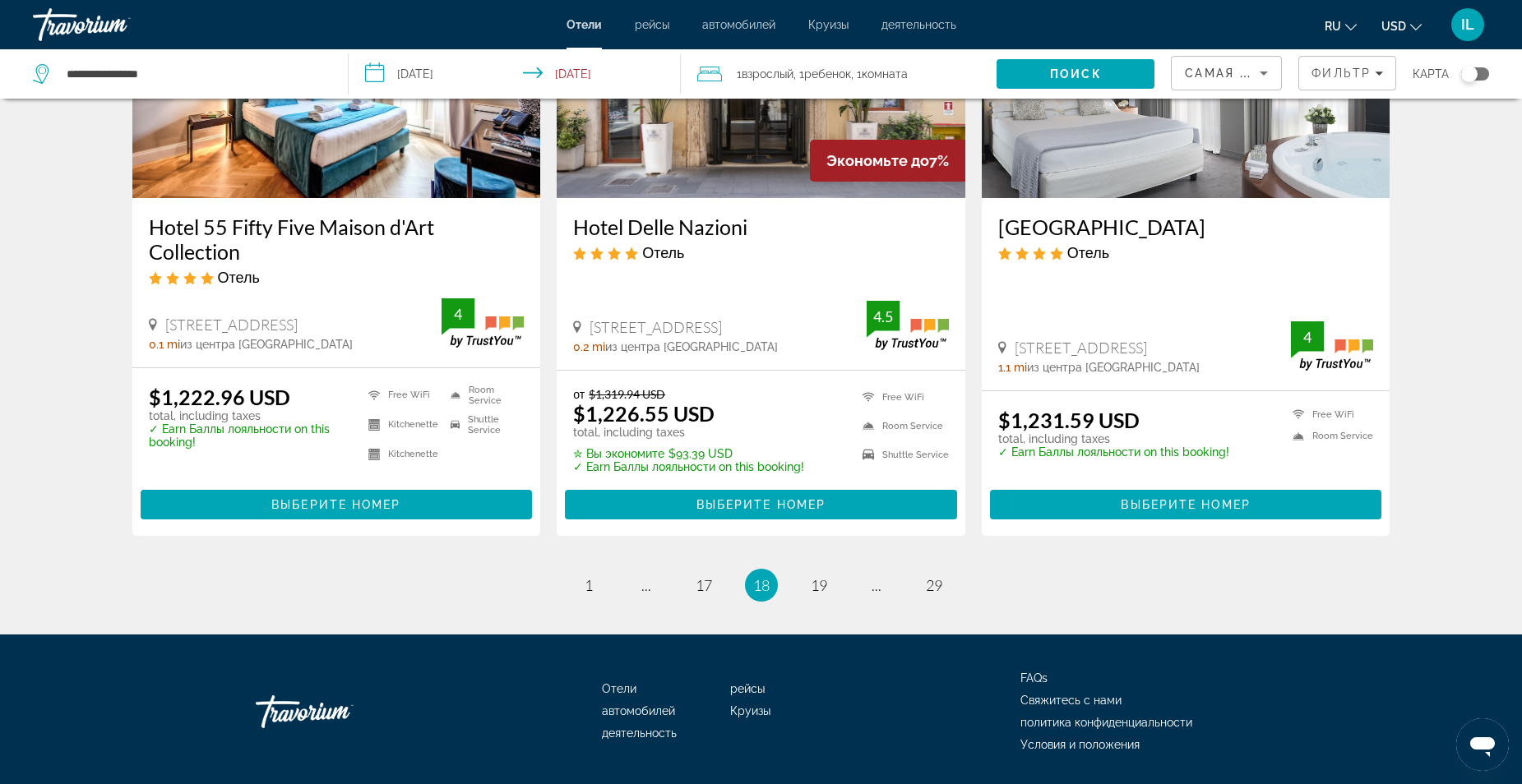
scroll to position [2104, 0]
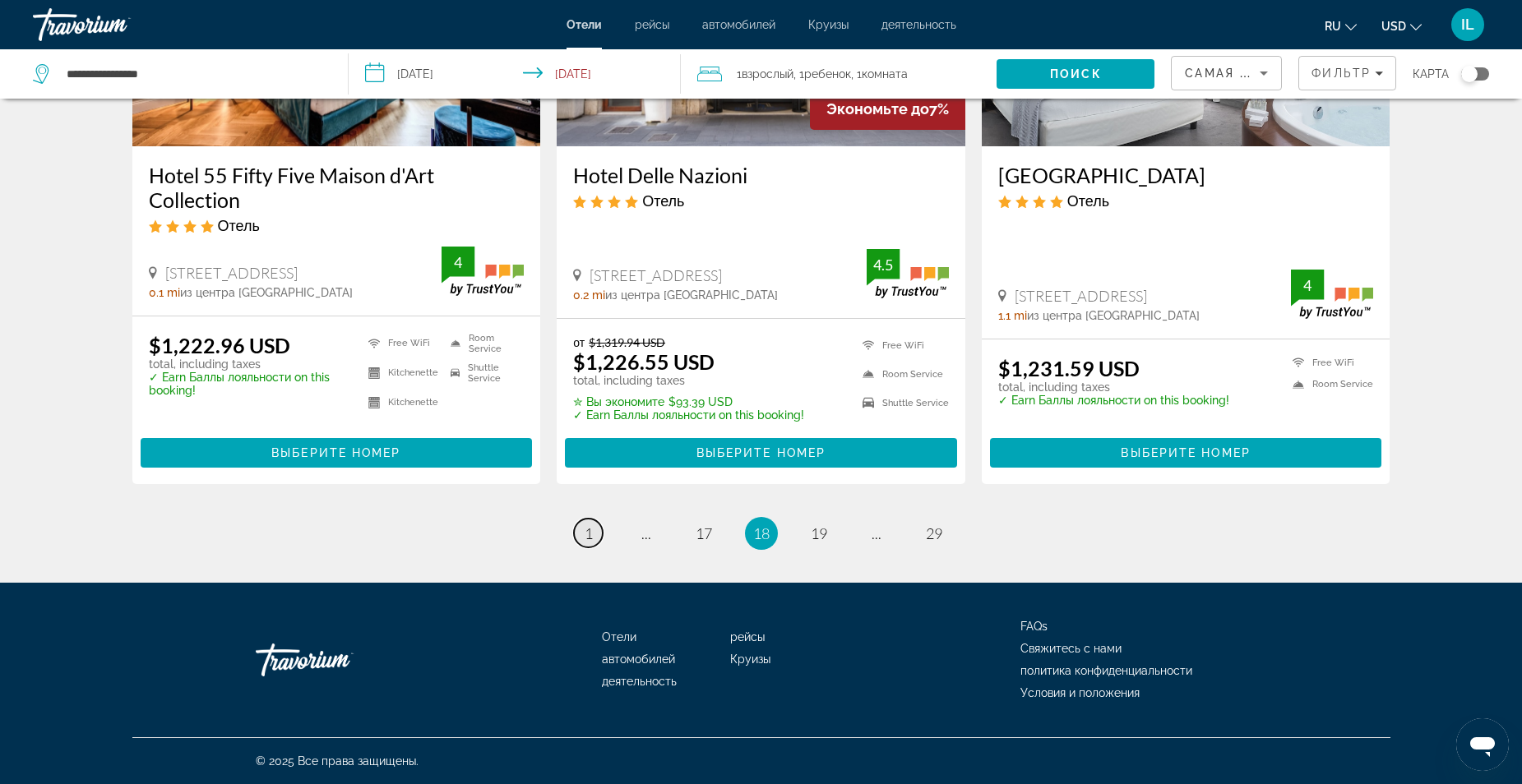
click at [588, 537] on span "1" at bounding box center [588, 533] width 9 height 18
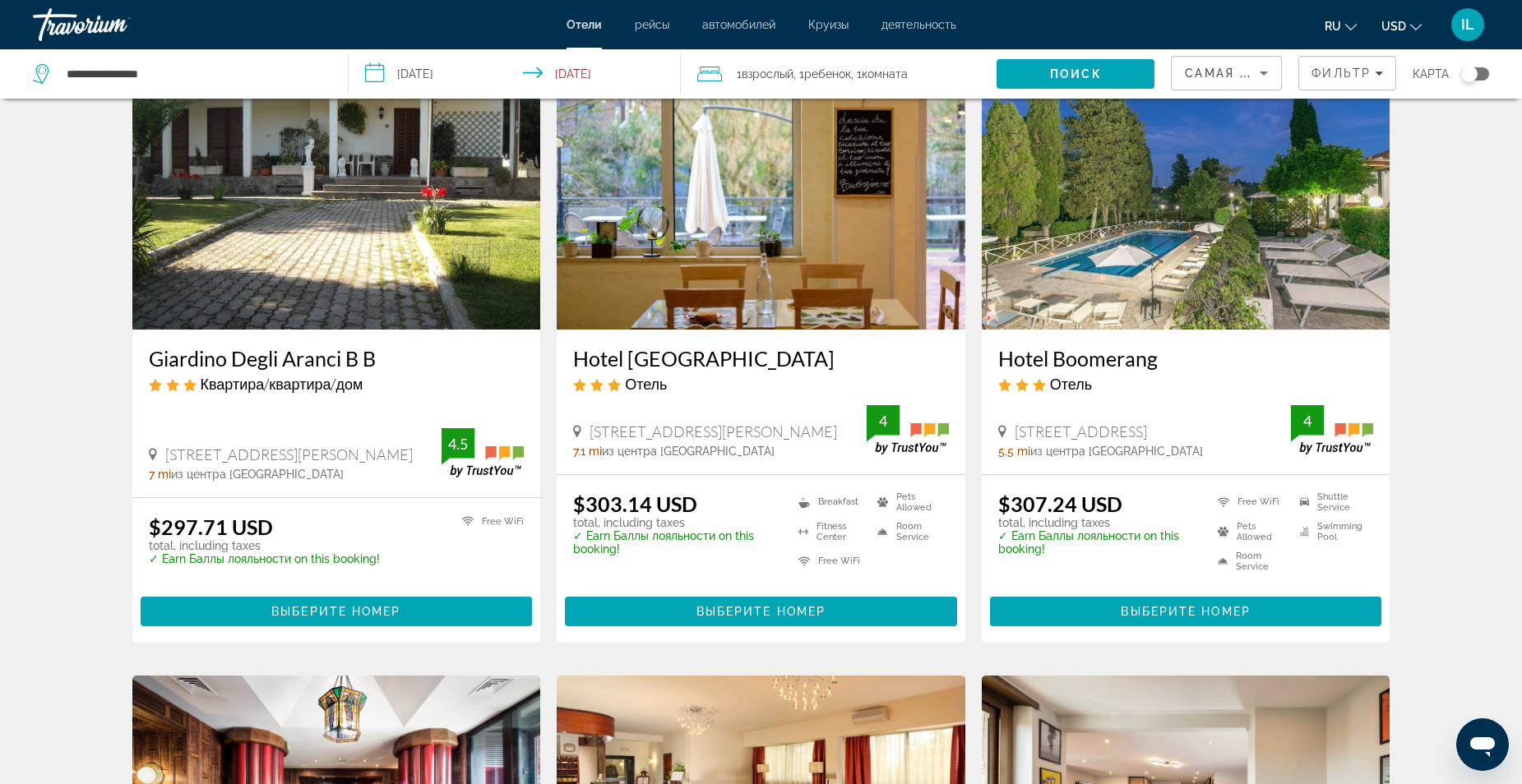
scroll to position [1315, 0]
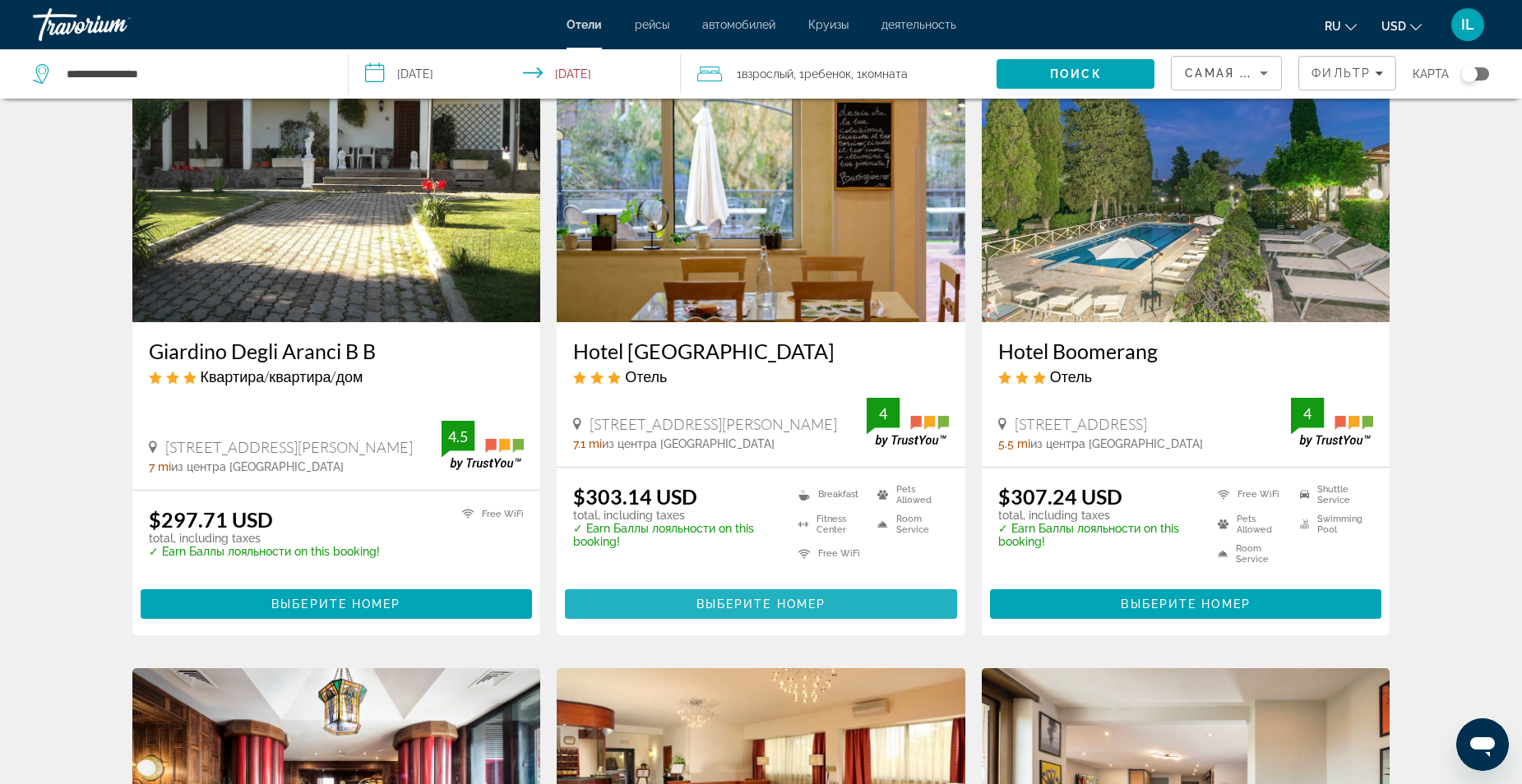
click at [754, 602] on span "Выберите номер" at bounding box center [761, 604] width 129 height 13
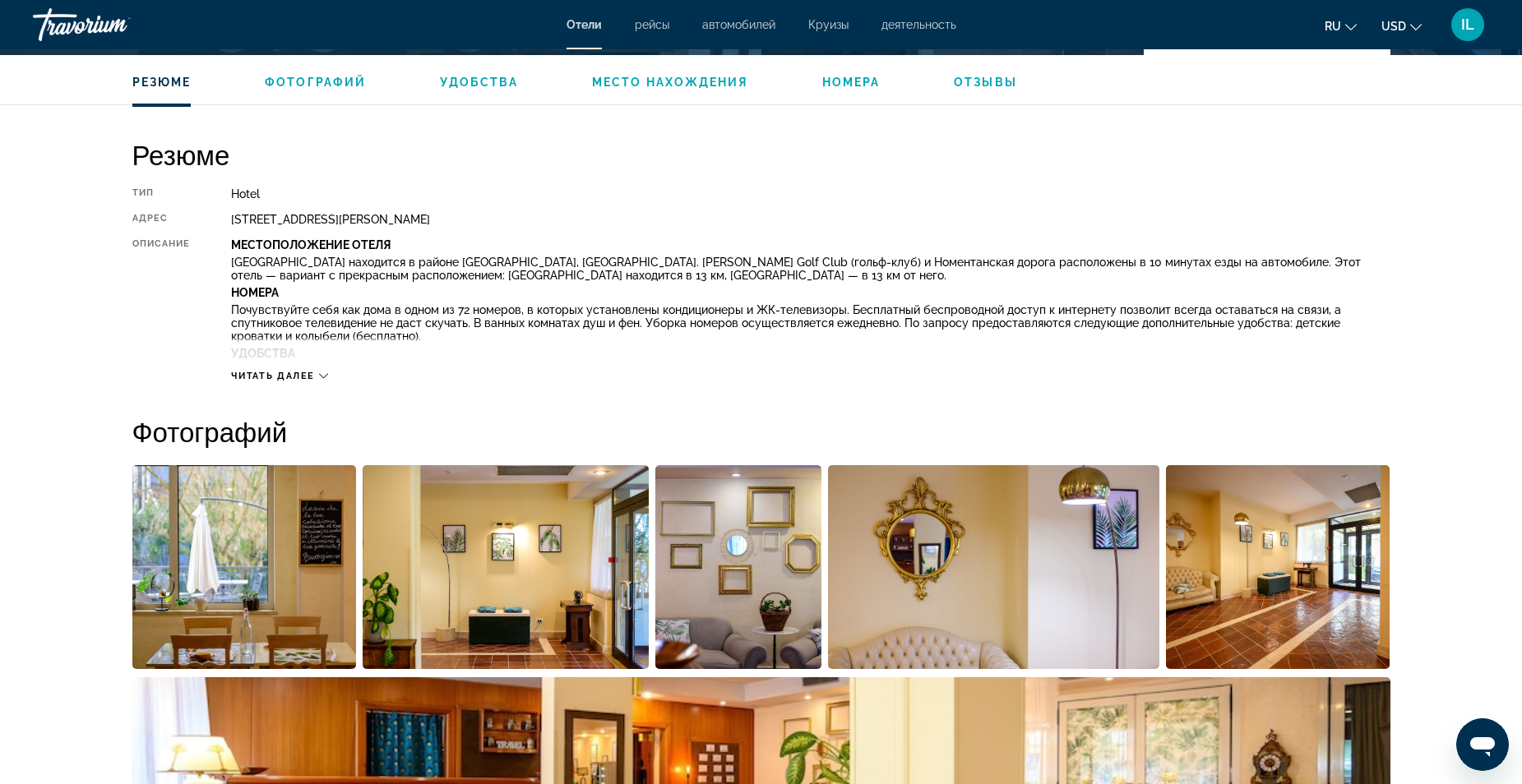
scroll to position [493, 0]
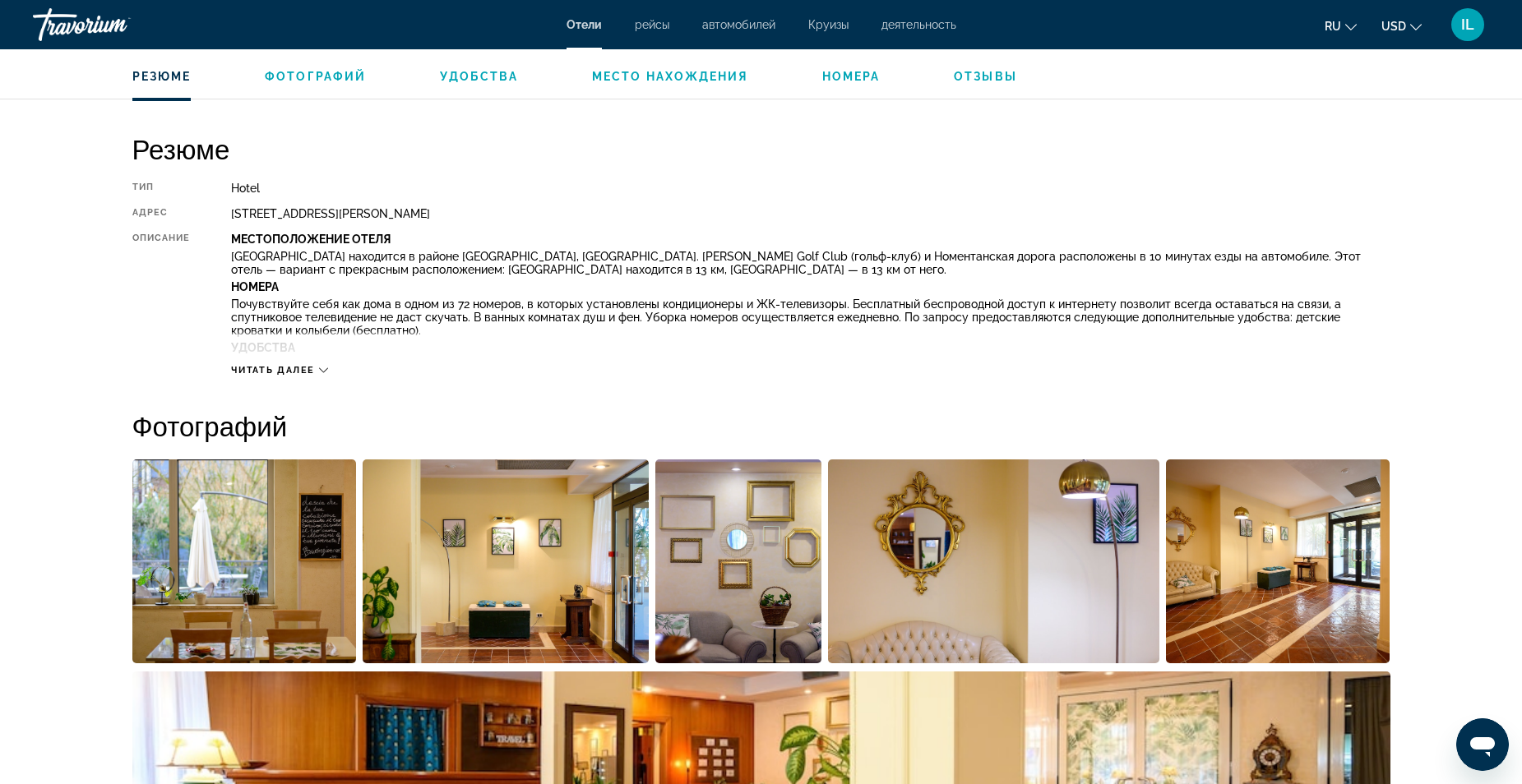
click at [324, 370] on icon "Main content" at bounding box center [324, 371] width 10 height 10
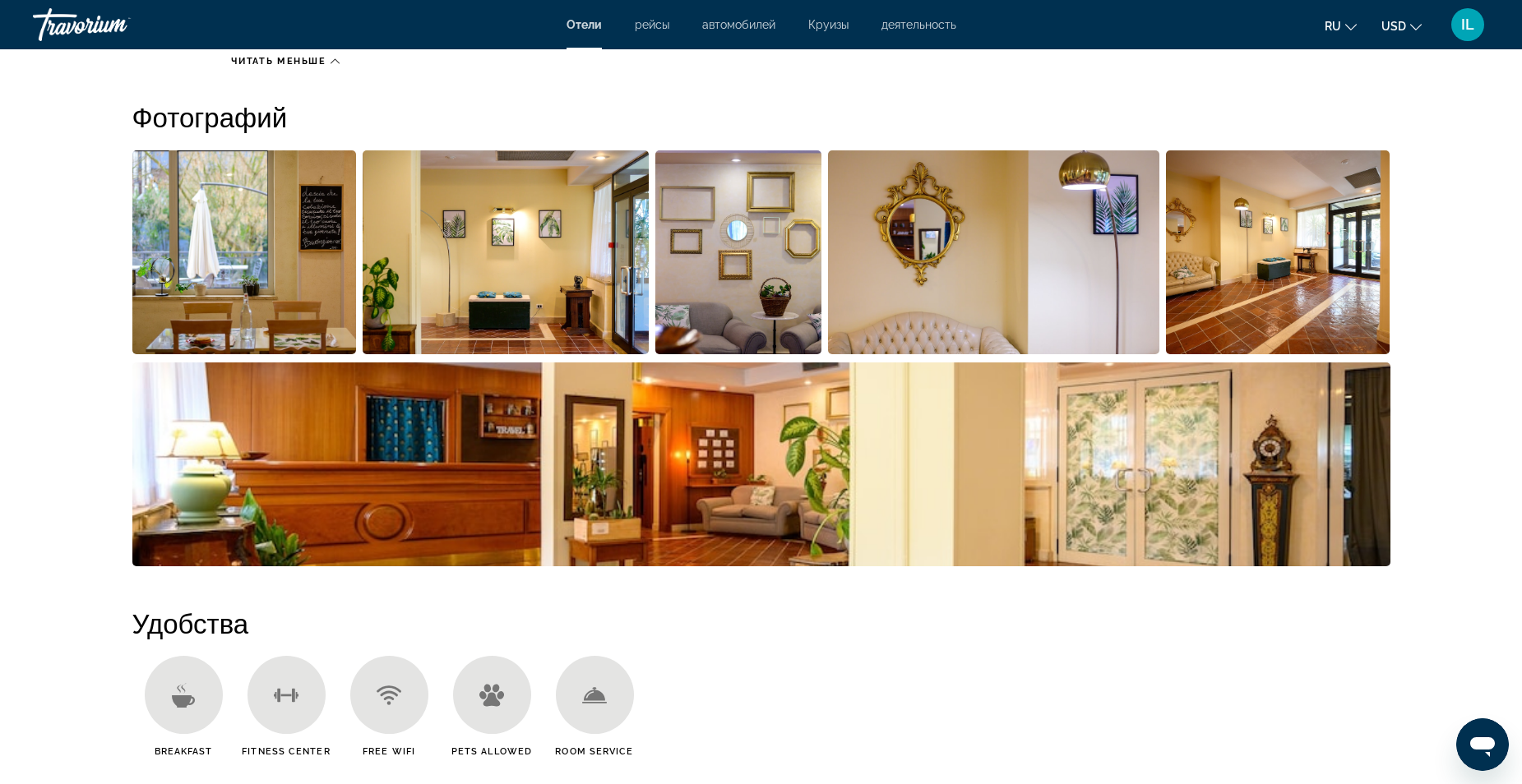
scroll to position [905, 0]
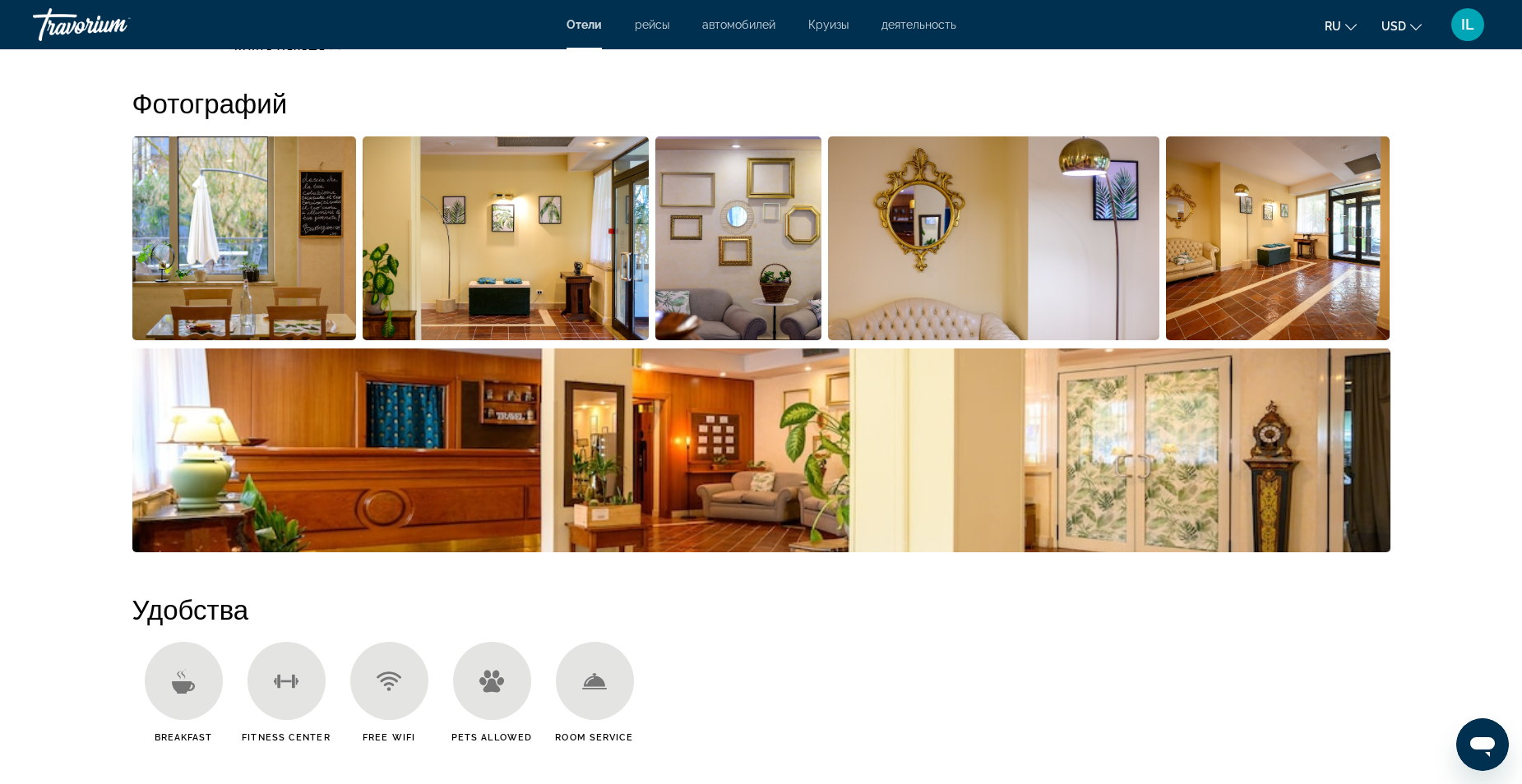
click at [286, 296] on img "Open full-screen image slider" at bounding box center [244, 239] width 224 height 204
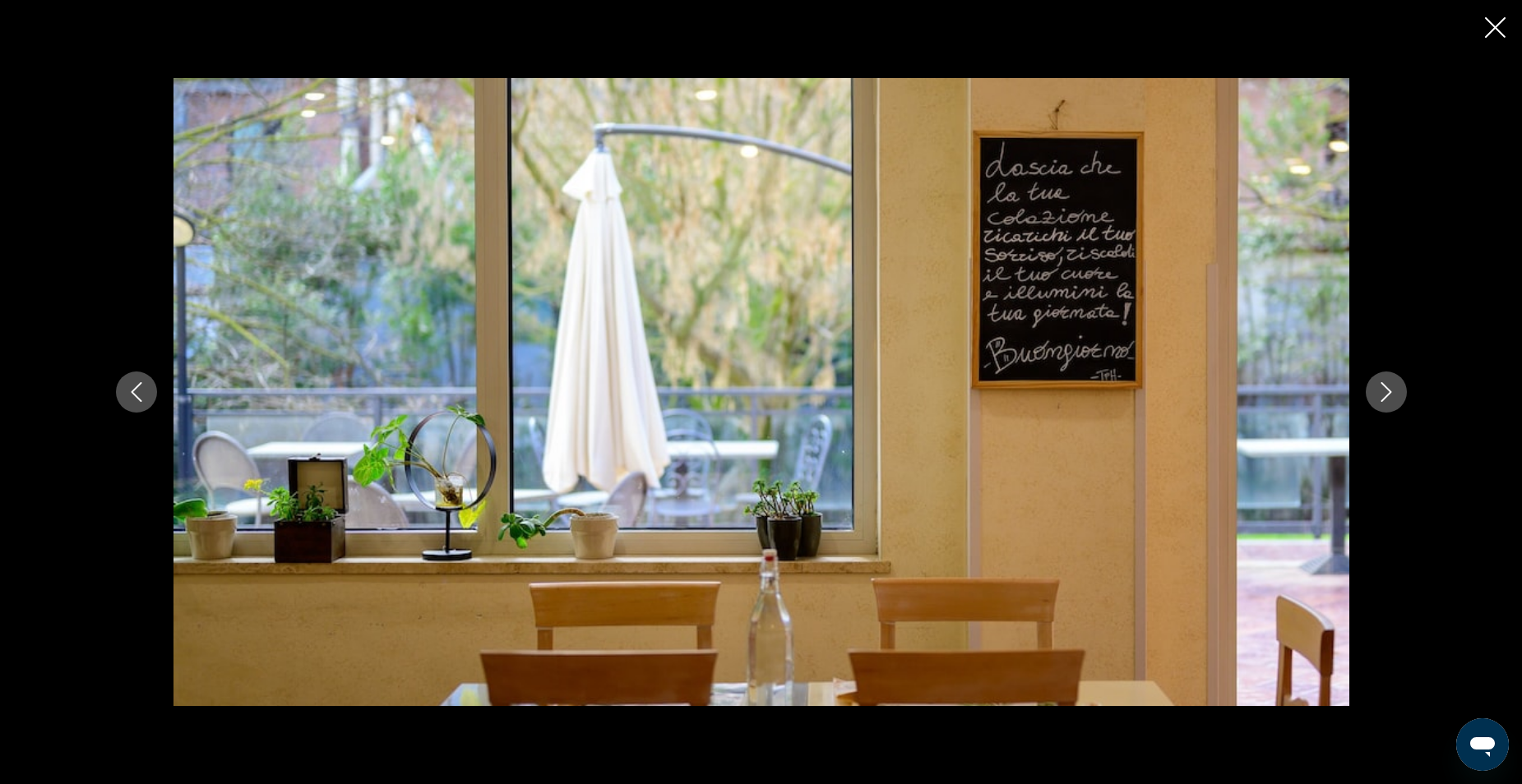
click at [1386, 392] on icon "Next image" at bounding box center [1386, 392] width 20 height 20
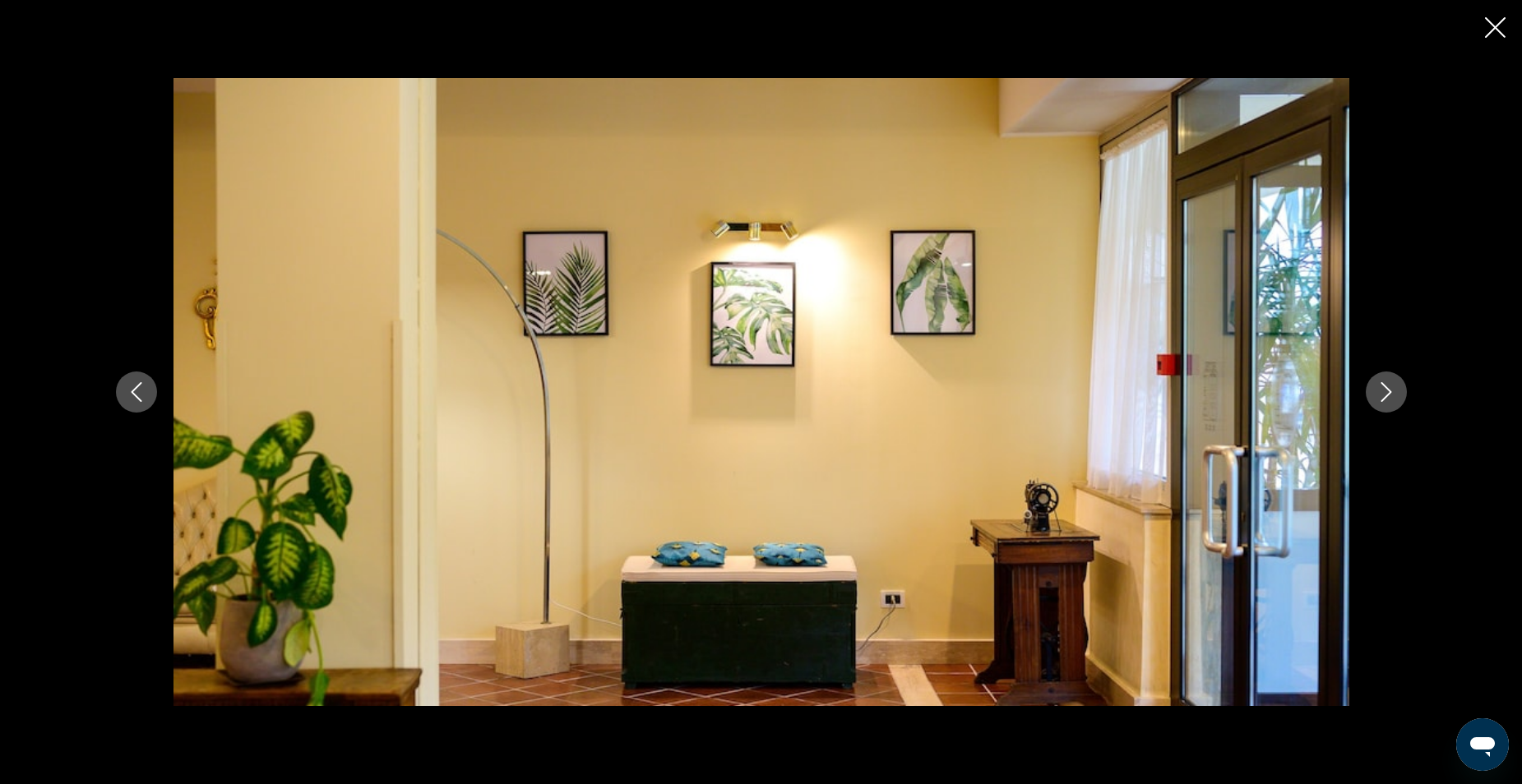
click at [1386, 392] on icon "Next image" at bounding box center [1386, 392] width 20 height 20
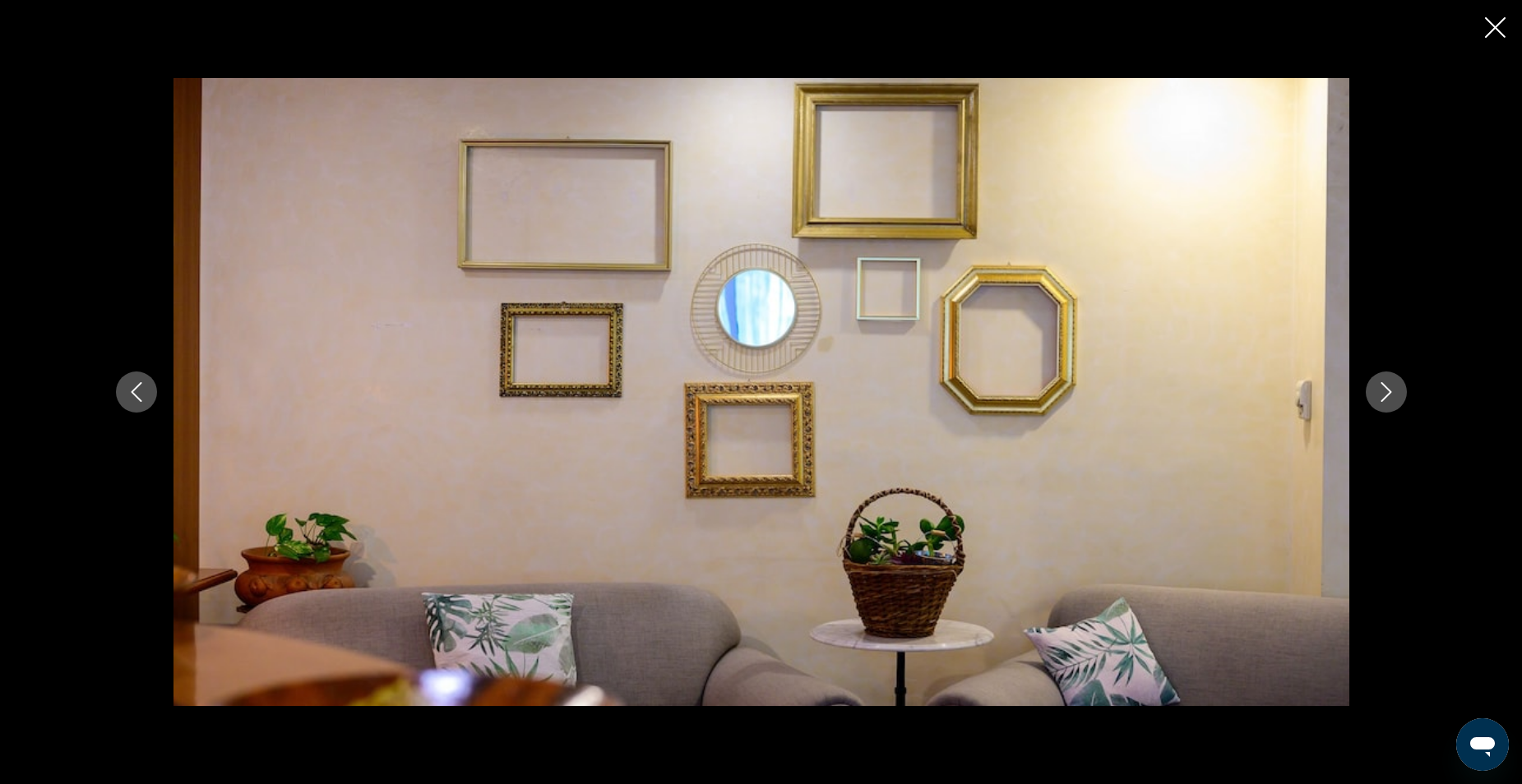
click at [1386, 392] on icon "Next image" at bounding box center [1386, 392] width 20 height 20
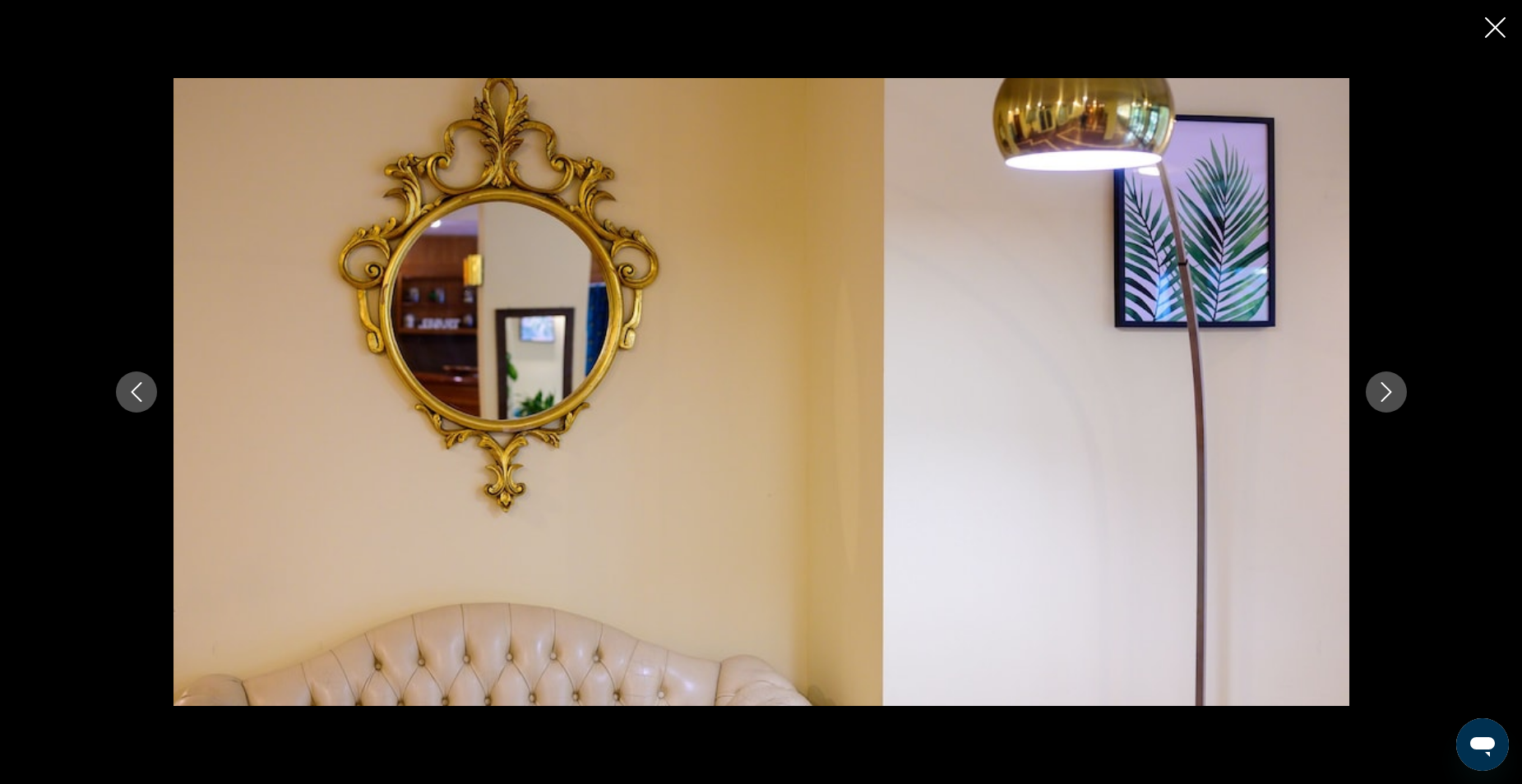
click at [1386, 393] on icon "Next image" at bounding box center [1386, 392] width 20 height 20
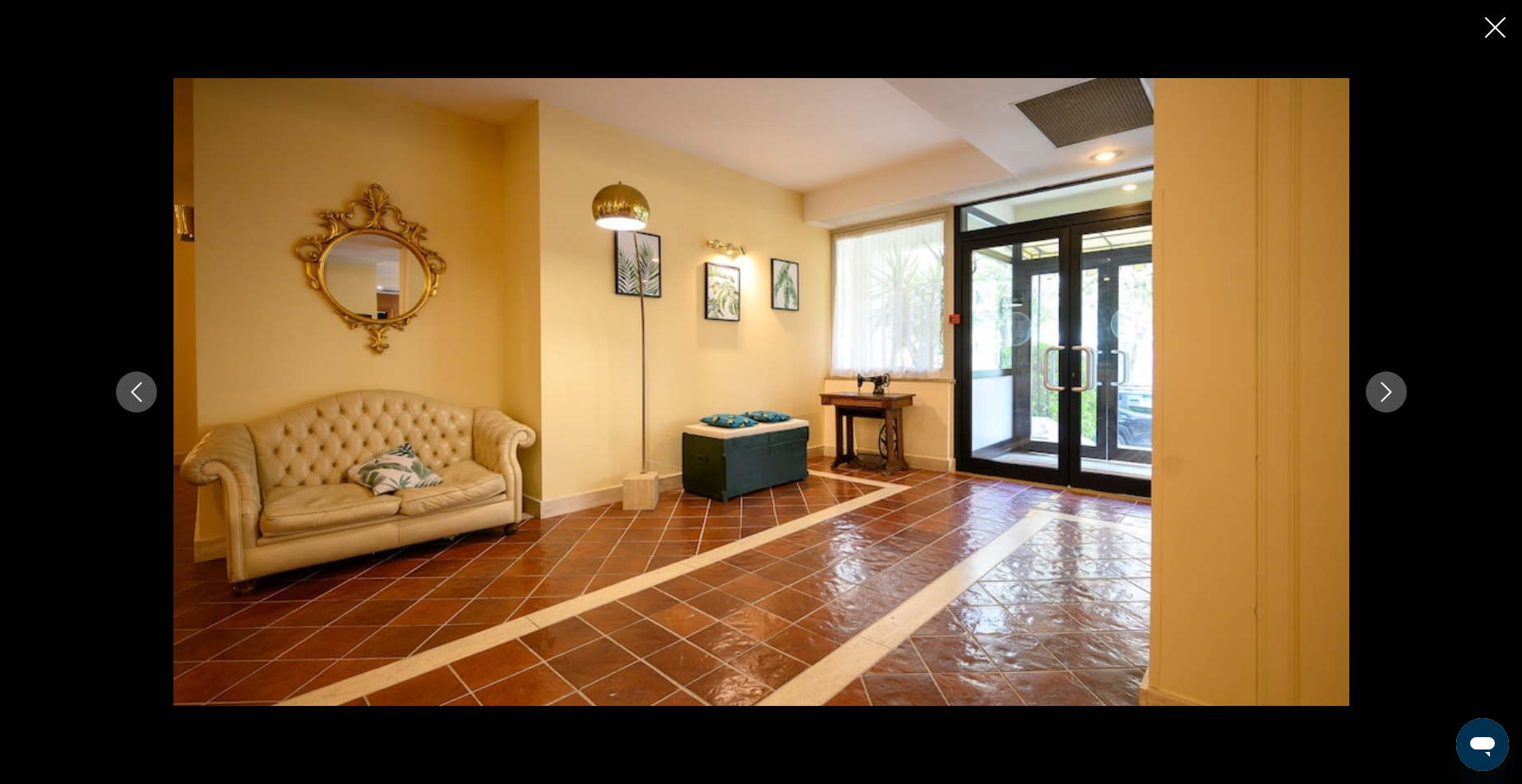
click at [1387, 395] on icon "Next image" at bounding box center [1385, 392] width 10 height 20
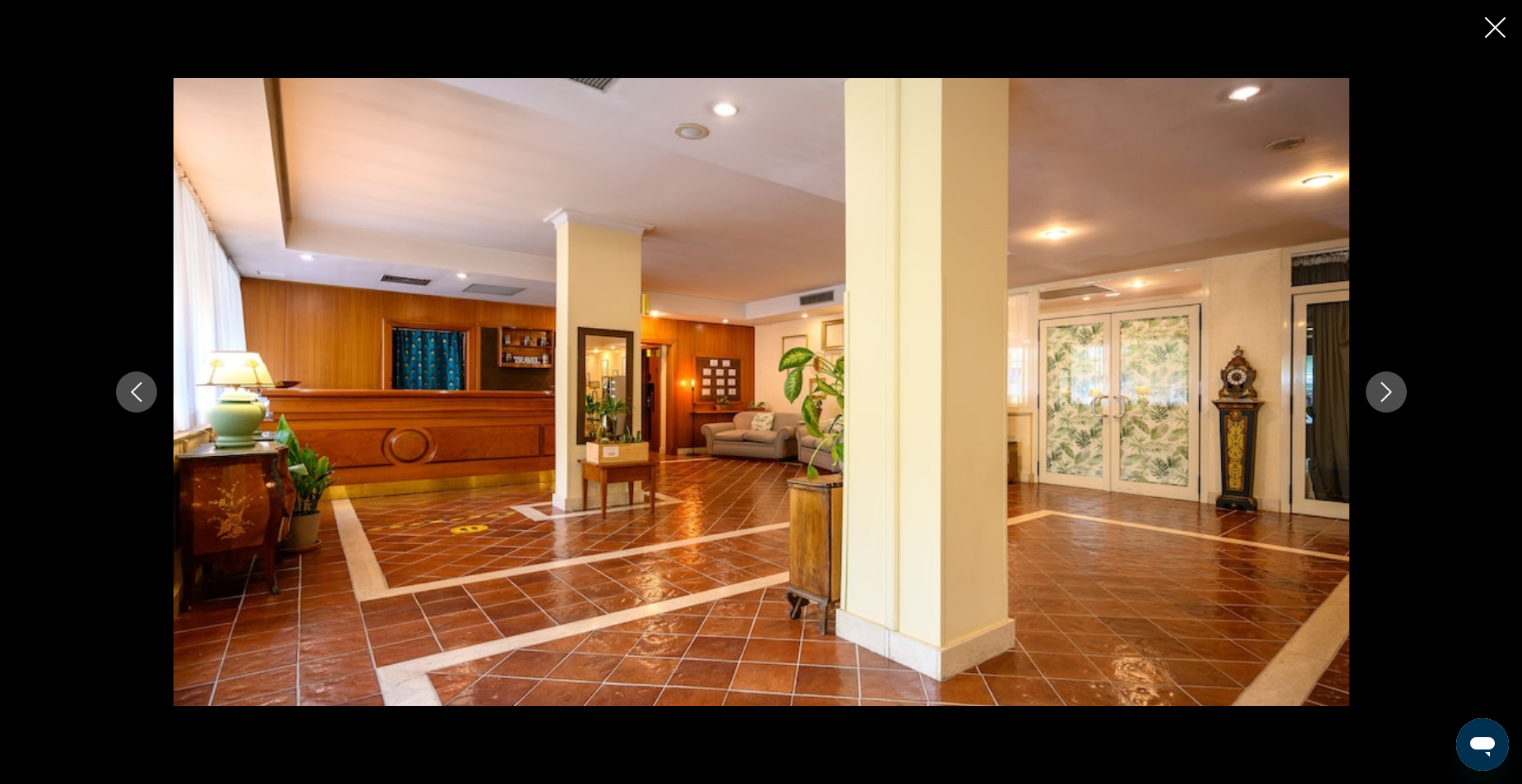
click at [1387, 395] on icon "Next image" at bounding box center [1385, 392] width 10 height 20
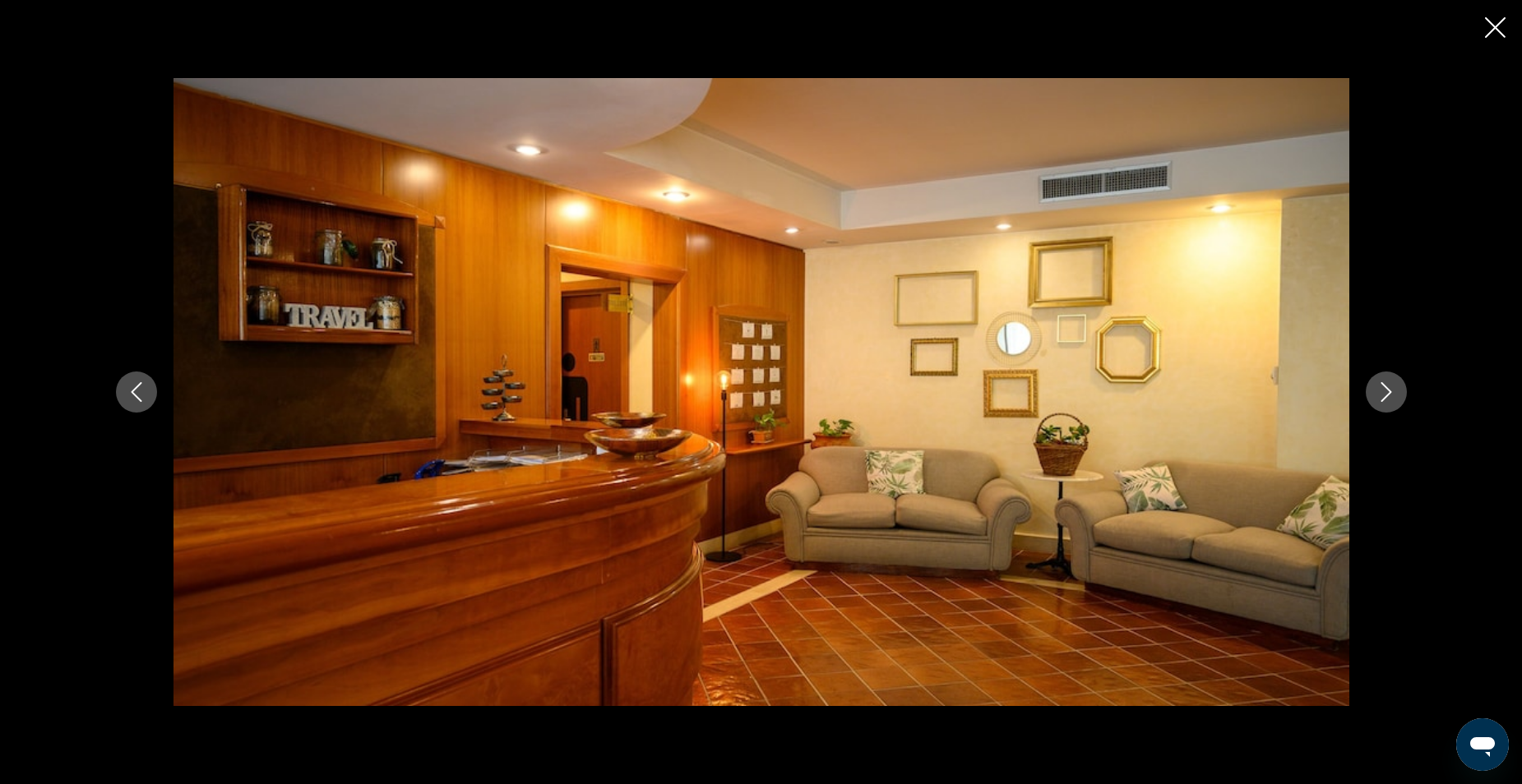
click at [1390, 396] on icon "Next image" at bounding box center [1386, 392] width 20 height 20
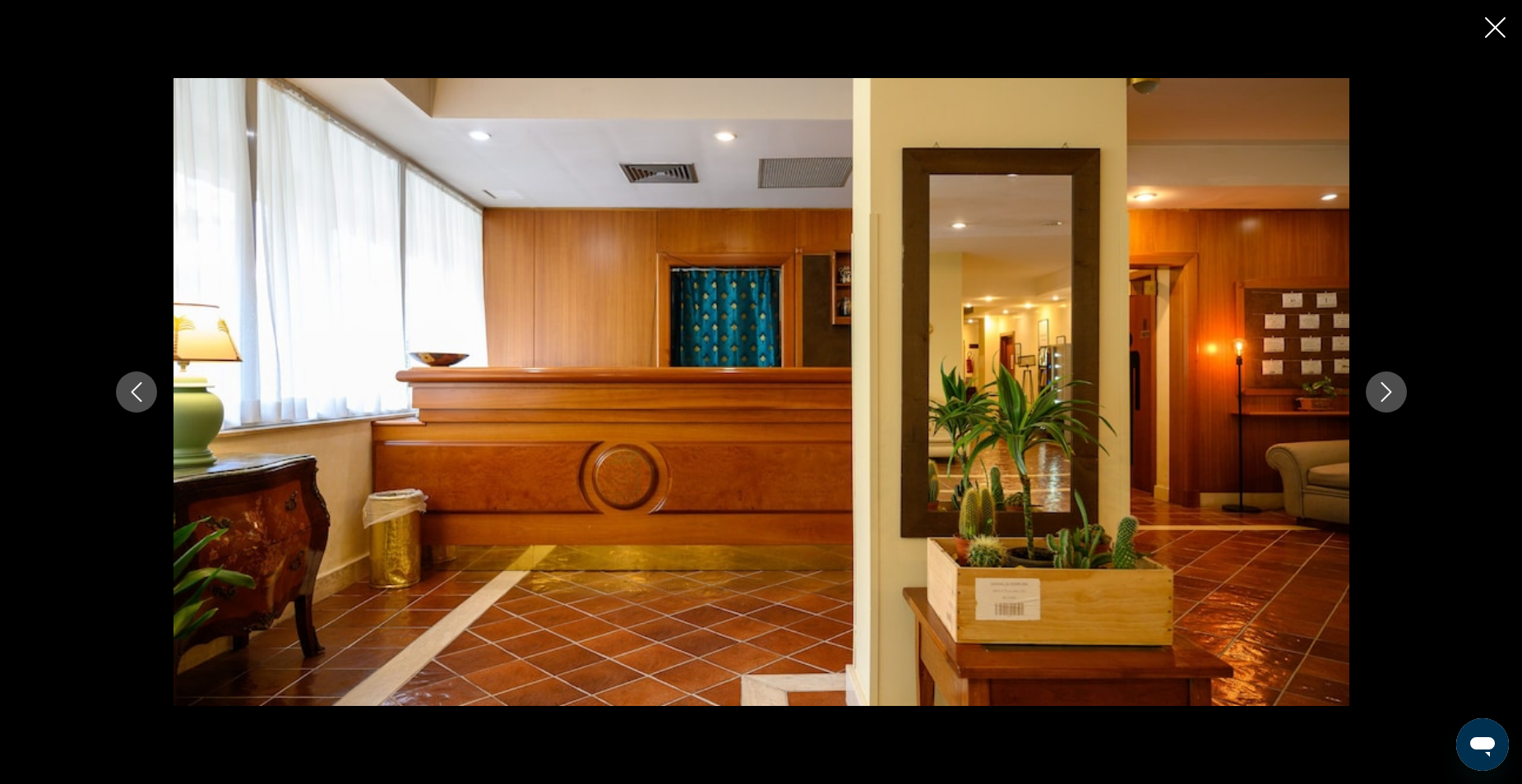
click at [1391, 396] on icon "Next image" at bounding box center [1386, 392] width 20 height 20
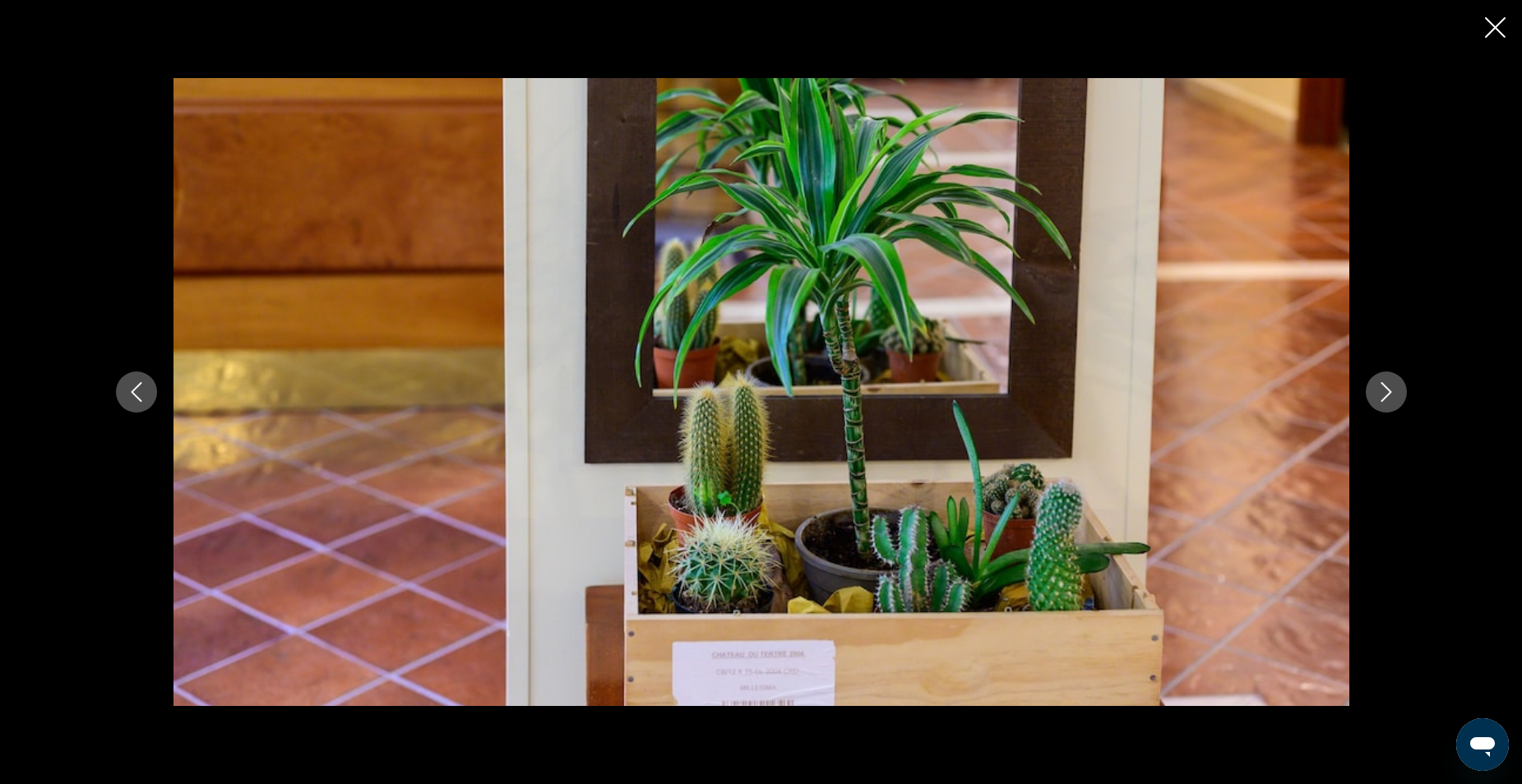
click at [1391, 396] on icon "Next image" at bounding box center [1386, 392] width 20 height 20
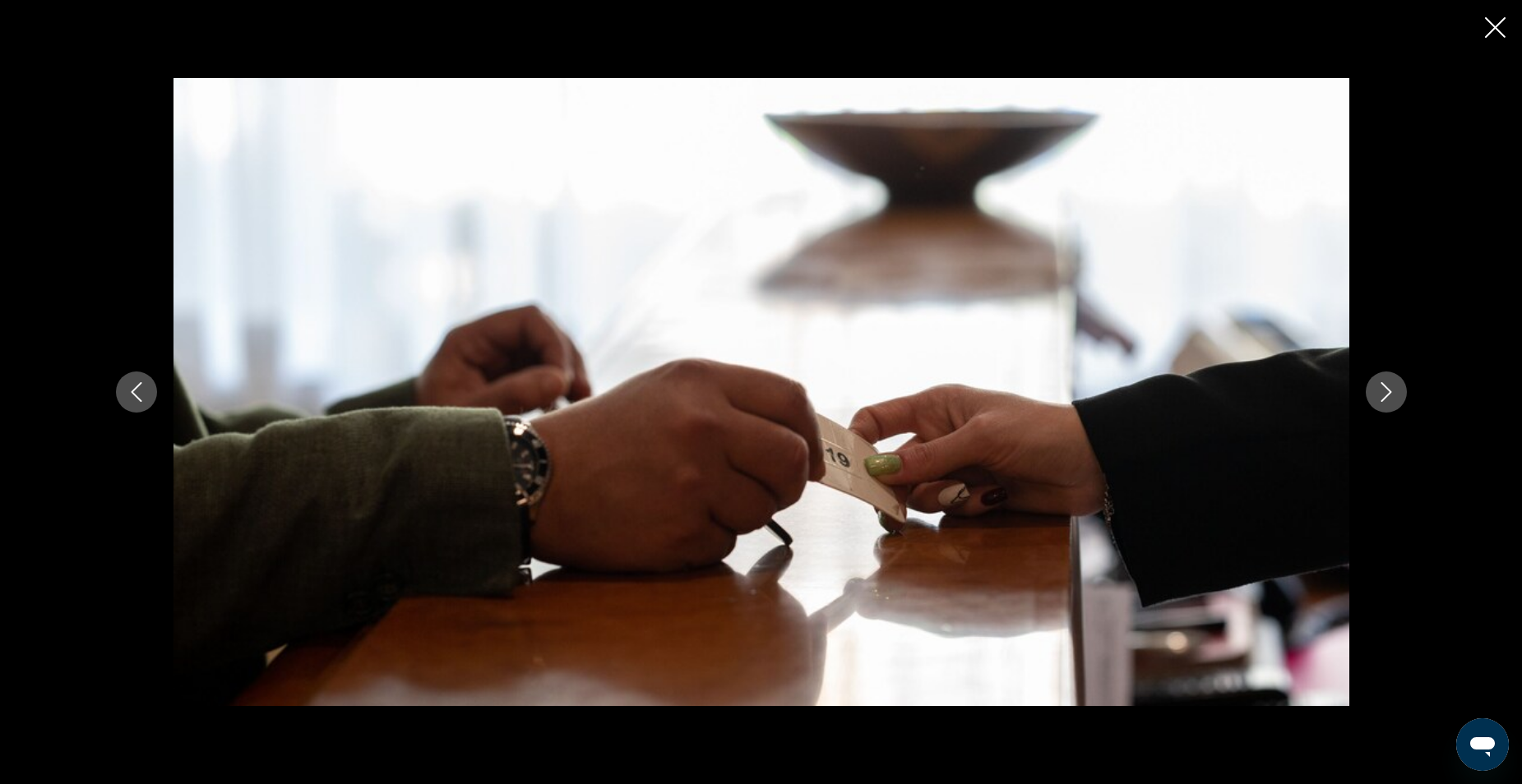
click at [1391, 396] on icon "Next image" at bounding box center [1386, 392] width 20 height 20
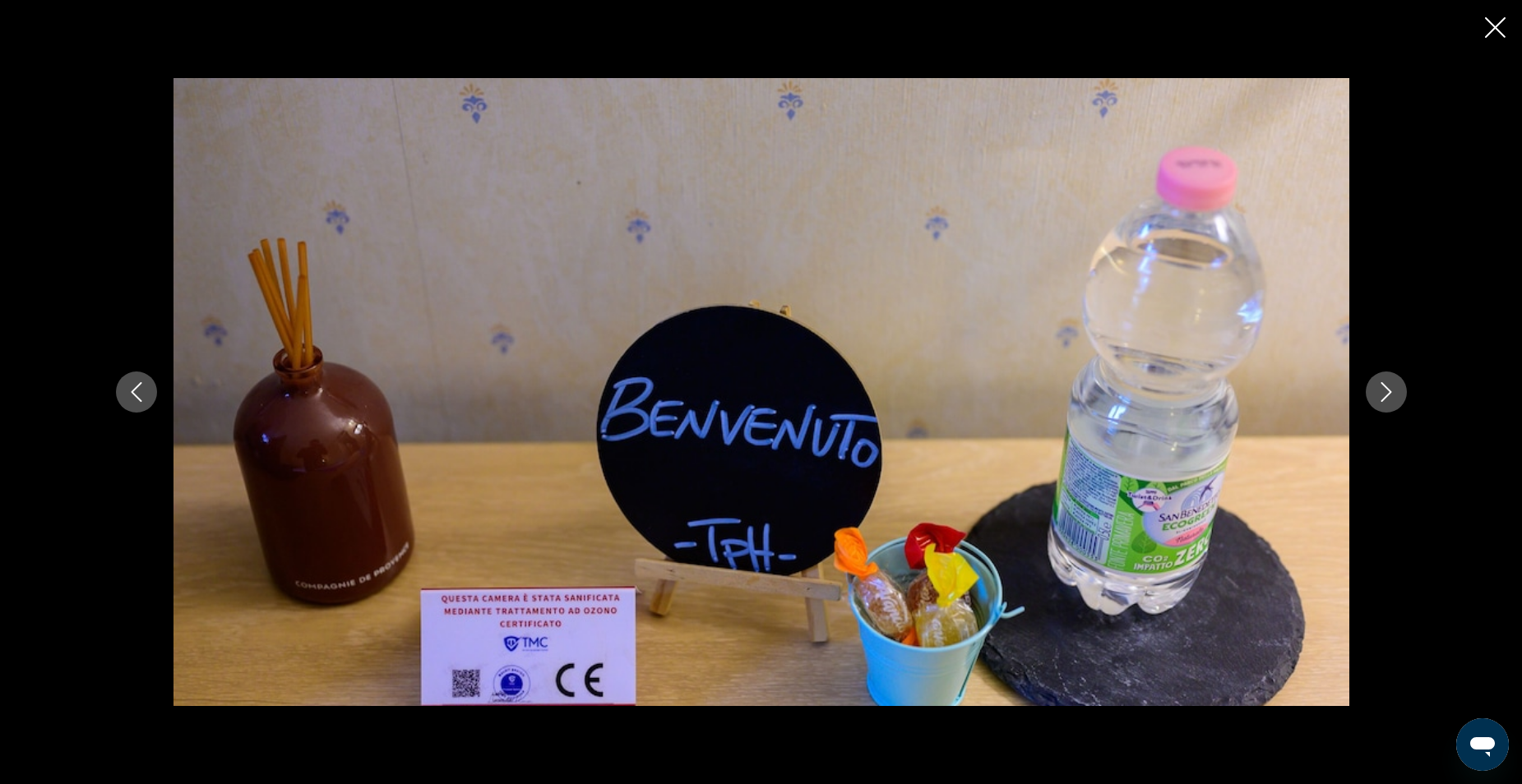
click at [1393, 398] on icon "Next image" at bounding box center [1386, 392] width 20 height 20
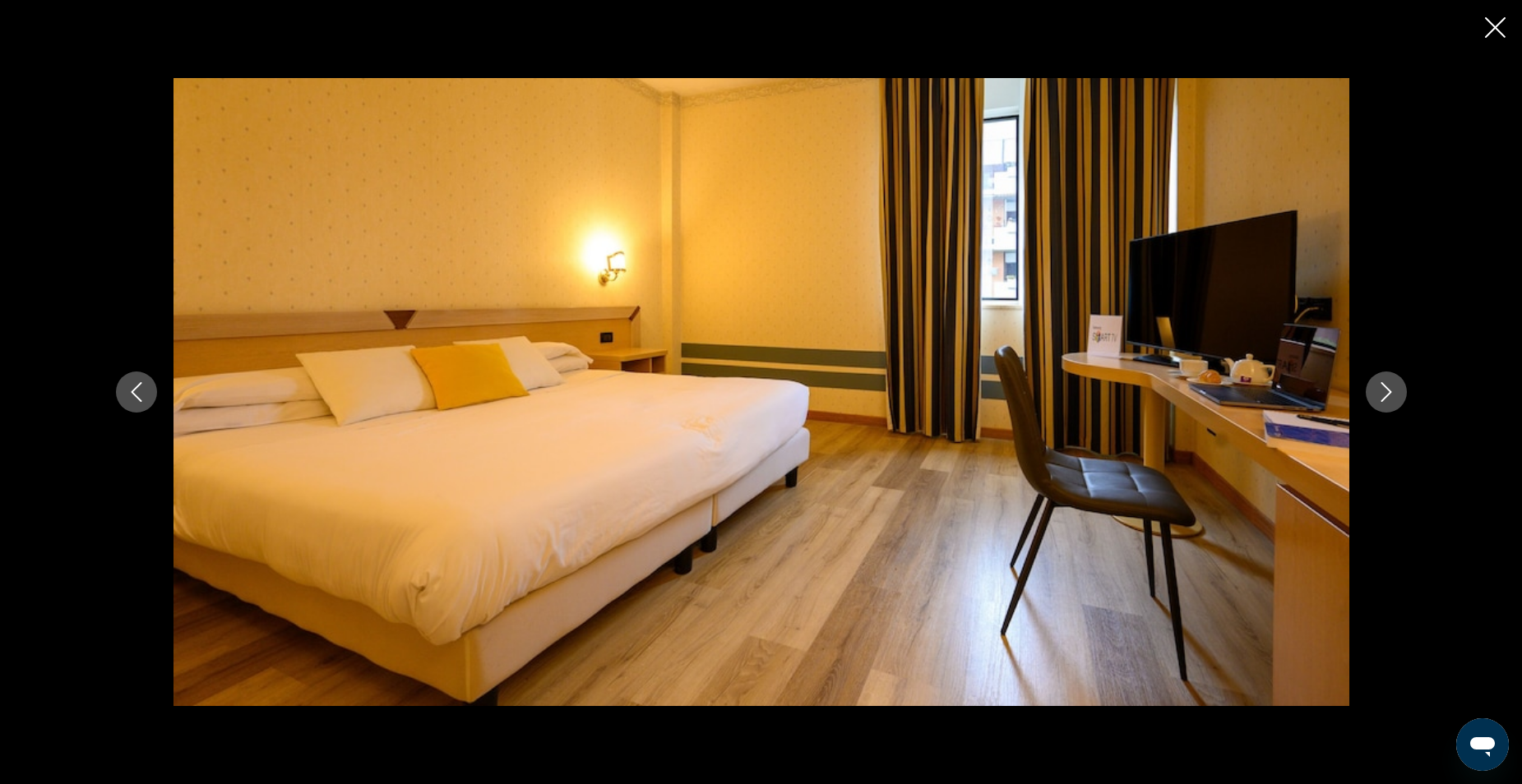
click at [1396, 403] on button "Next image" at bounding box center [1386, 392] width 41 height 41
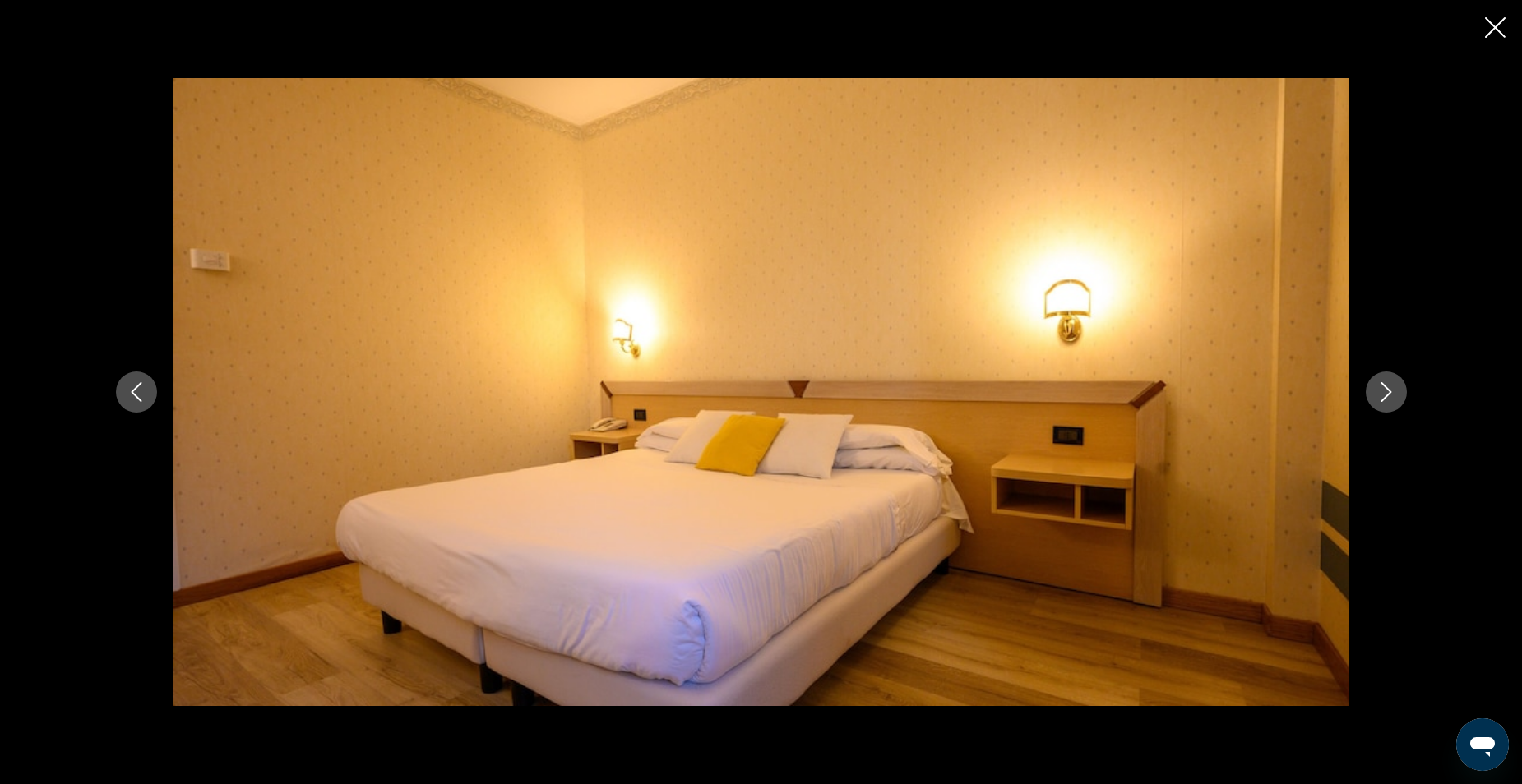
click at [1396, 403] on button "Next image" at bounding box center [1386, 392] width 41 height 41
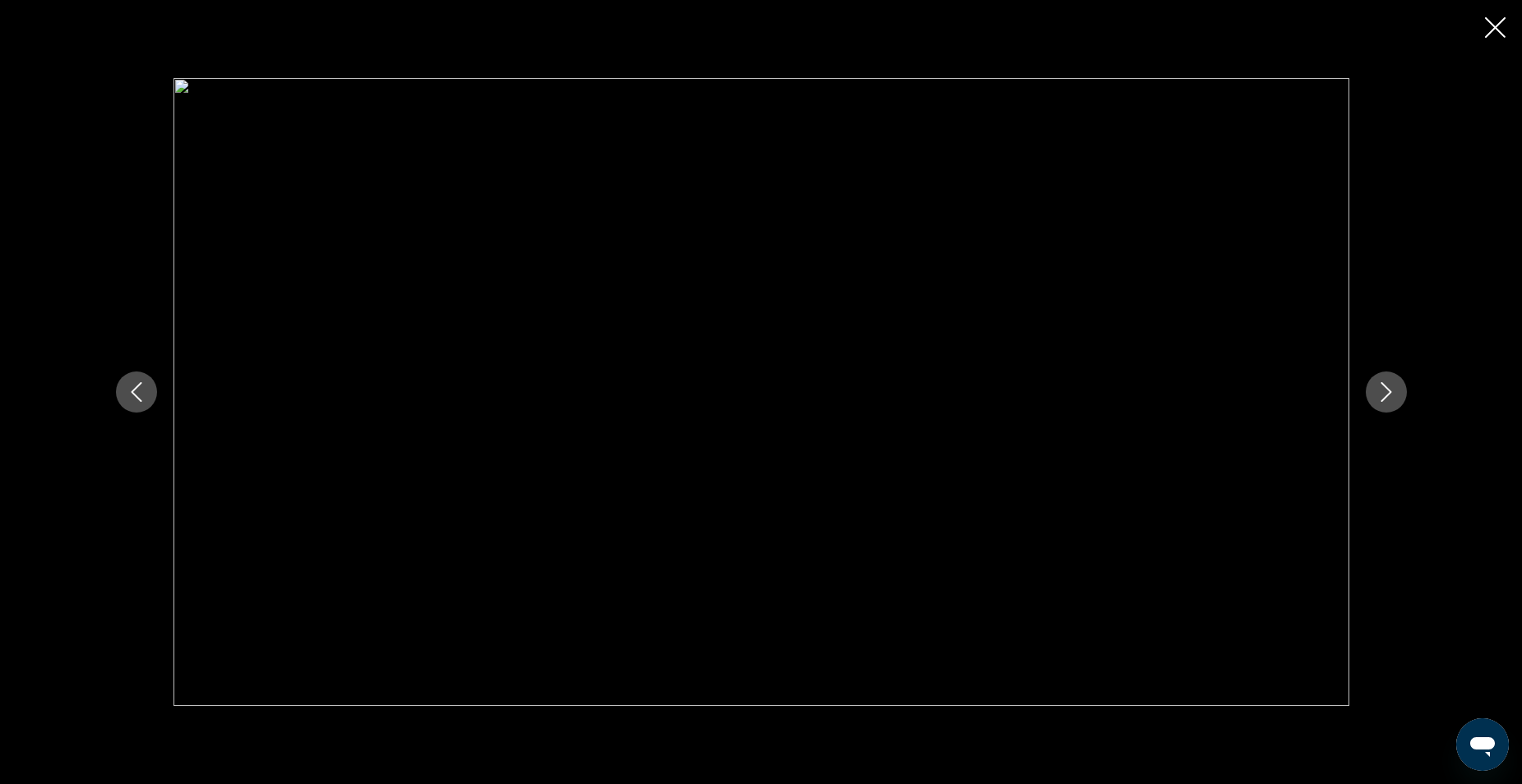
click at [1396, 403] on button "Next image" at bounding box center [1386, 392] width 41 height 41
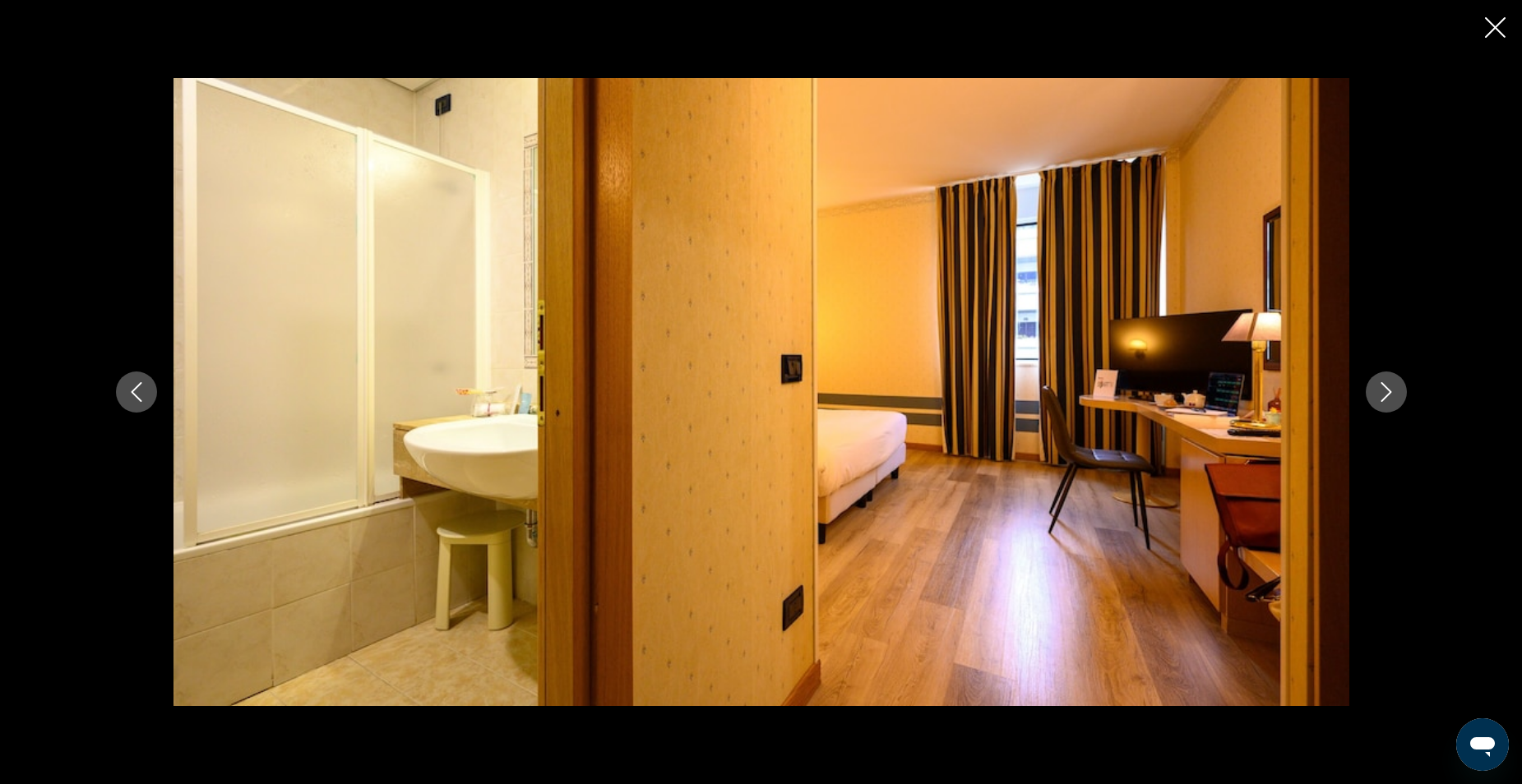
click at [1397, 403] on button "Next image" at bounding box center [1386, 392] width 41 height 41
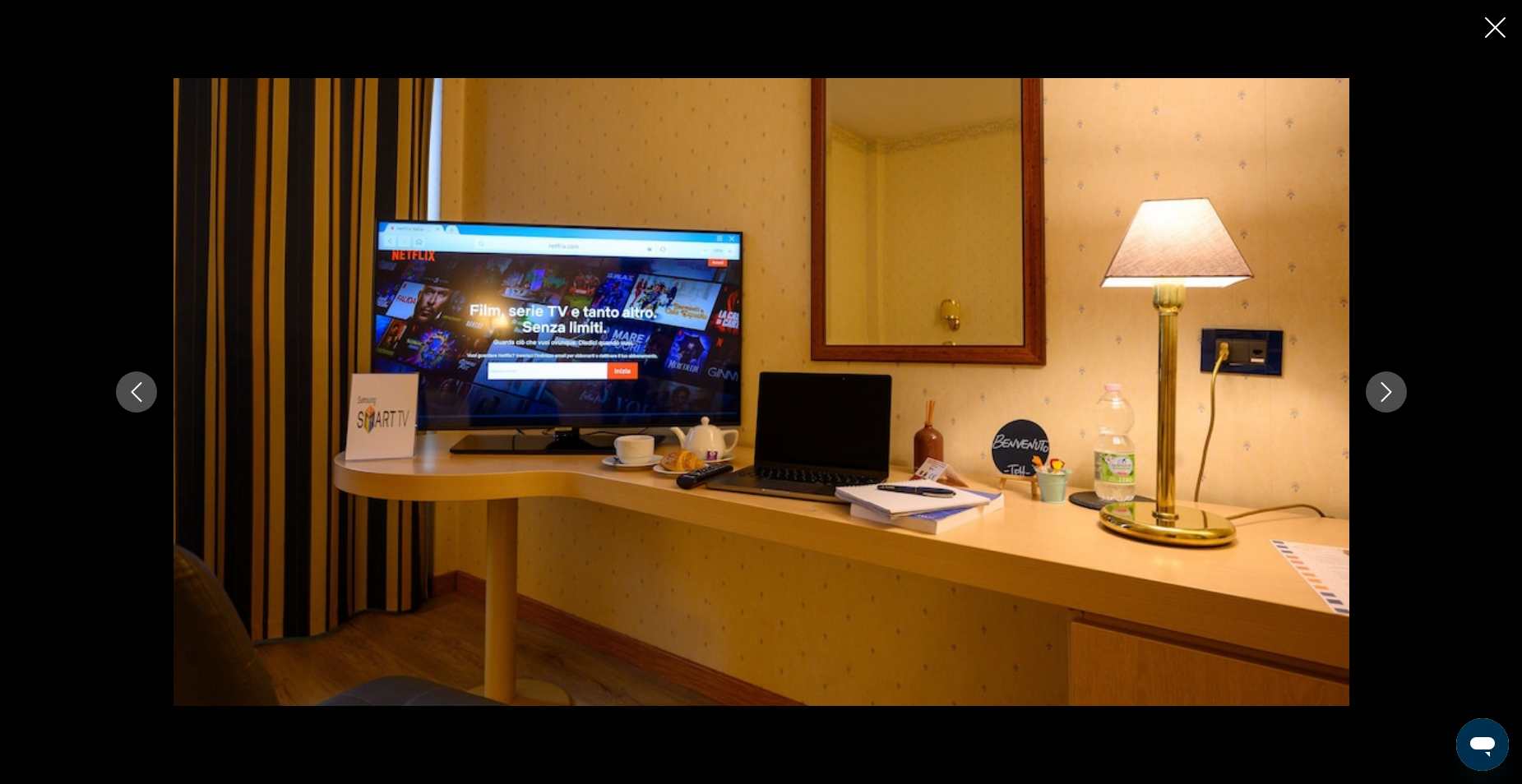
click at [1397, 406] on button "Next image" at bounding box center [1386, 392] width 41 height 41
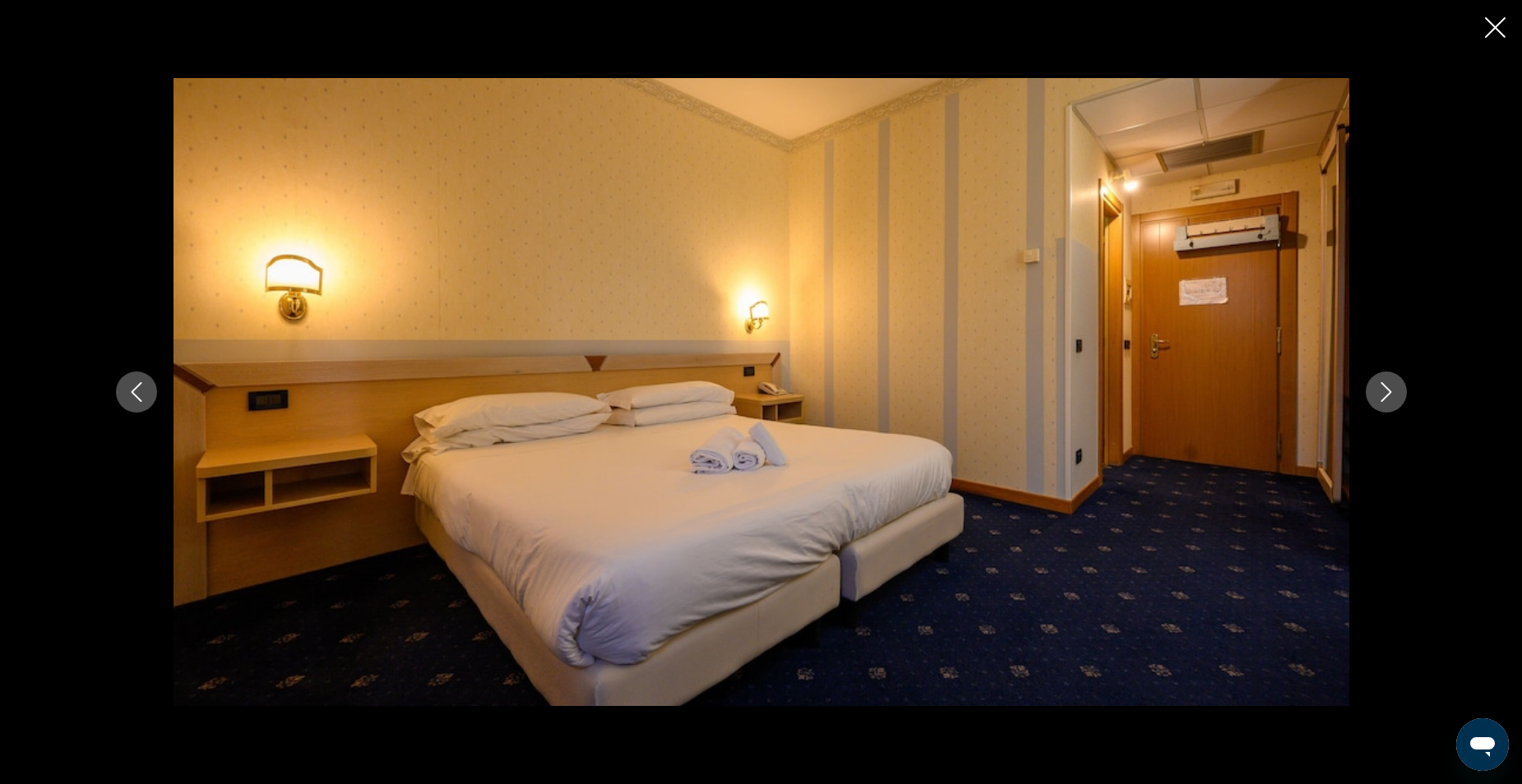
click at [1397, 406] on button "Next image" at bounding box center [1386, 392] width 41 height 41
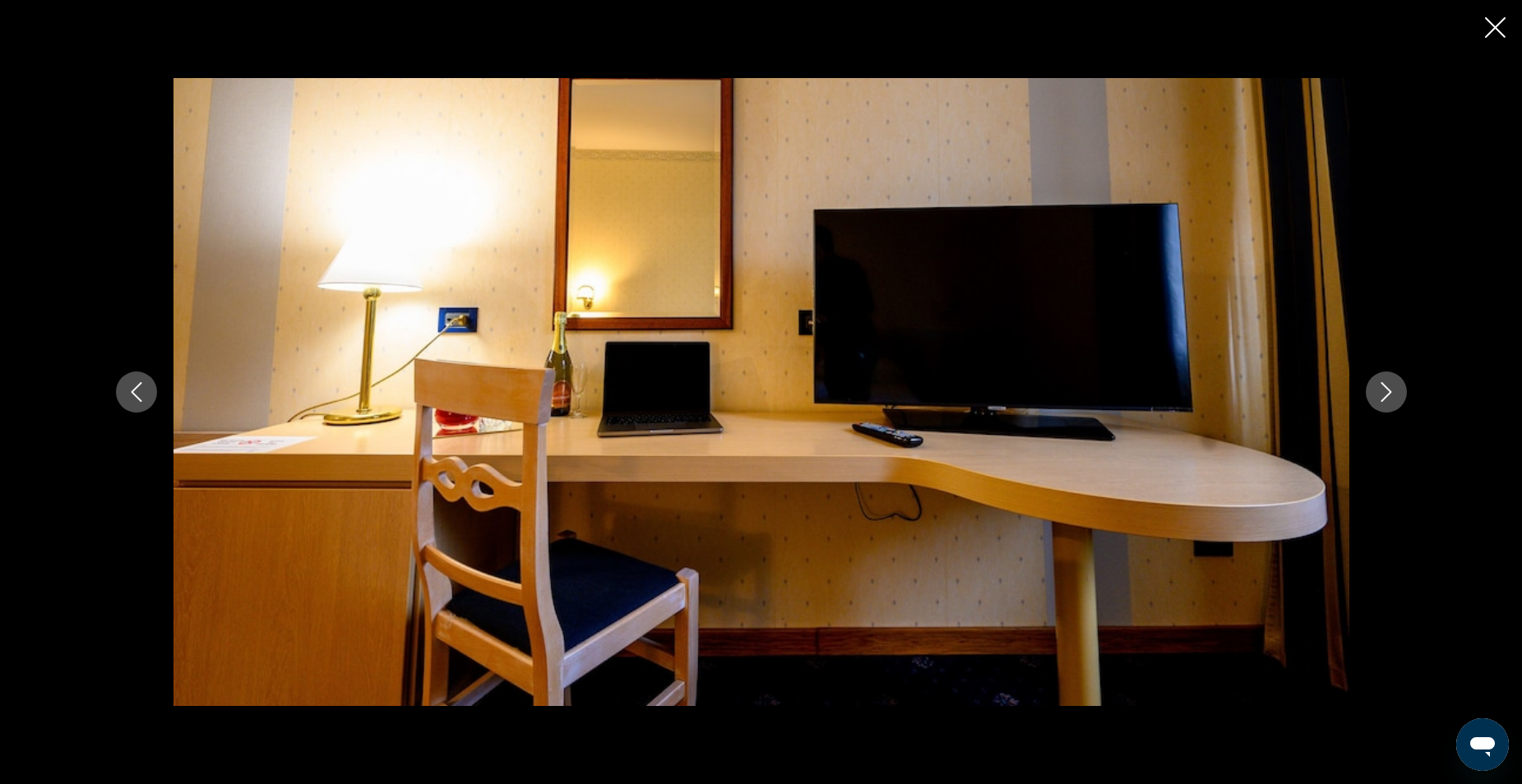
click at [1397, 406] on button "Next image" at bounding box center [1386, 392] width 41 height 41
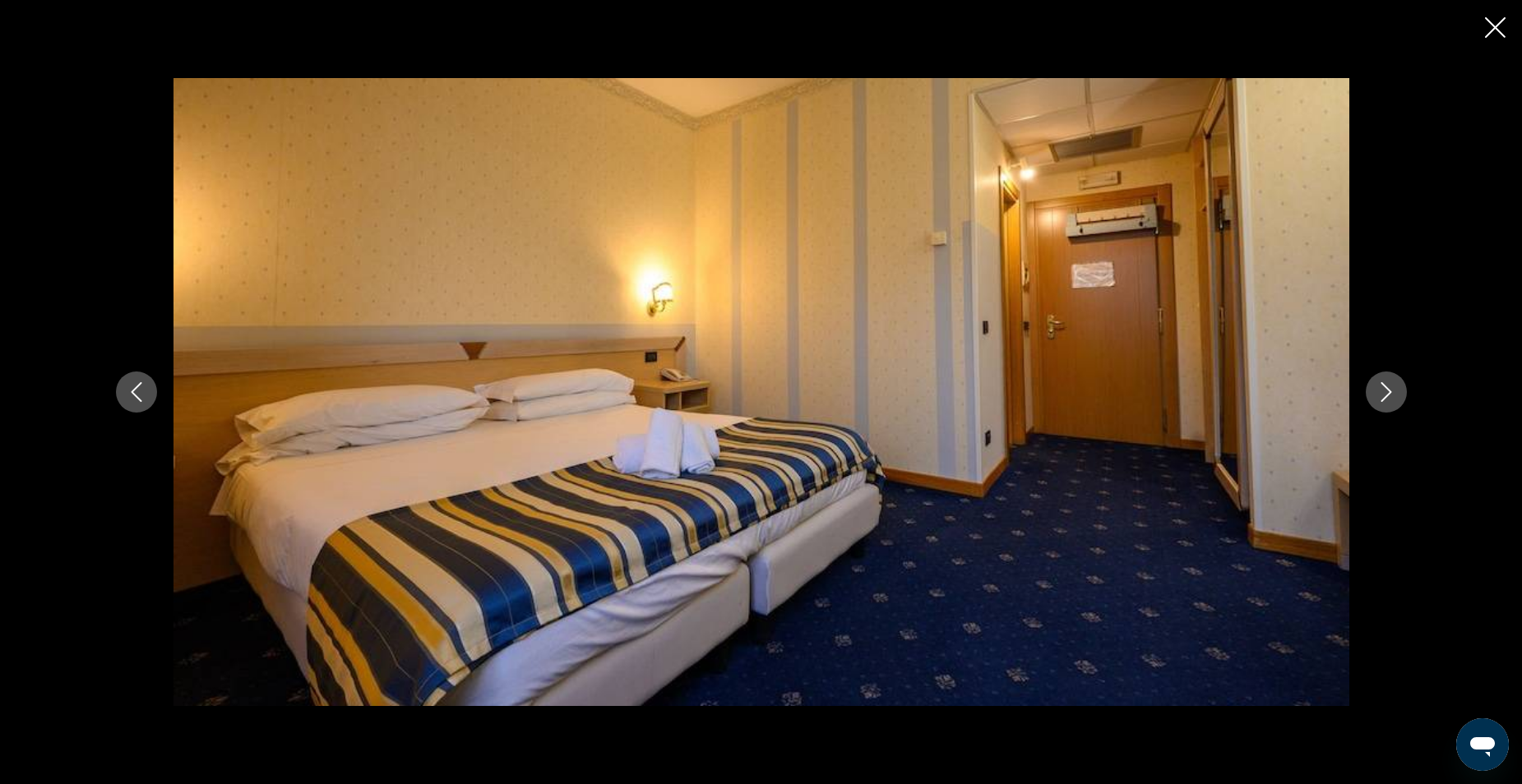
click at [1397, 408] on button "Next image" at bounding box center [1386, 392] width 41 height 41
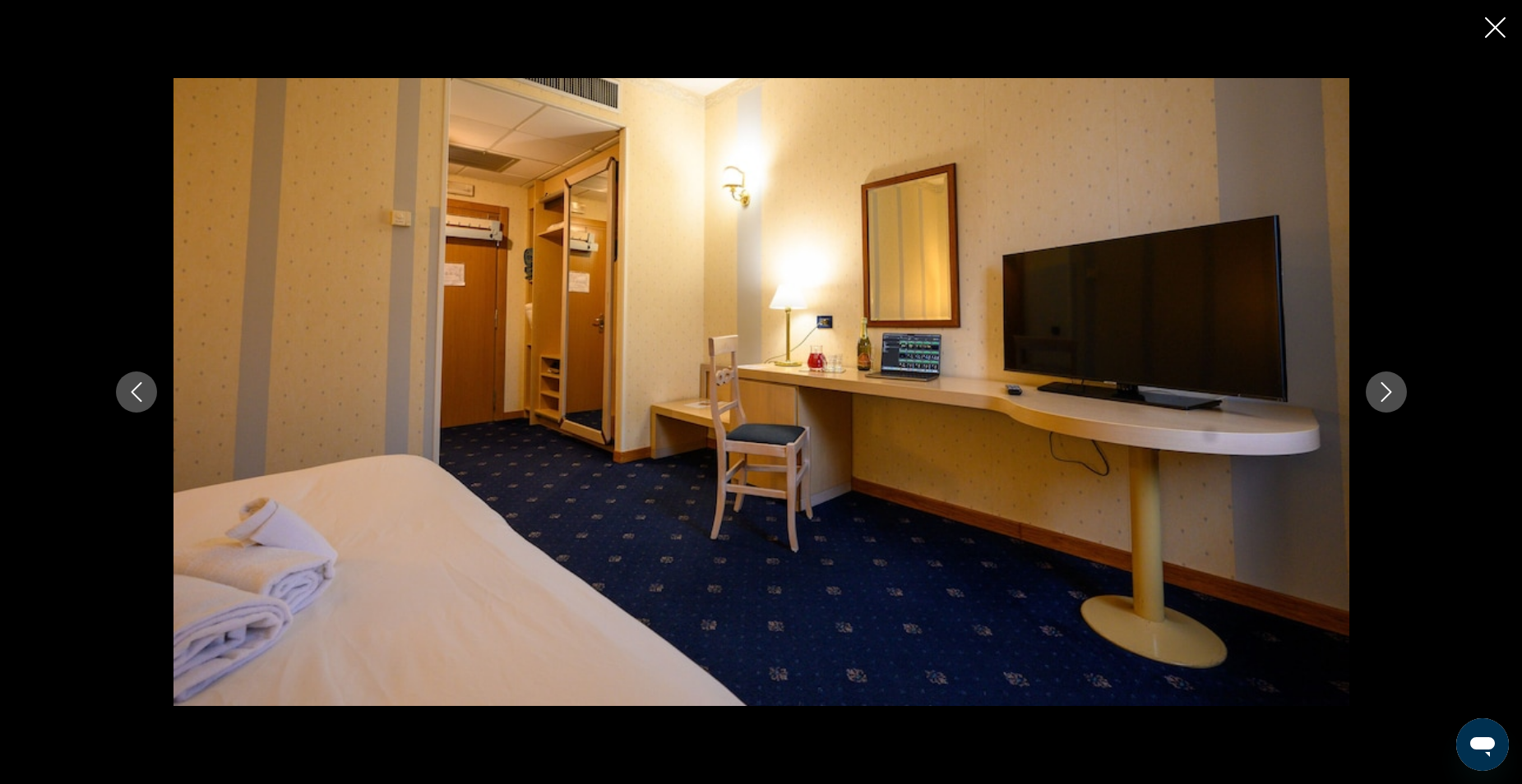
click at [1397, 408] on button "Next image" at bounding box center [1386, 392] width 41 height 41
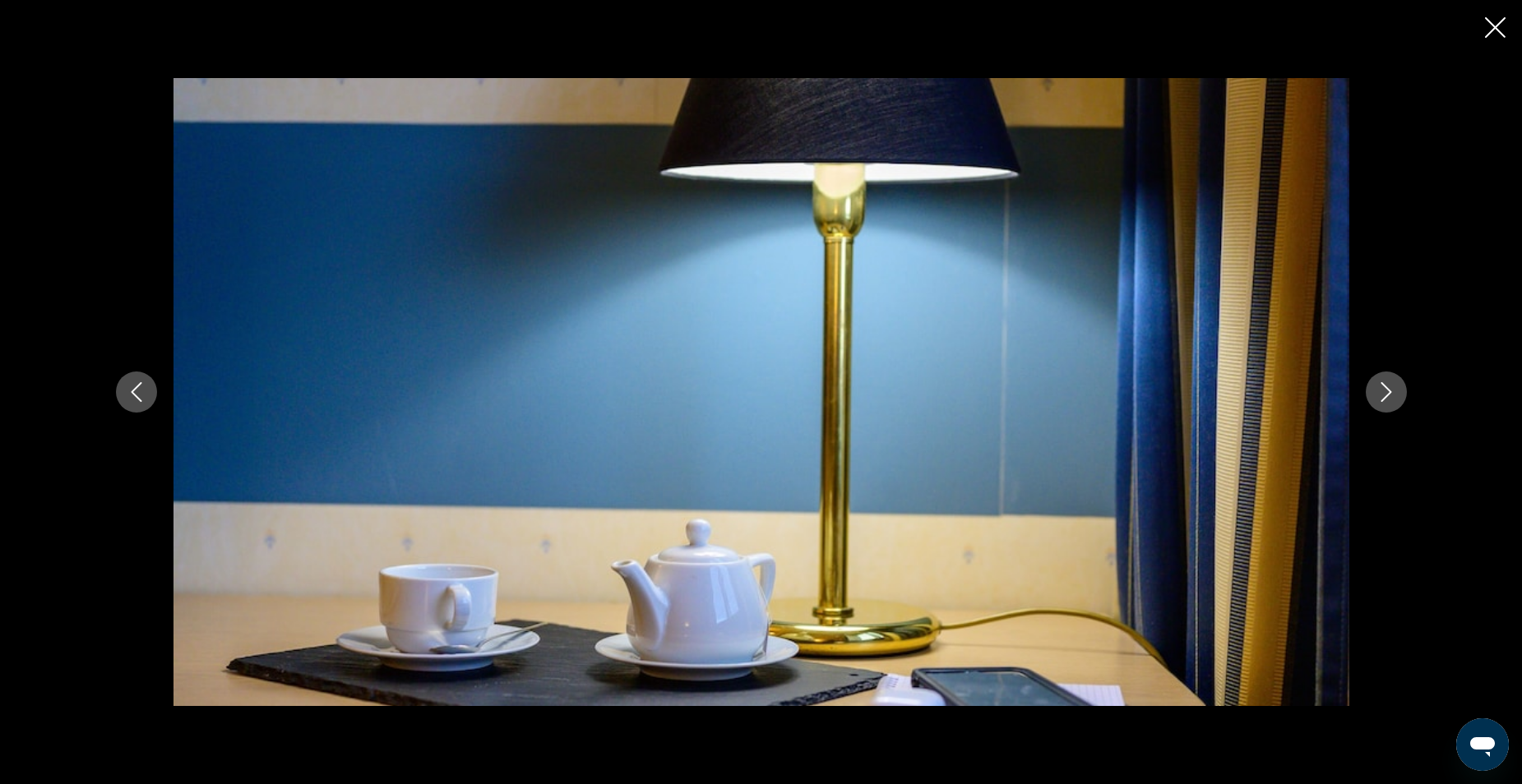
click at [1397, 408] on button "Next image" at bounding box center [1386, 392] width 41 height 41
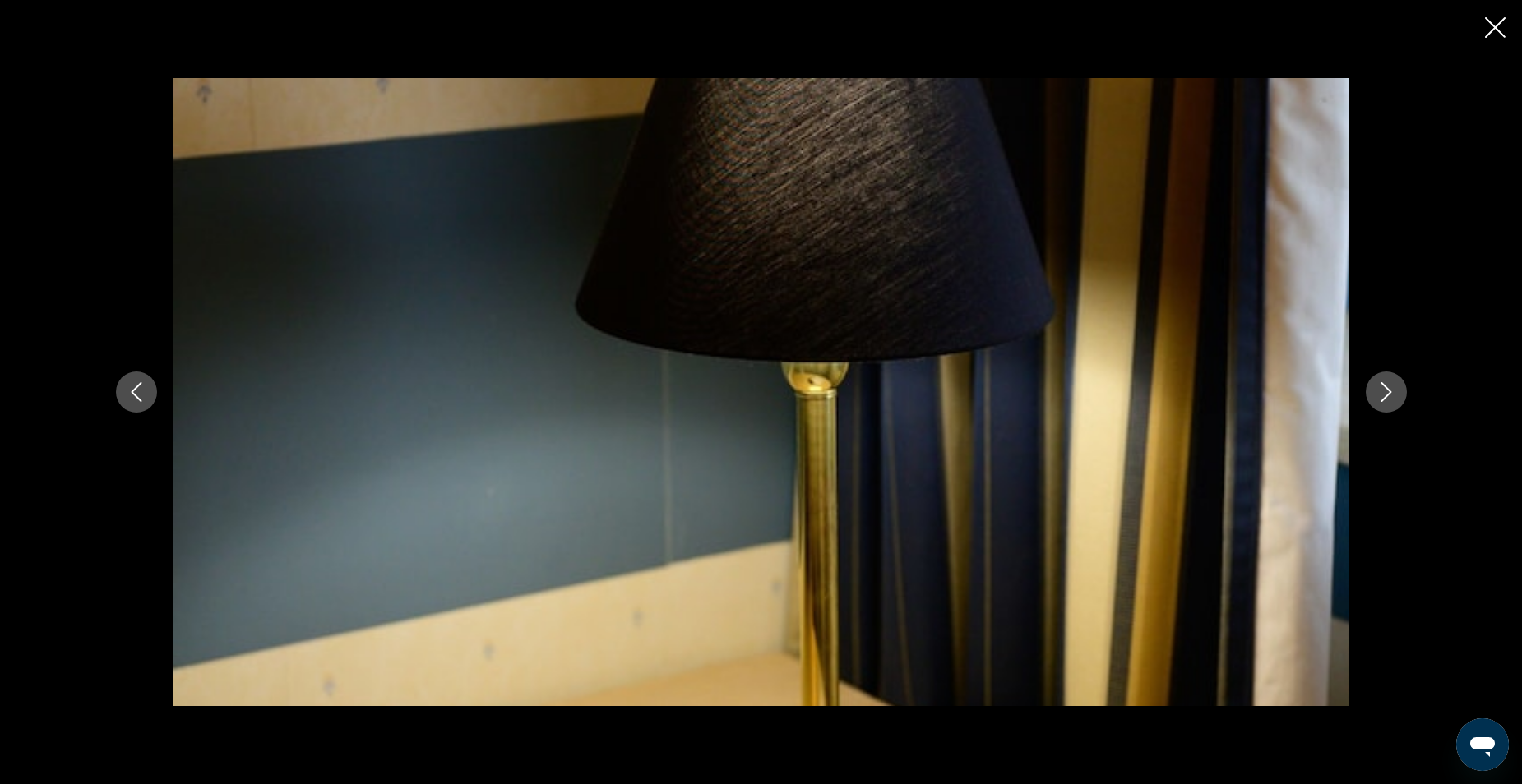
click at [1494, 29] on icon "Close slideshow" at bounding box center [1495, 28] width 21 height 21
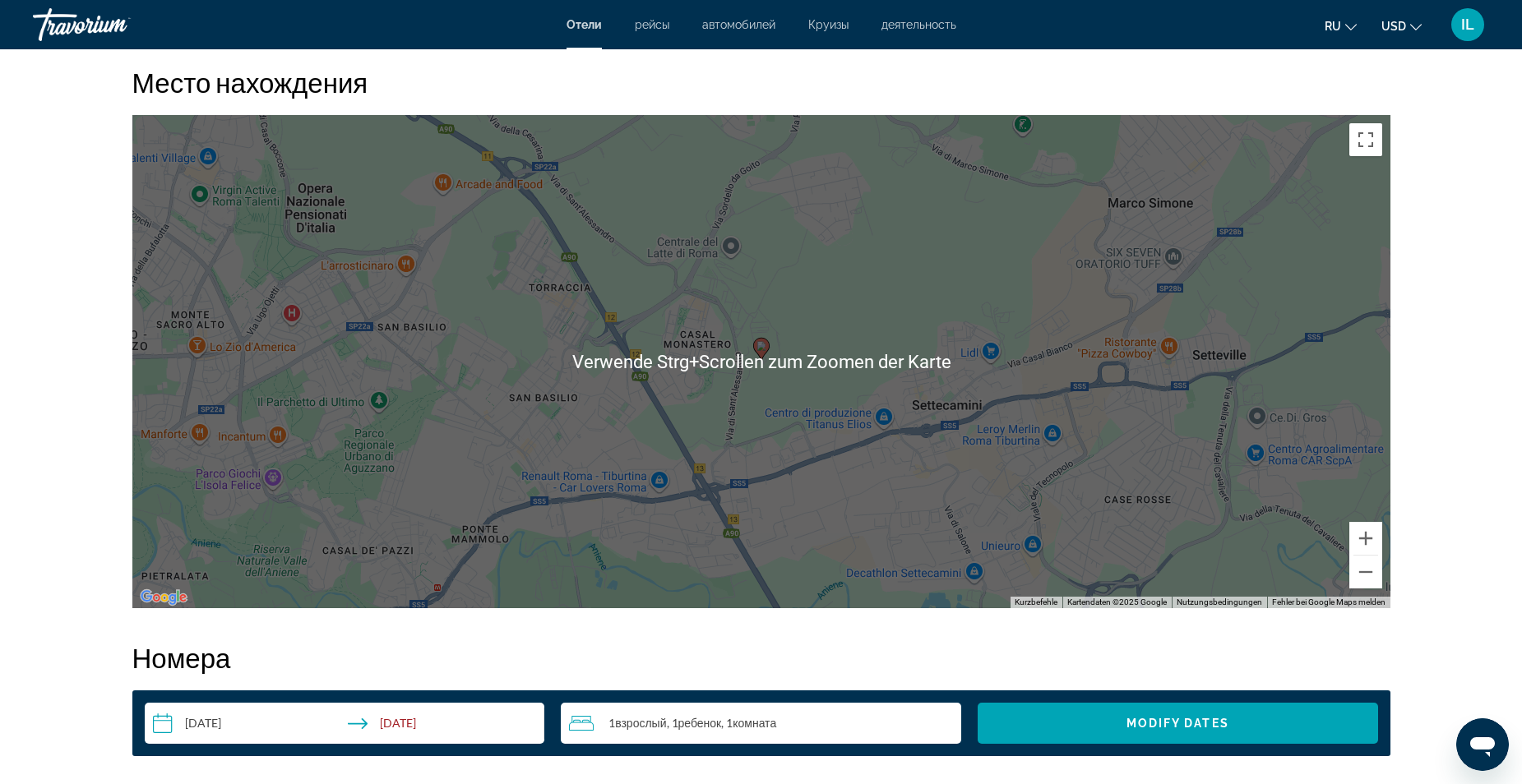
scroll to position [1644, 0]
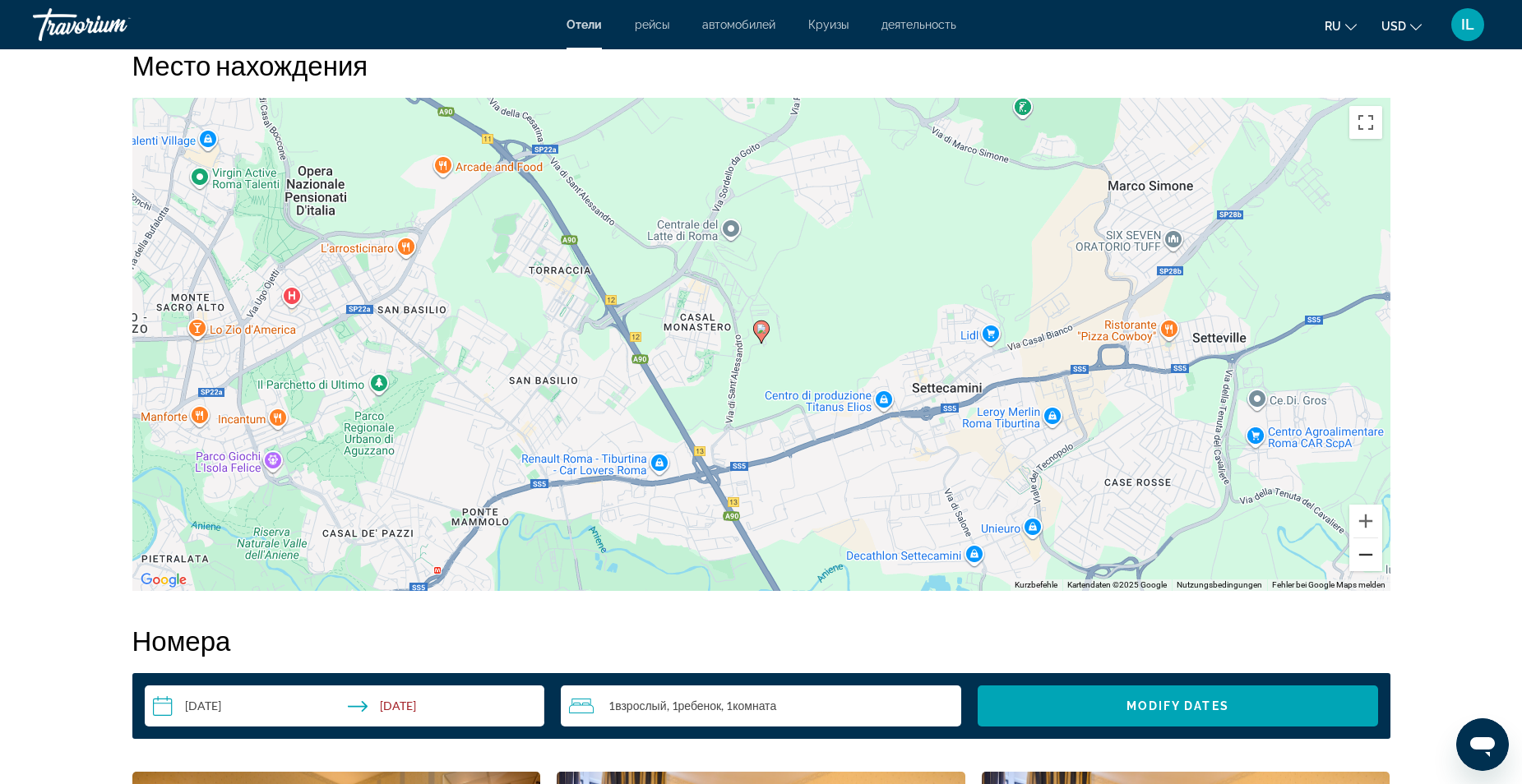
click at [1368, 556] on button "Verkleinern" at bounding box center [1366, 555] width 33 height 33
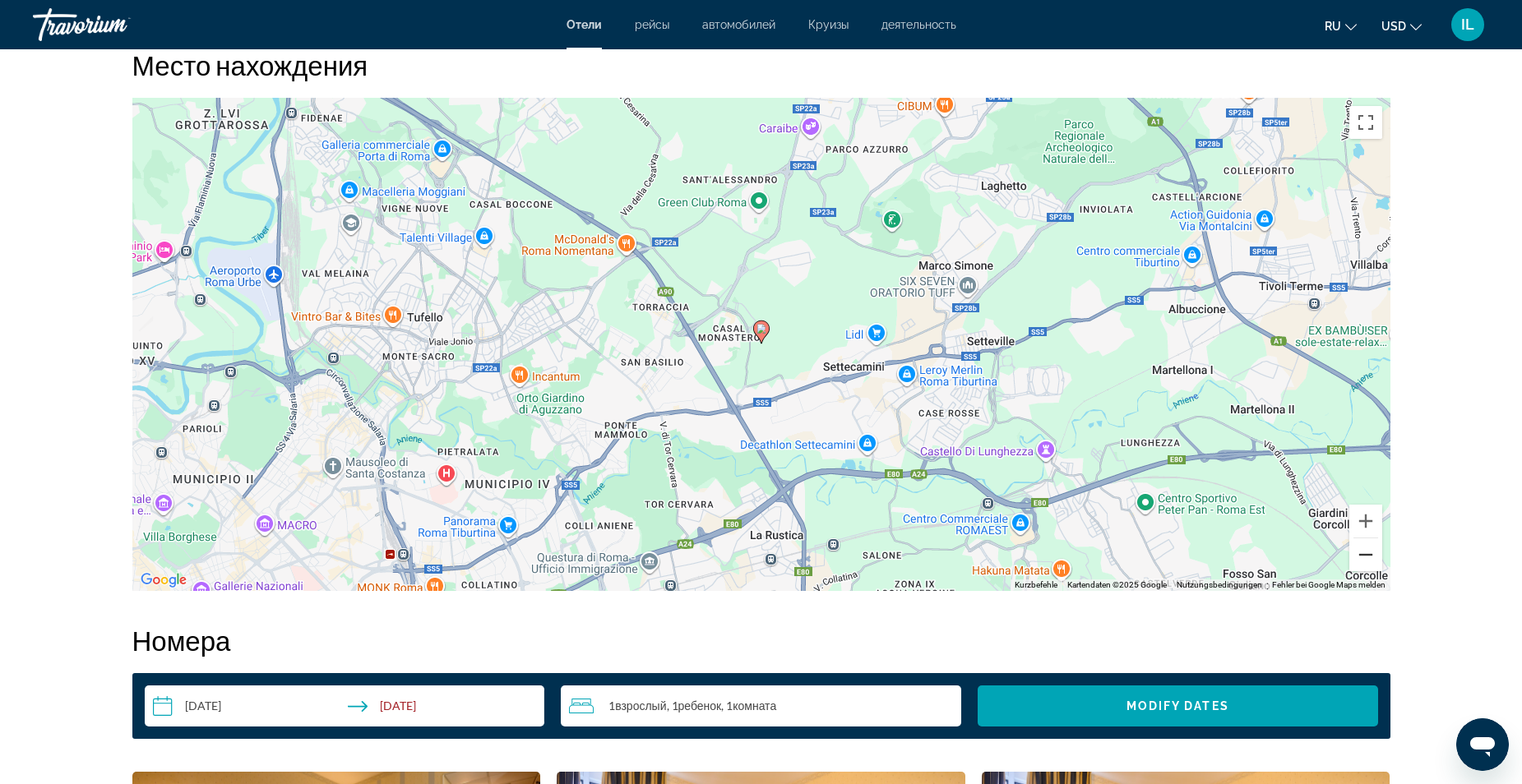
click at [1368, 556] on button "Verkleinern" at bounding box center [1366, 555] width 33 height 33
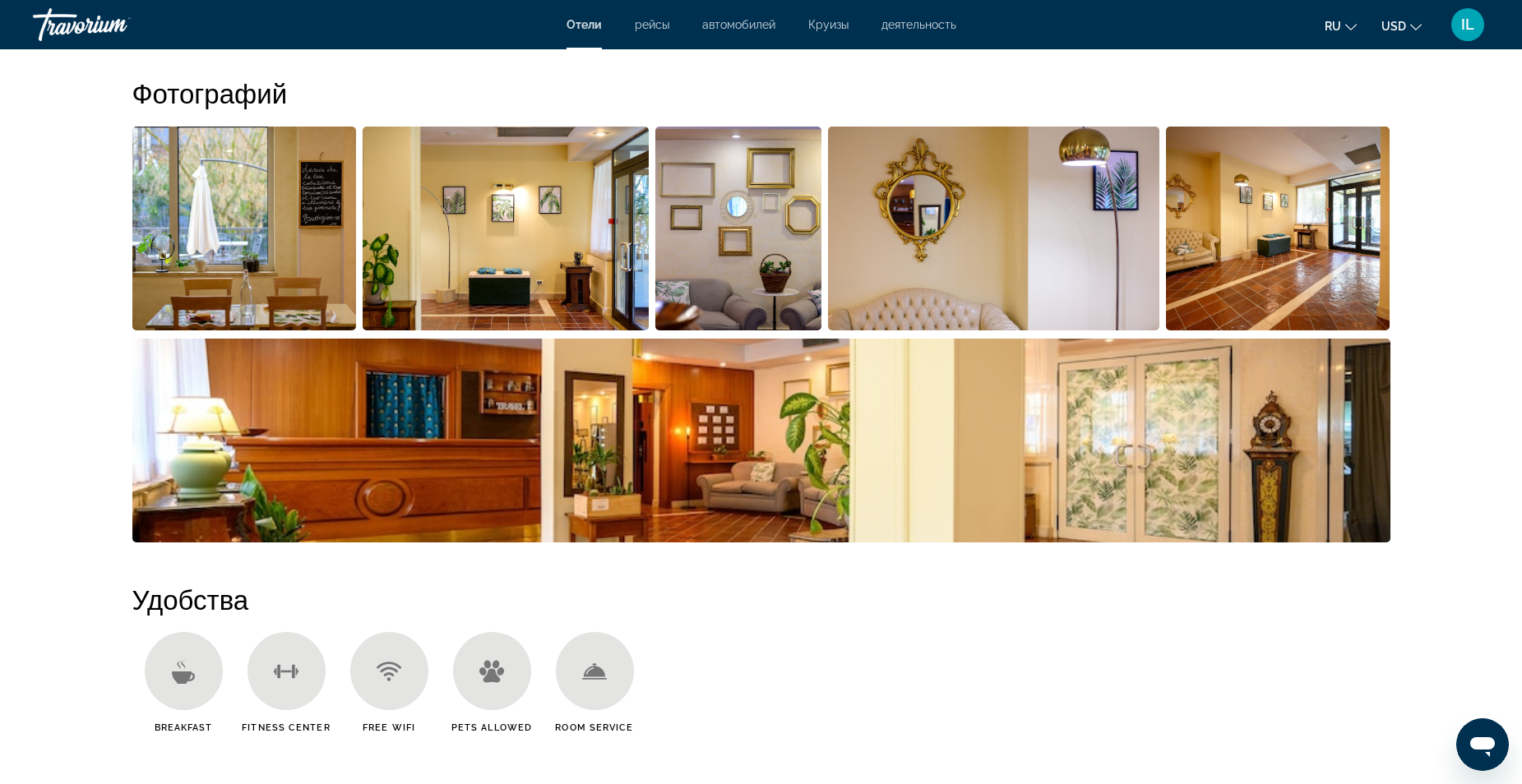
scroll to position [905, 0]
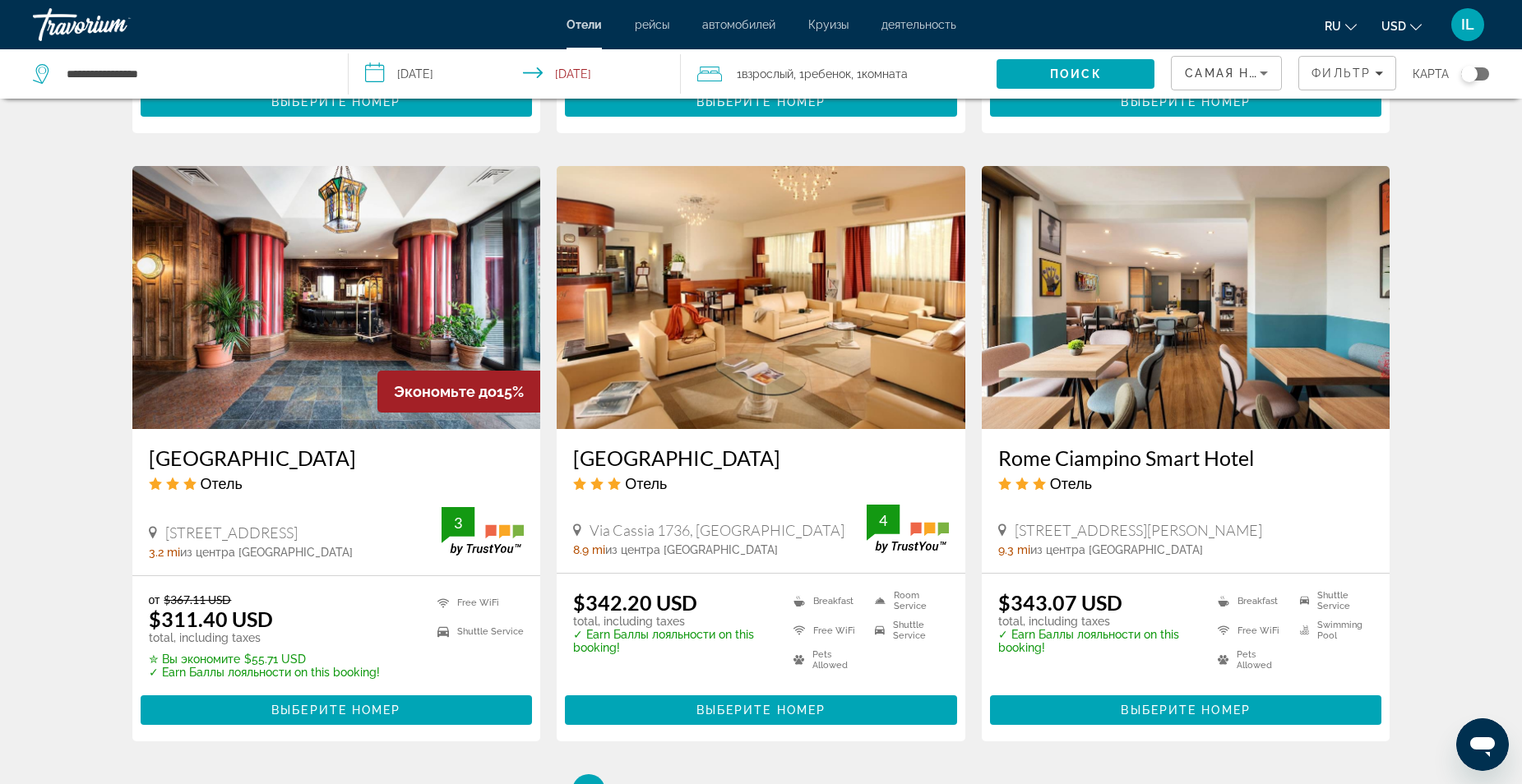
scroll to position [1891, 0]
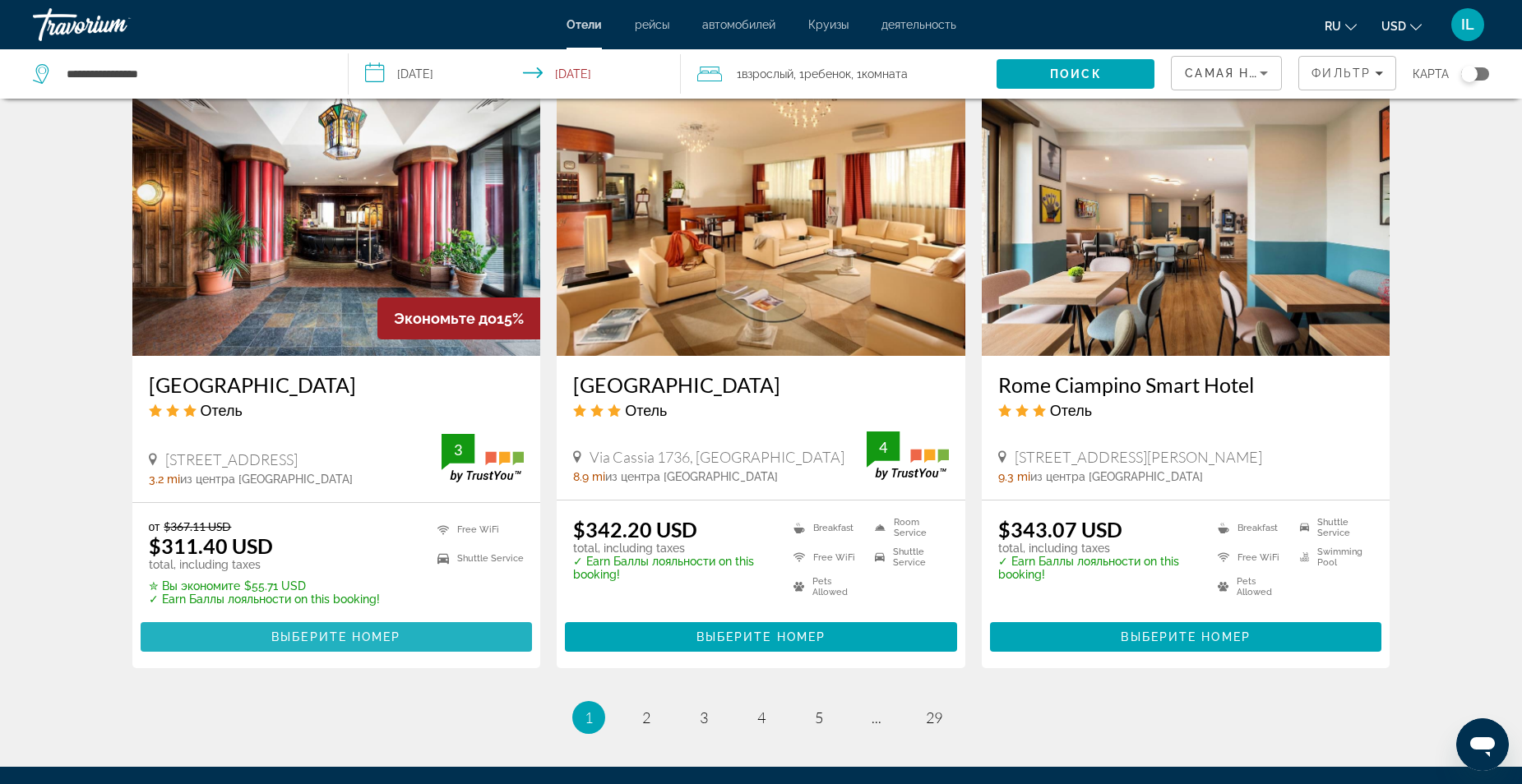
click at [353, 641] on span "Выберите номер" at bounding box center [336, 637] width 129 height 13
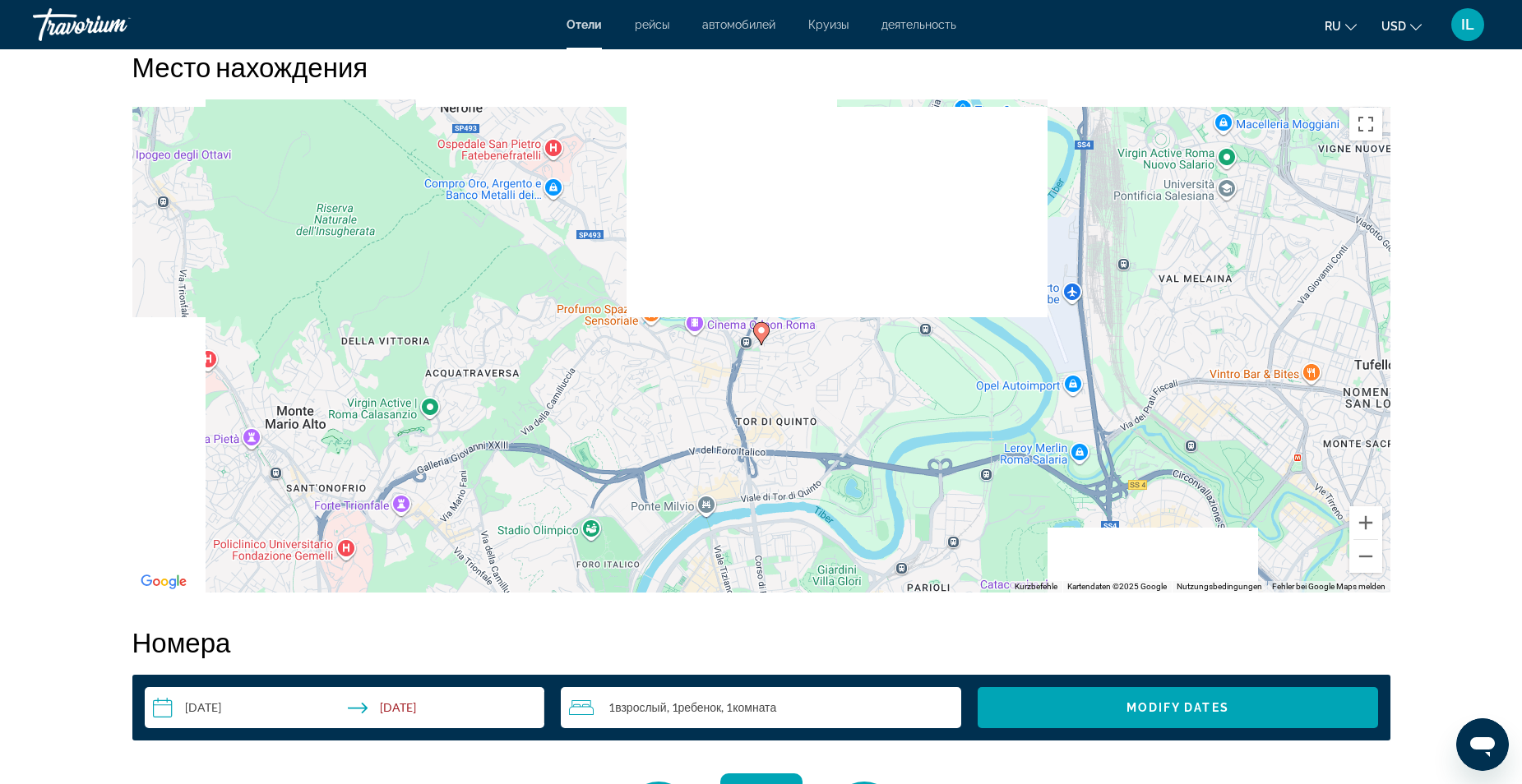
scroll to position [1562, 0]
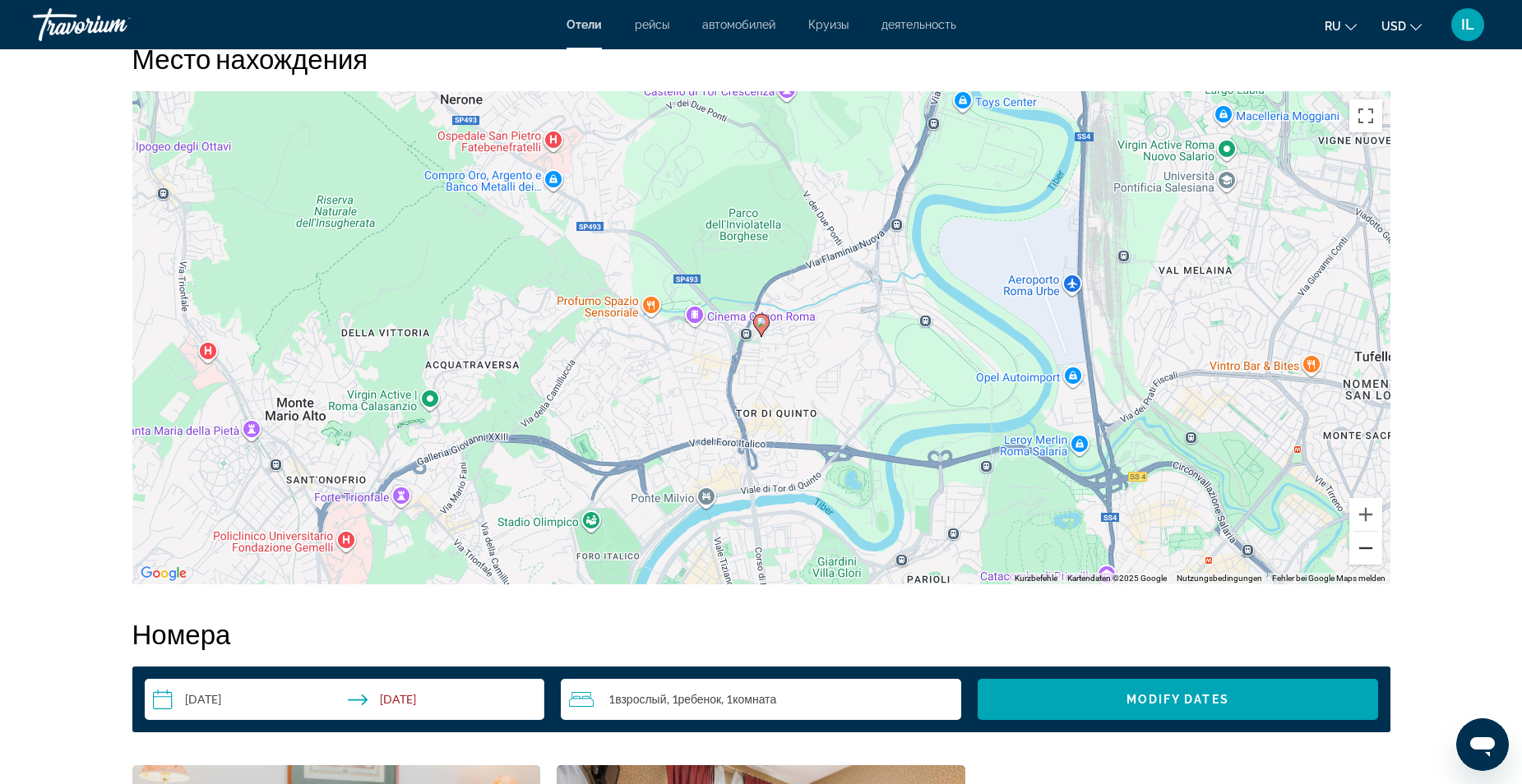
click at [1363, 549] on button "Verkleinern" at bounding box center [1366, 548] width 33 height 33
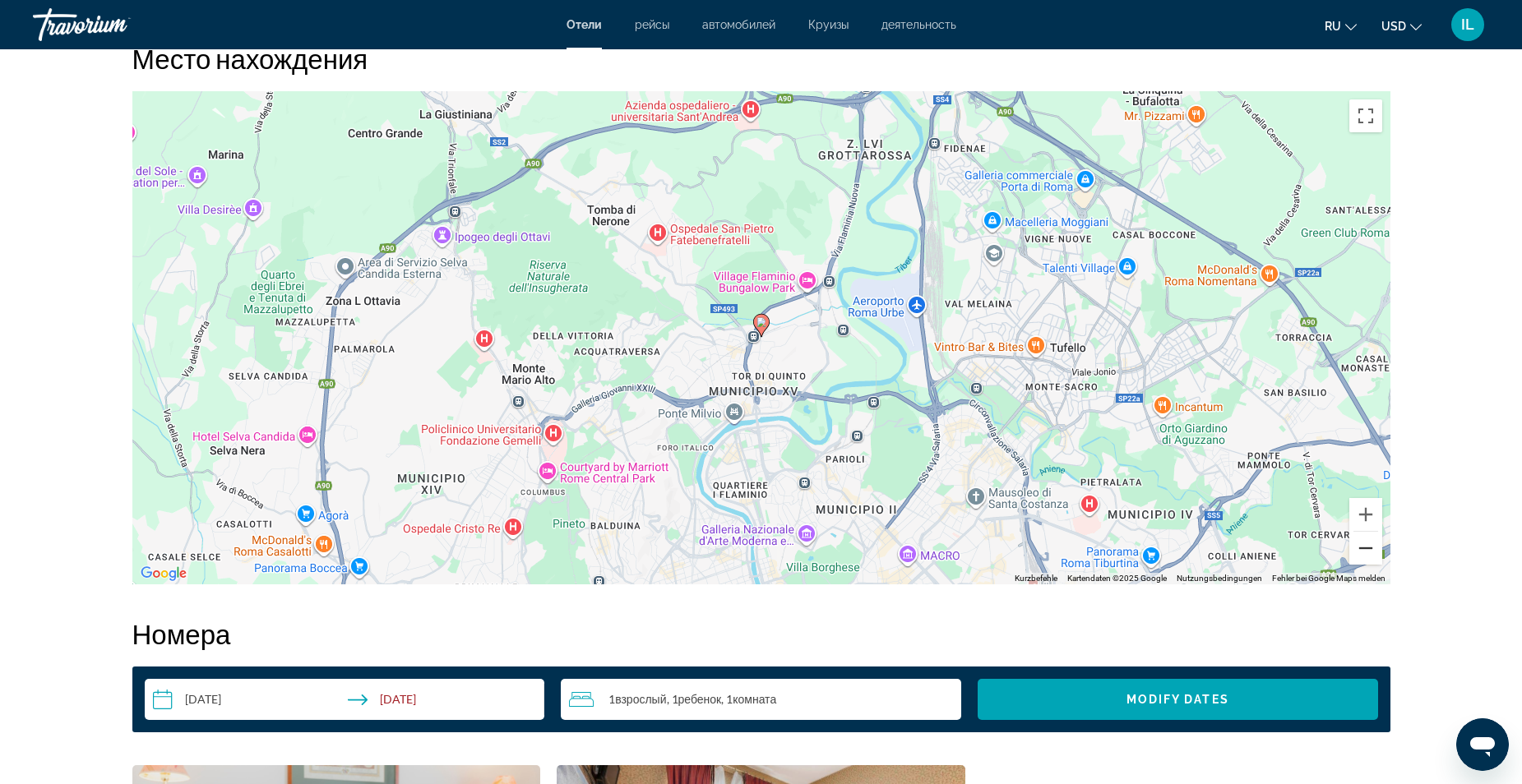
click at [1364, 550] on button "Verkleinern" at bounding box center [1366, 548] width 33 height 33
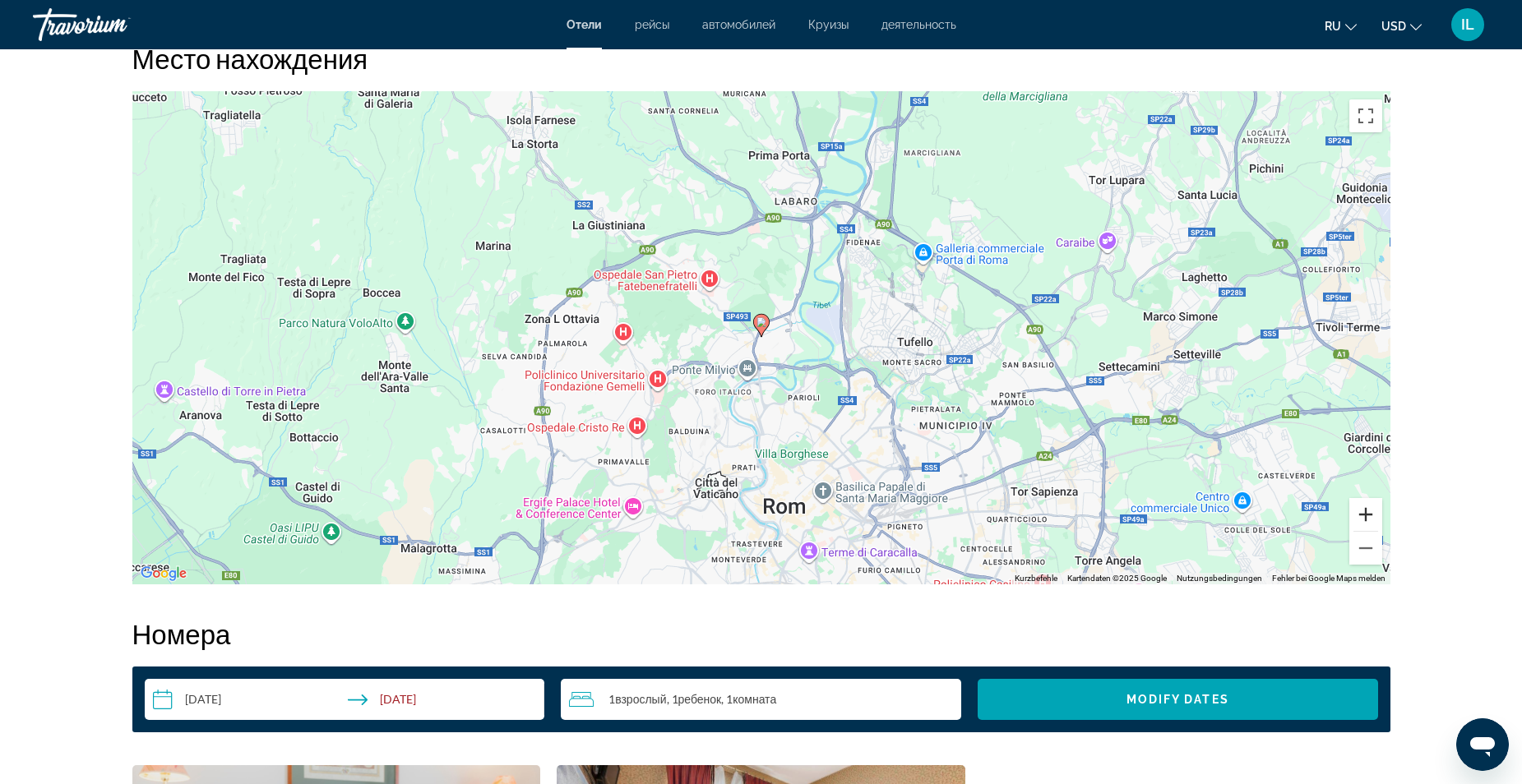
click at [1366, 512] on button "Vergrößern" at bounding box center [1366, 514] width 33 height 33
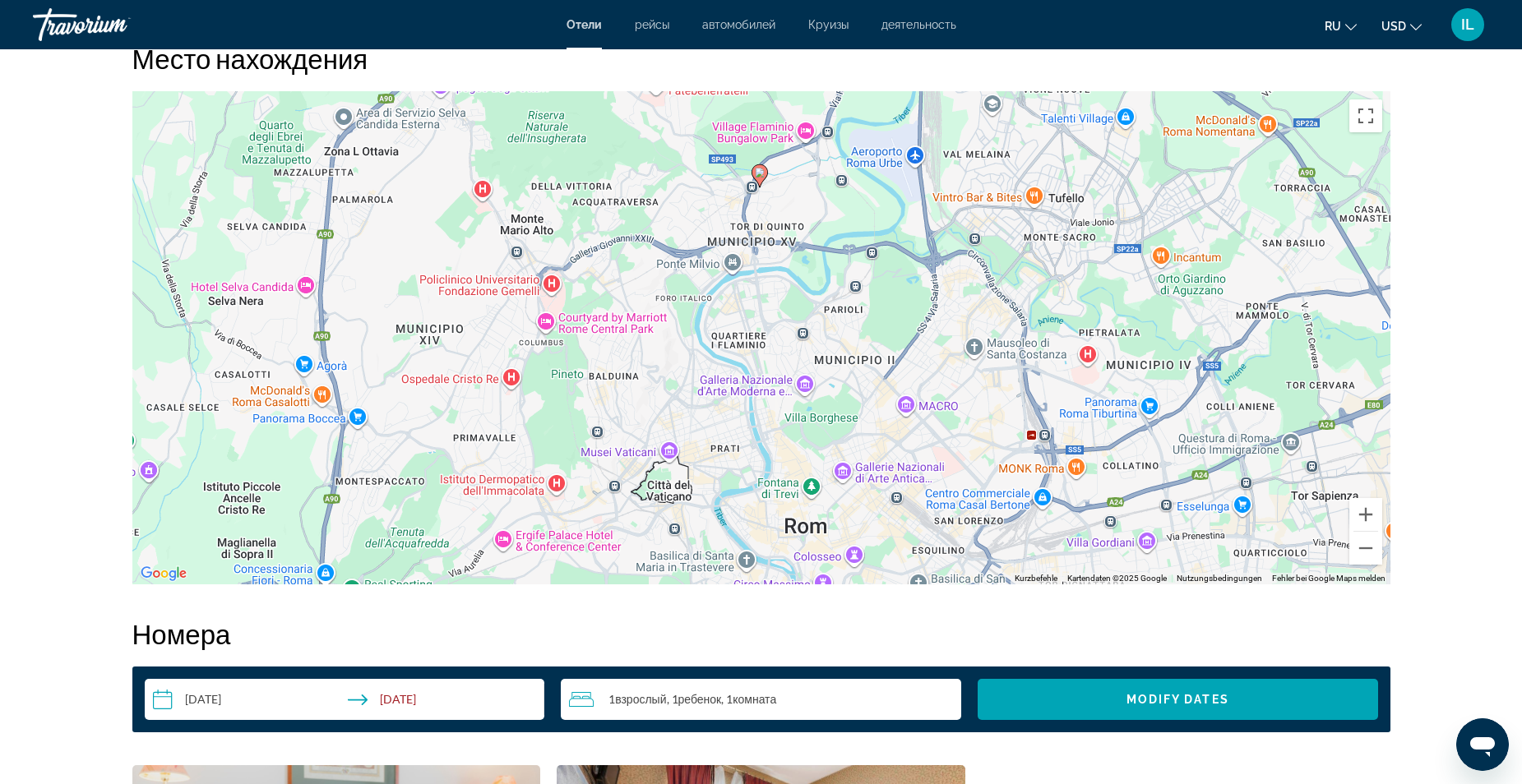
drag, startPoint x: 870, startPoint y: 508, endPoint x: 867, endPoint y: 359, distance: 149.0
click at [867, 359] on div "Um den Modus zum Ziehen mit der Tastatur zu aktivieren, drückst du Alt + Eingab…" at bounding box center [761, 337] width 1258 height 493
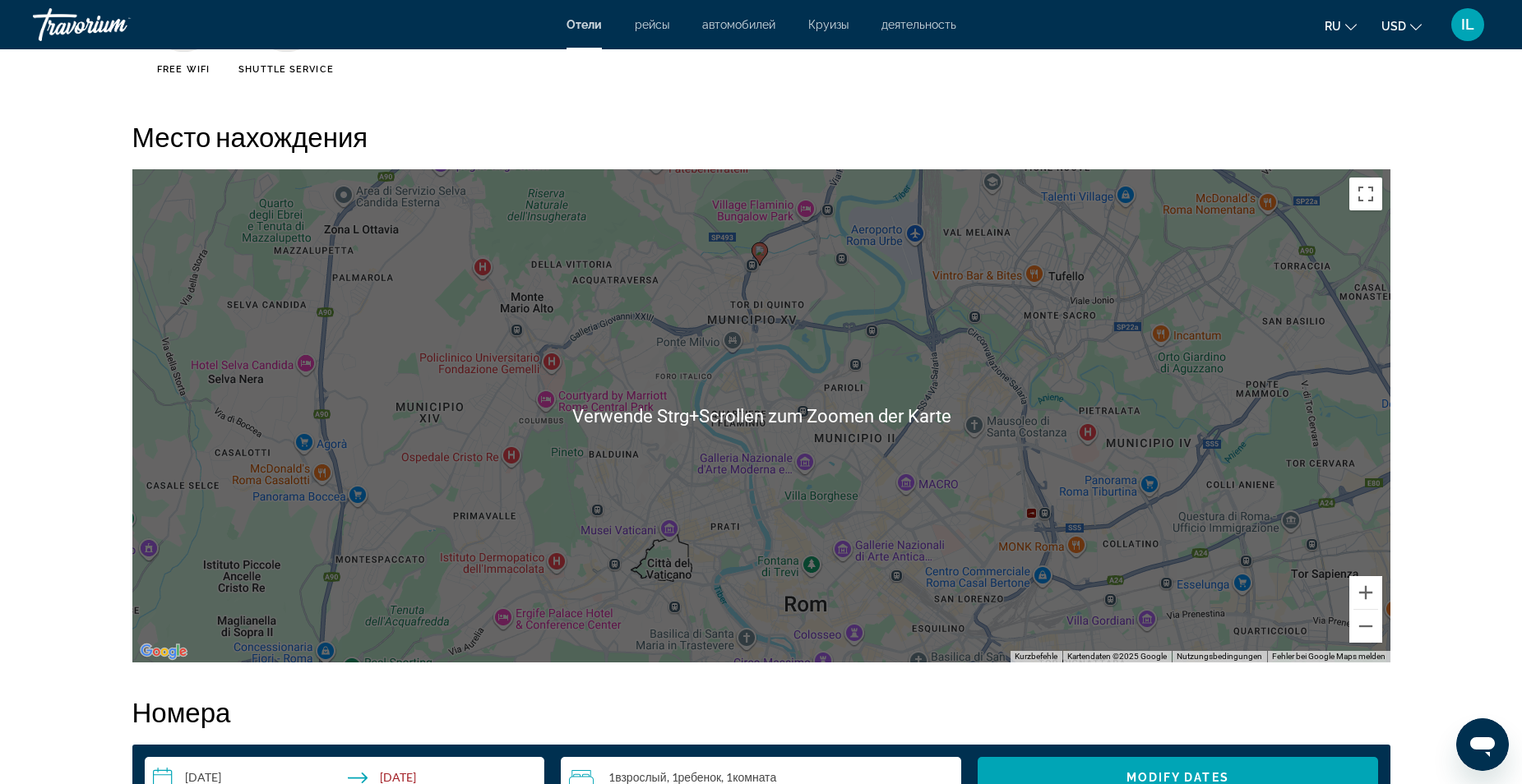
scroll to position [1480, 0]
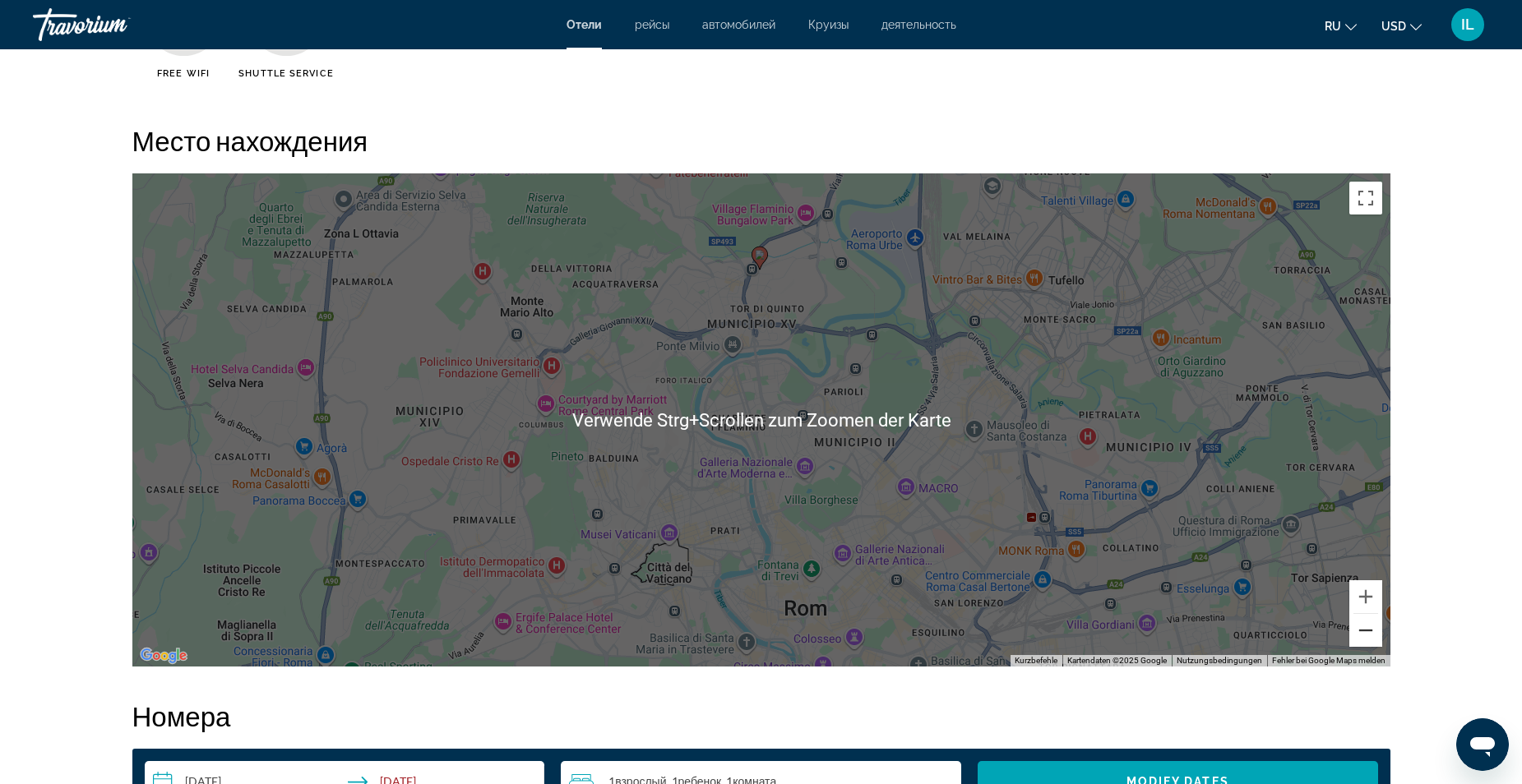
click at [1368, 622] on button "Verkleinern" at bounding box center [1366, 630] width 33 height 33
